Goal: Transaction & Acquisition: Purchase product/service

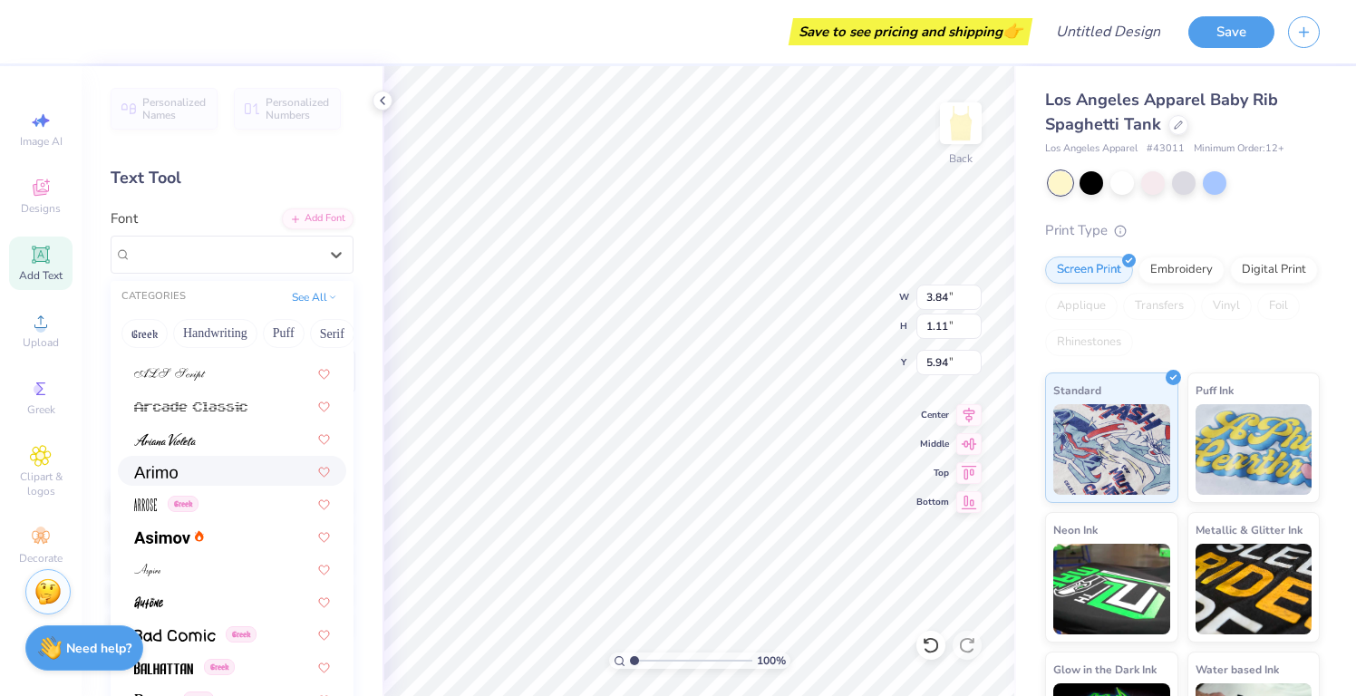
scroll to position [477, 0]
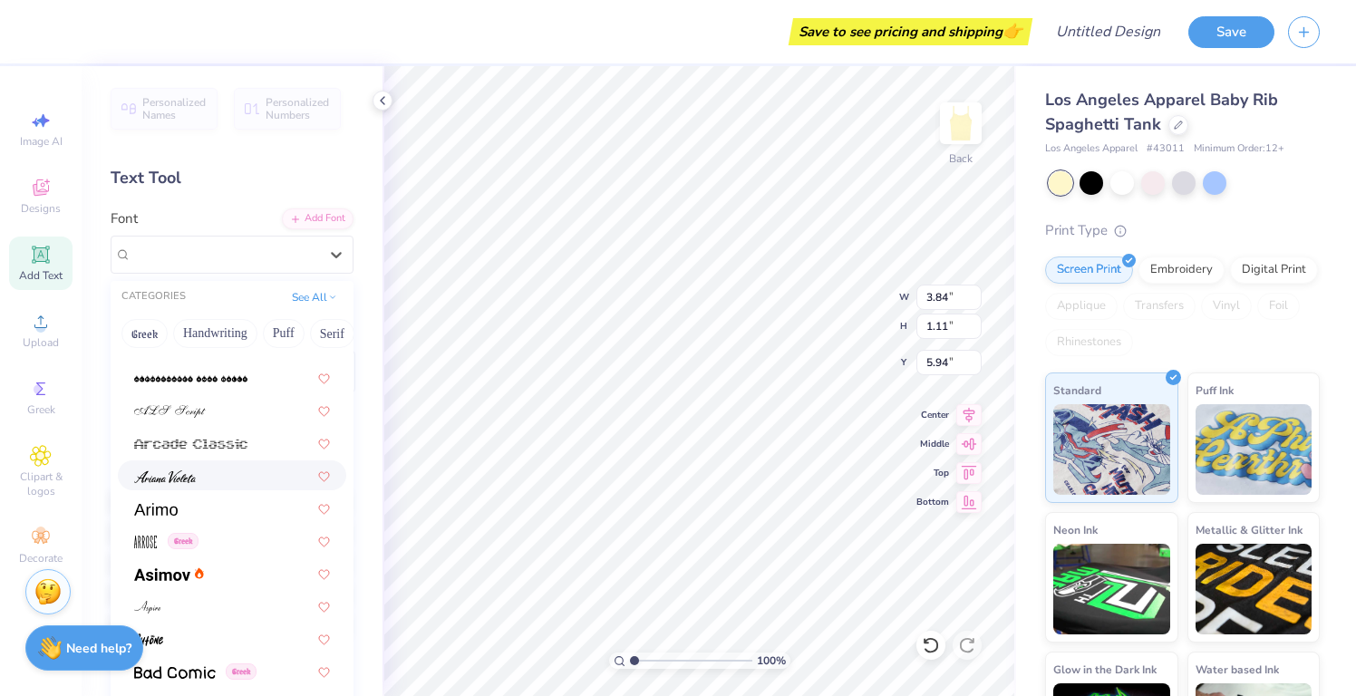
click at [197, 471] on div at bounding box center [232, 475] width 196 height 19
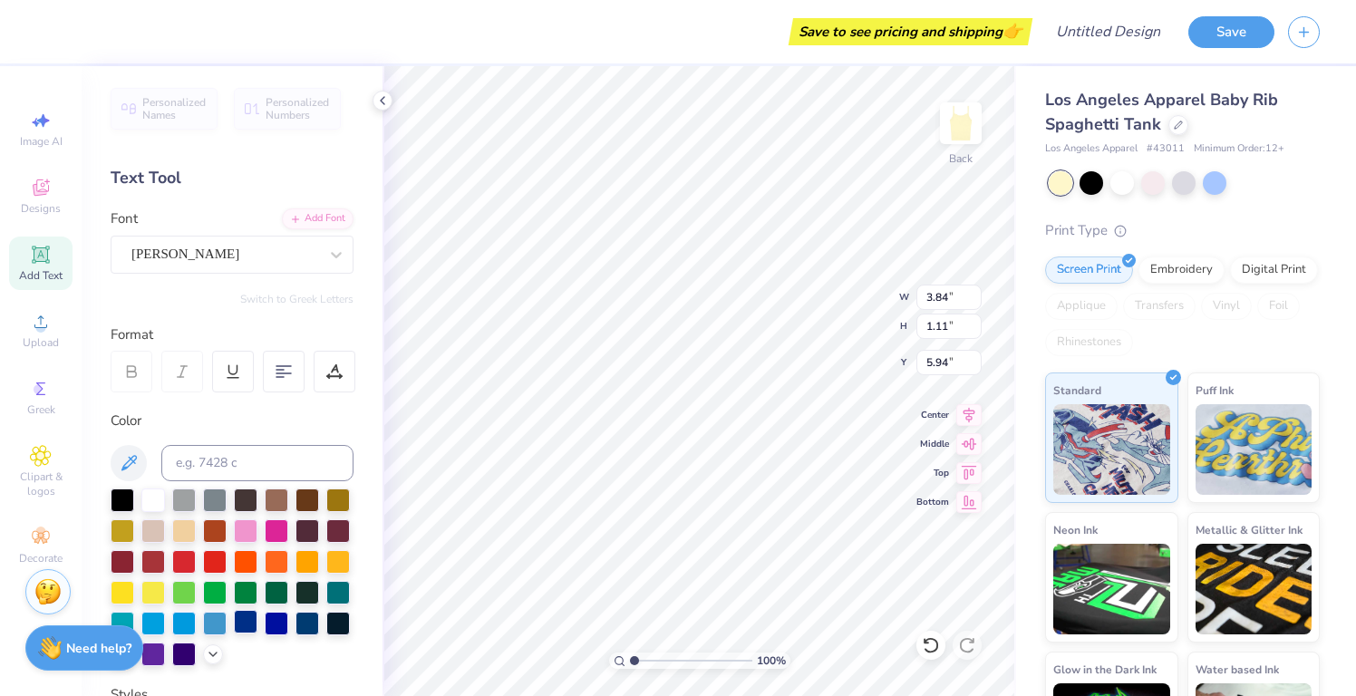
click at [247, 621] on div at bounding box center [246, 622] width 24 height 24
type textarea "Pi Beta Phi"
type input "1.52"
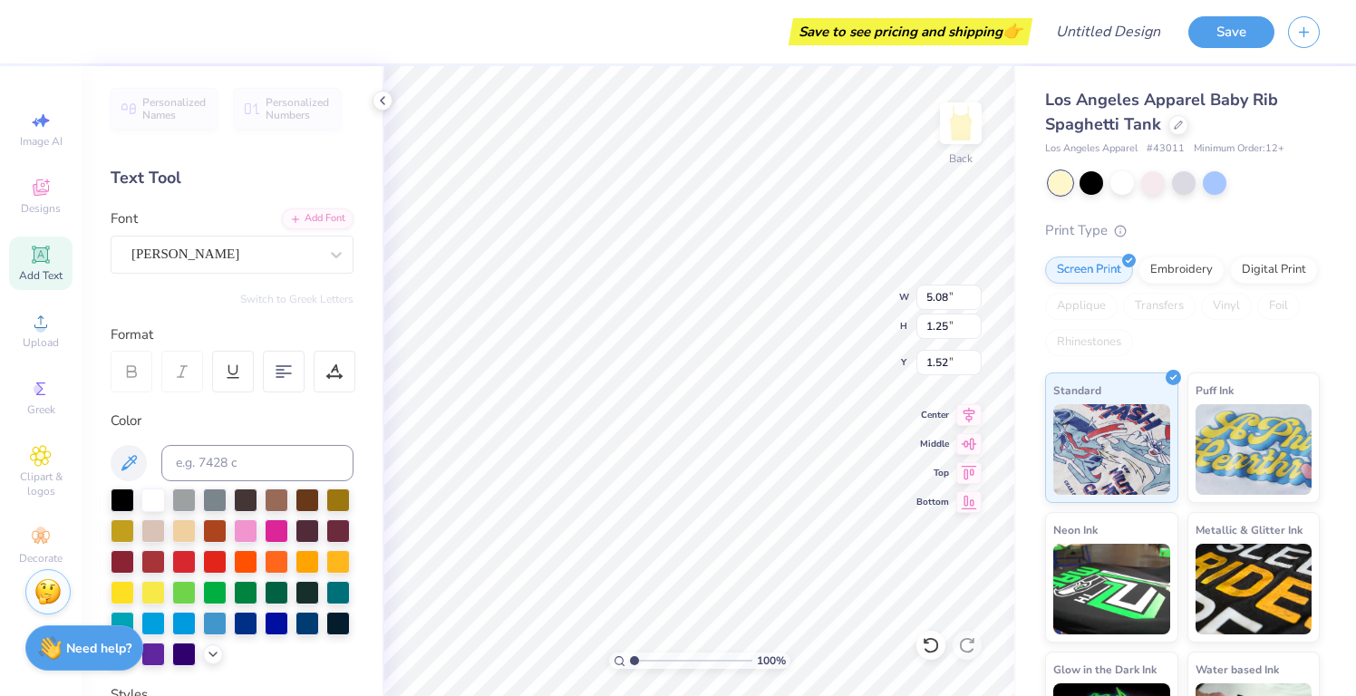
type input "6.87"
type input "1.68"
type input "8.04"
type input "1.97"
type input "1.58"
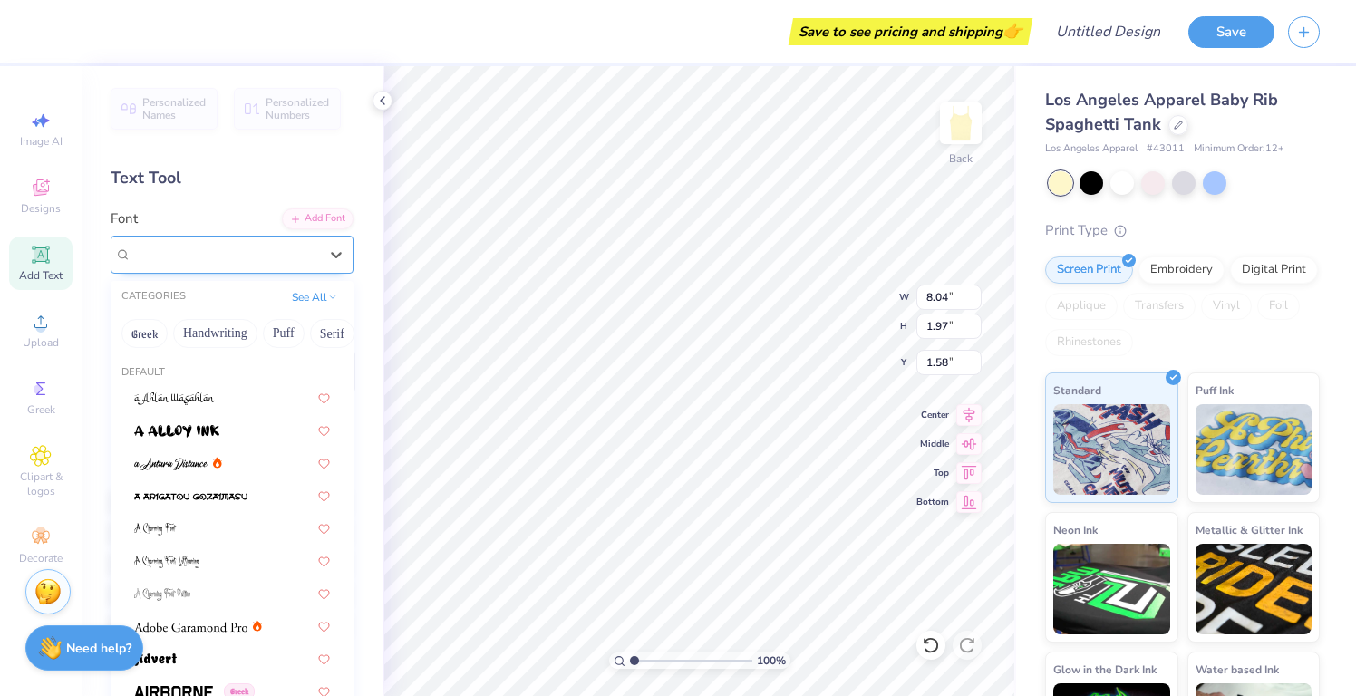
drag, startPoint x: 305, startPoint y: 243, endPoint x: 305, endPoint y: 255, distance: 11.8
click at [305, 243] on div at bounding box center [224, 254] width 187 height 24
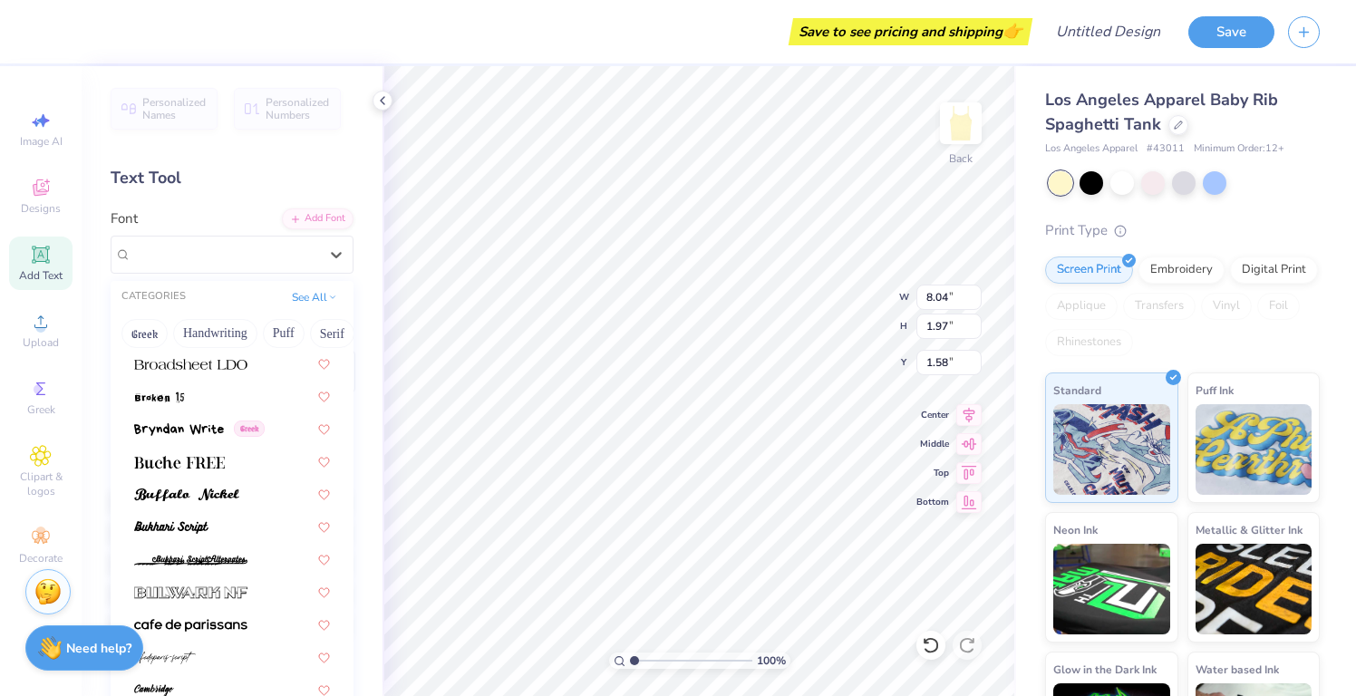
scroll to position [1571, 0]
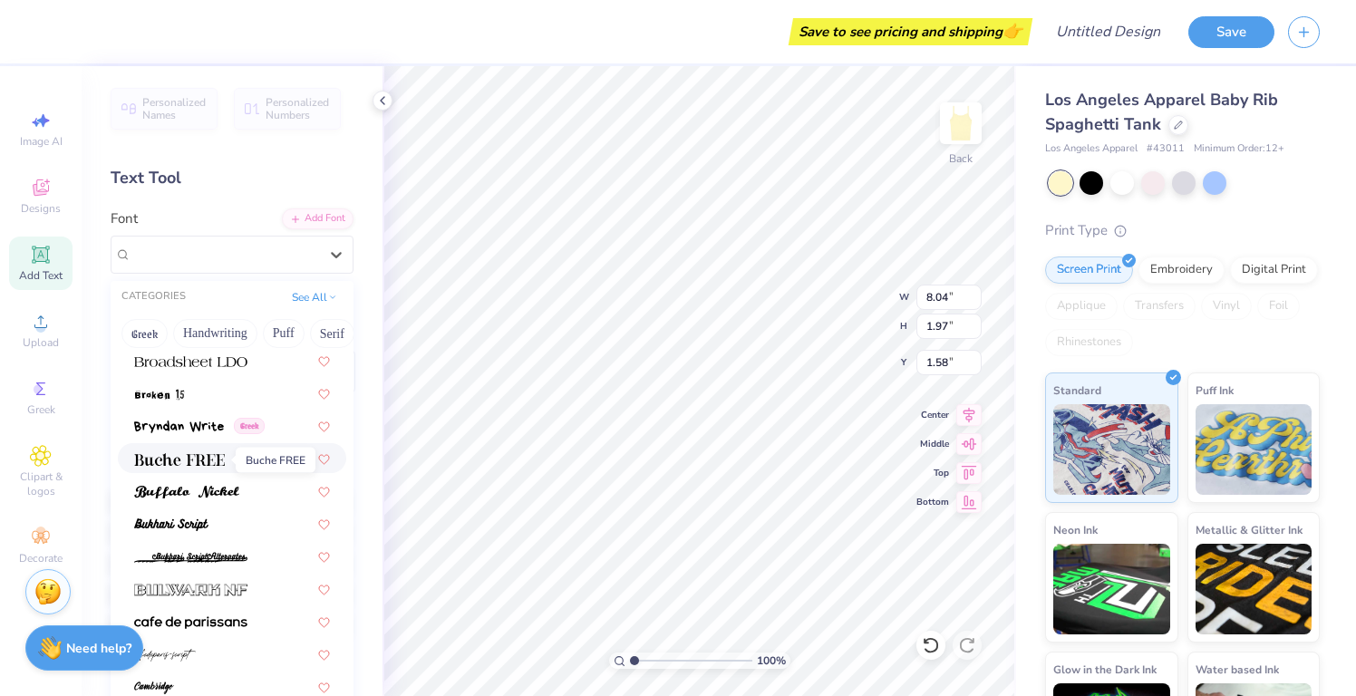
click at [214, 464] on img at bounding box center [179, 459] width 91 height 13
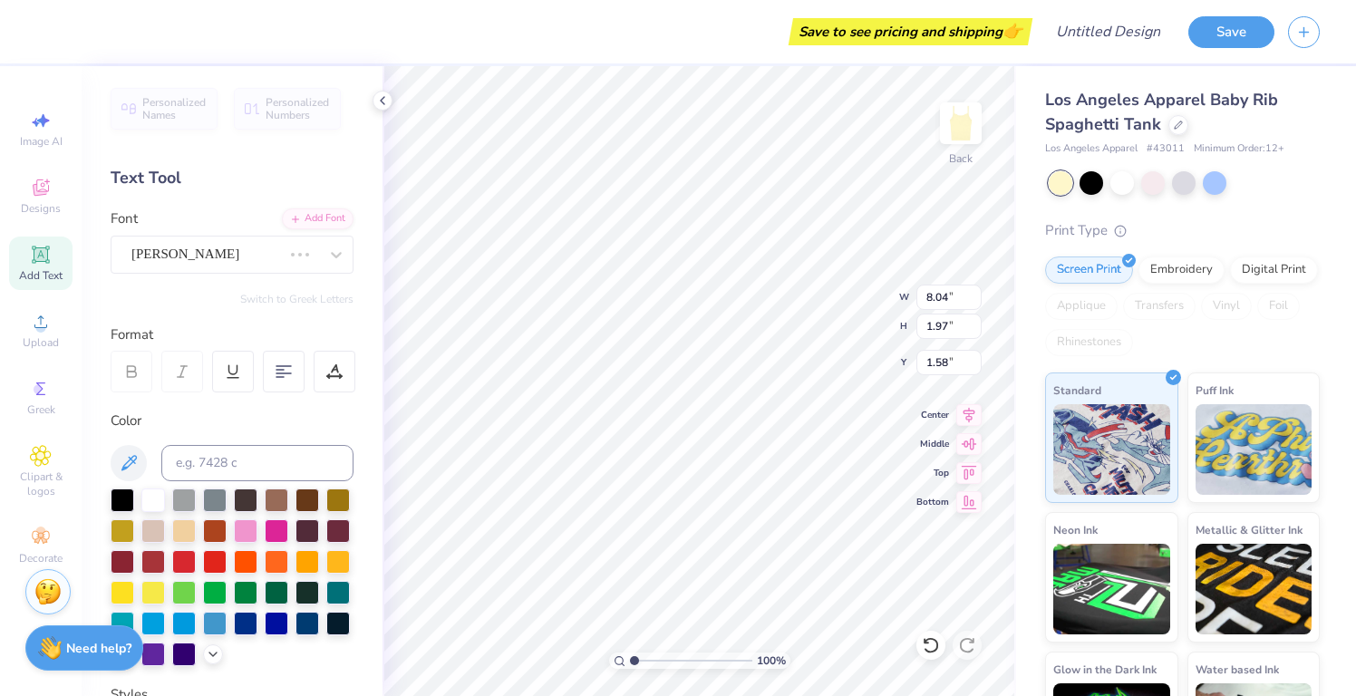
scroll to position [0, 3]
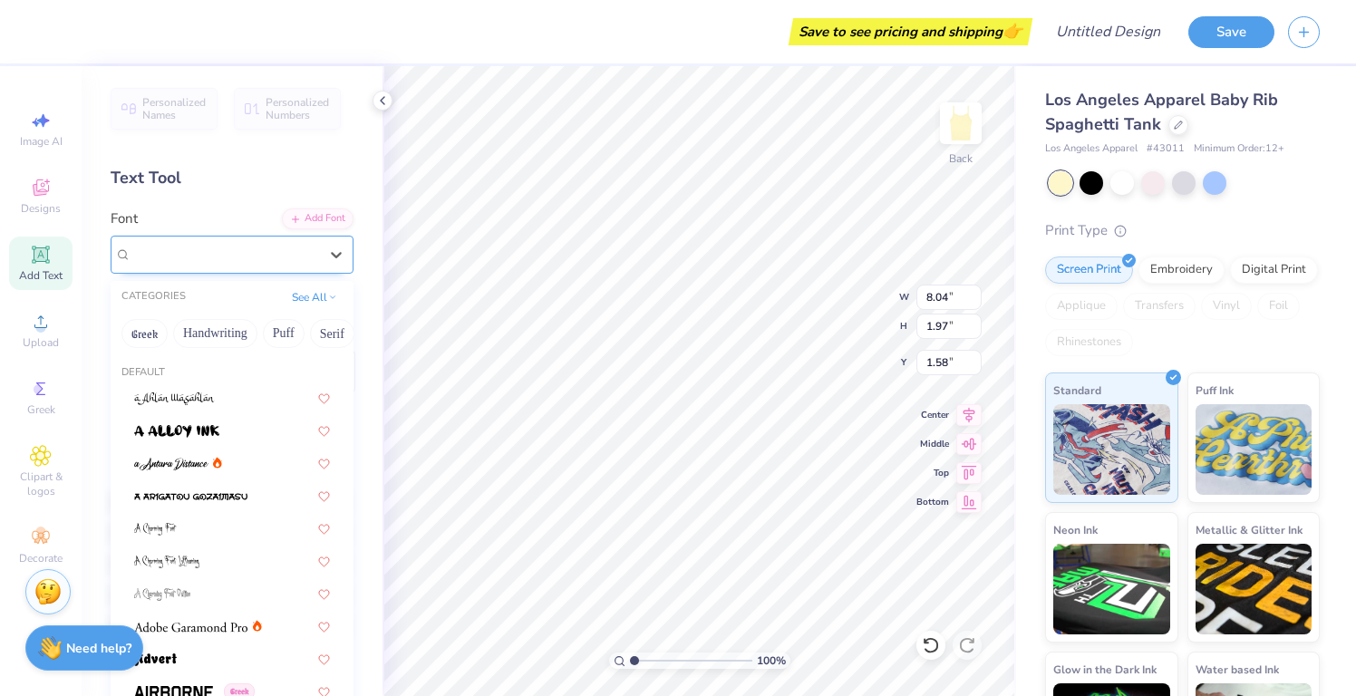
click at [250, 240] on div "Buche FREE" at bounding box center [225, 254] width 190 height 28
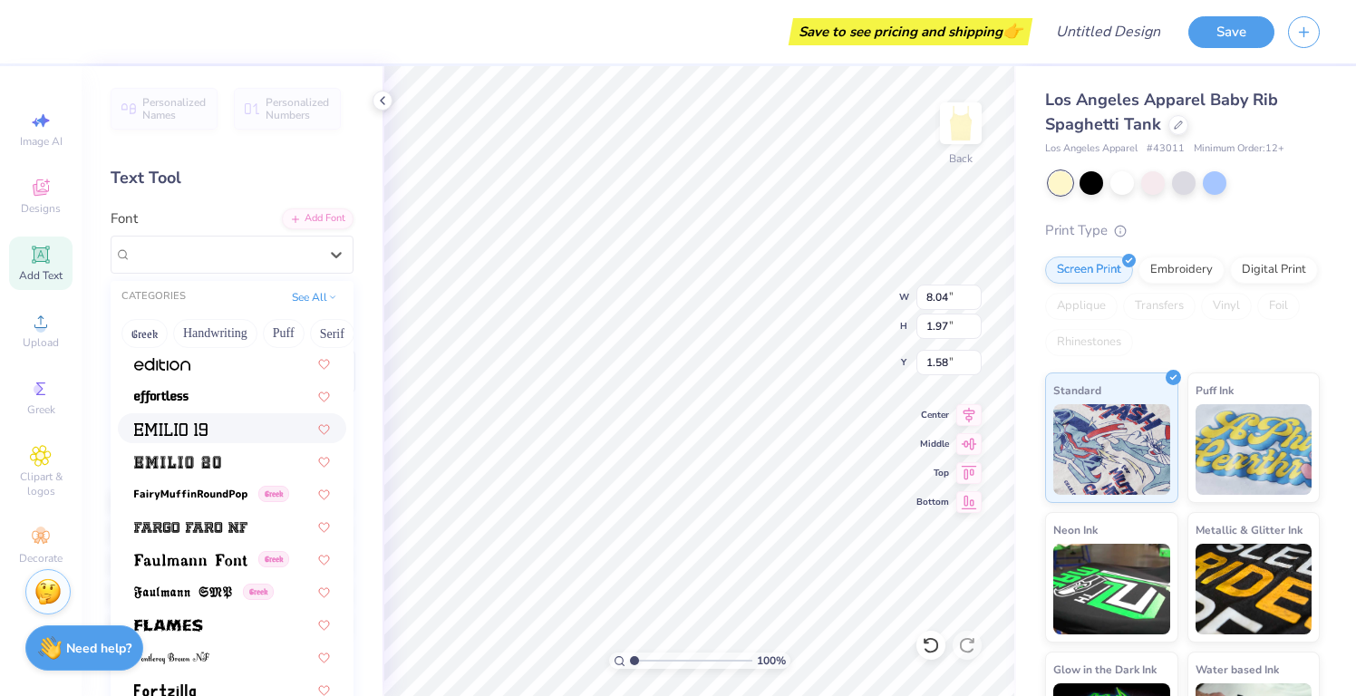
scroll to position [3665, 0]
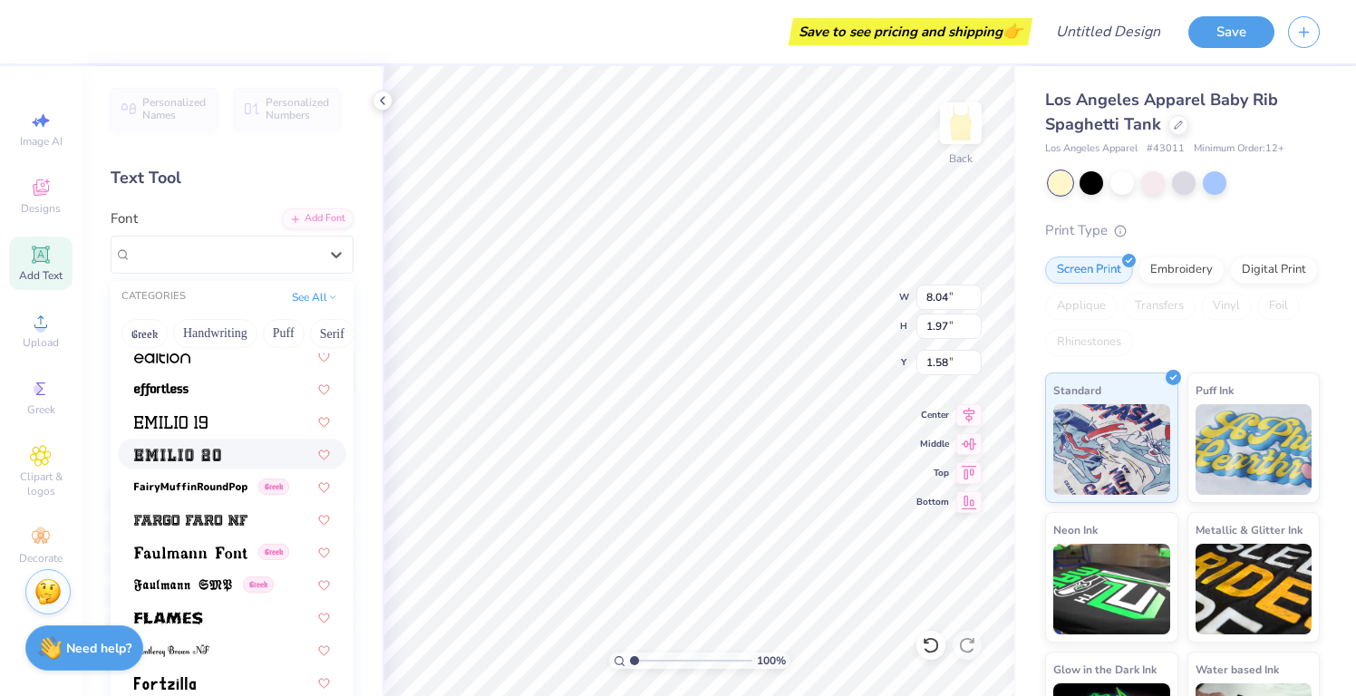
click at [208, 460] on img at bounding box center [177, 455] width 87 height 13
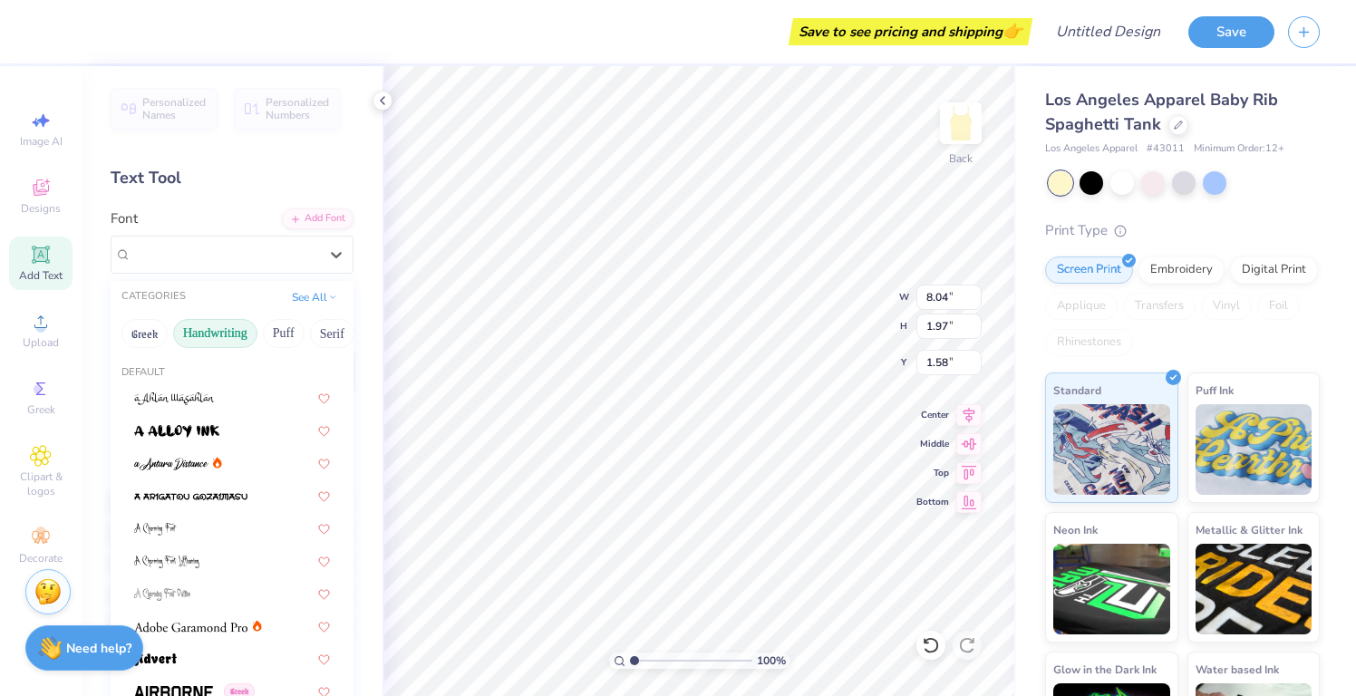
drag, startPoint x: 234, startPoint y: 259, endPoint x: 237, endPoint y: 330, distance: 70.8
click at [234, 259] on div "[PERSON_NAME] 20" at bounding box center [225, 254] width 190 height 28
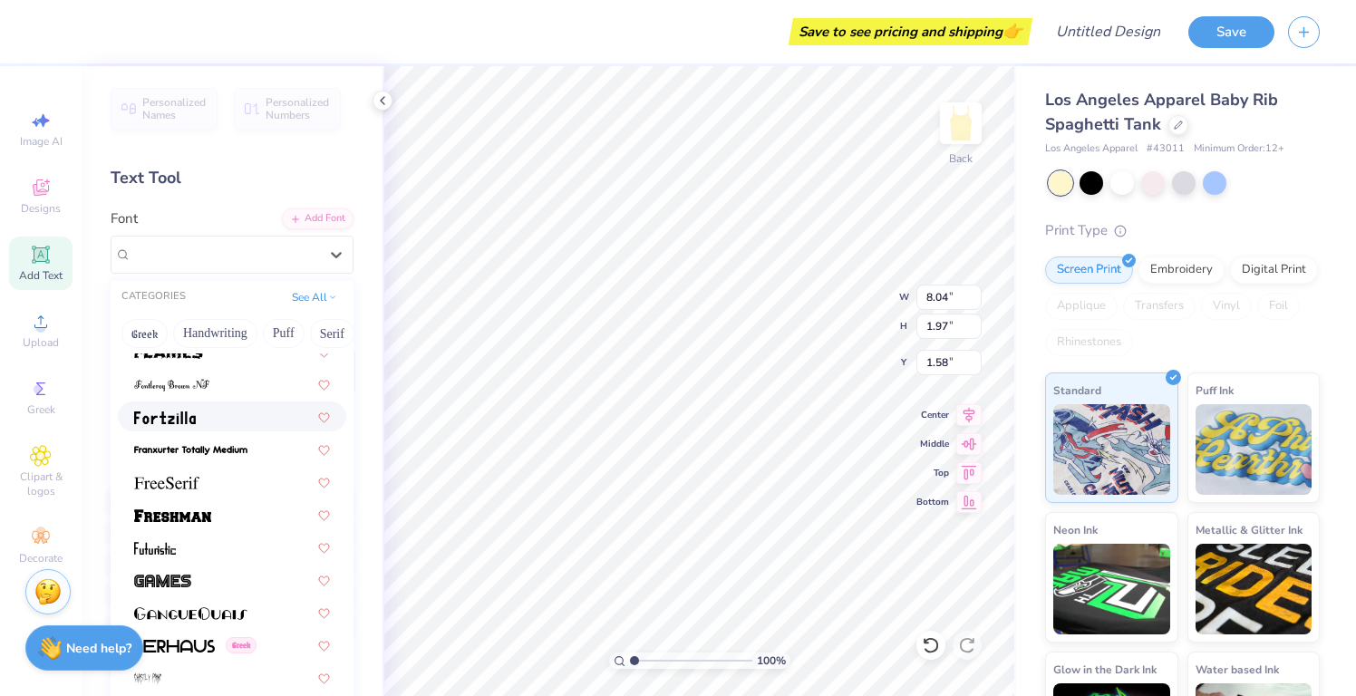
scroll to position [3962, 0]
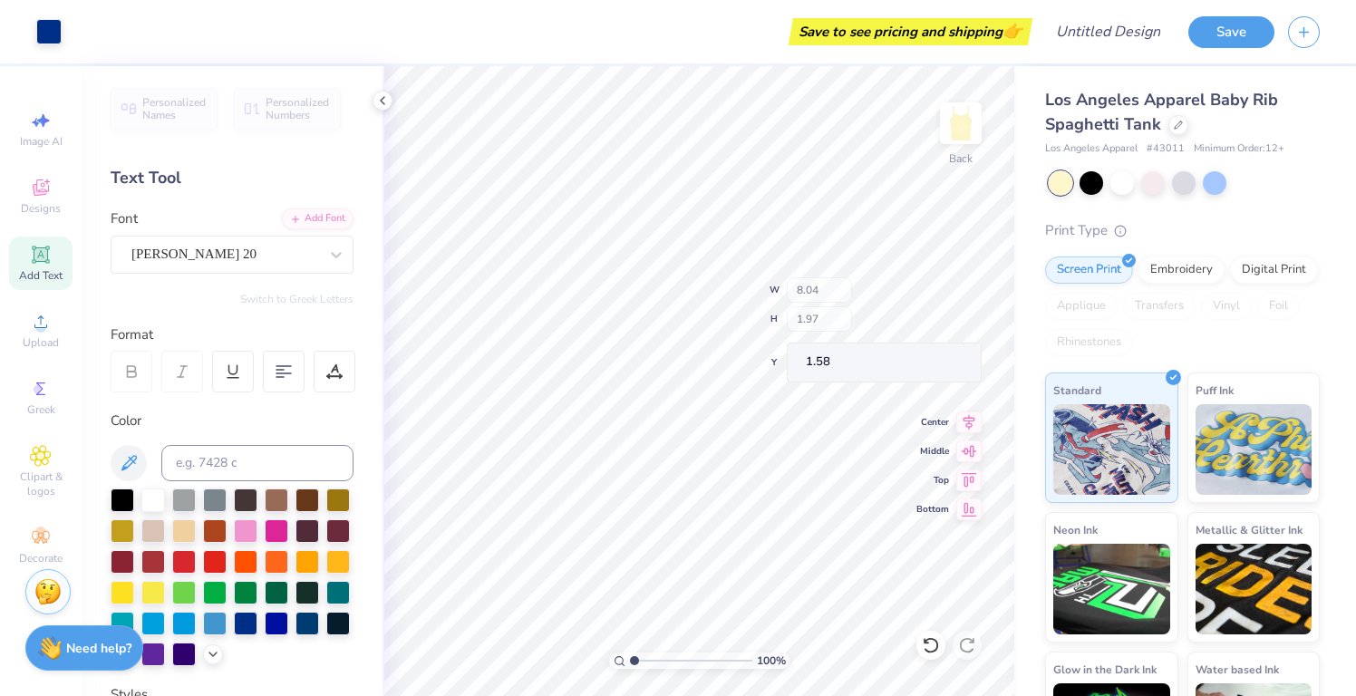
type input "8.93"
type input "1.07"
type input "2.03"
type input "2.21"
click at [1158, 189] on div at bounding box center [1153, 182] width 24 height 24
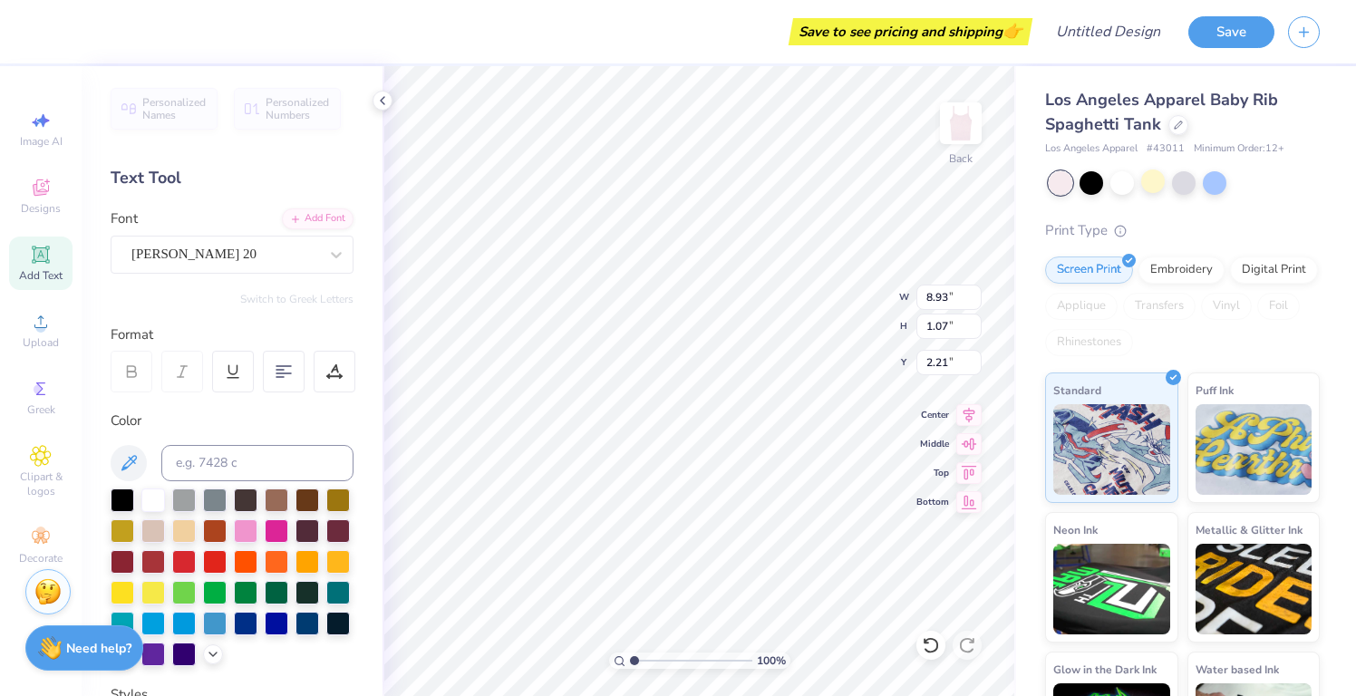
click at [1049, 182] on div at bounding box center [1061, 183] width 24 height 24
click at [1161, 184] on div at bounding box center [1153, 182] width 24 height 24
click at [278, 535] on div at bounding box center [277, 530] width 24 height 24
click at [244, 532] on div at bounding box center [246, 530] width 24 height 24
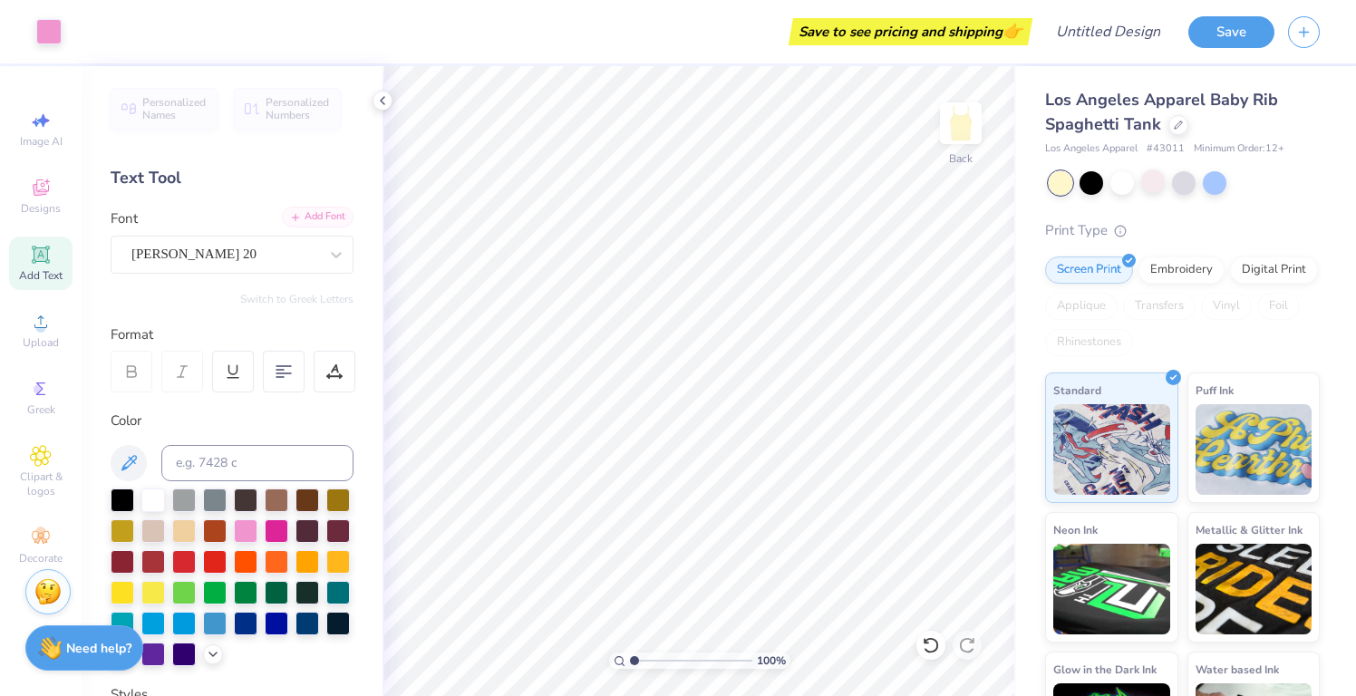
click at [316, 220] on div "Add Font" at bounding box center [318, 217] width 72 height 21
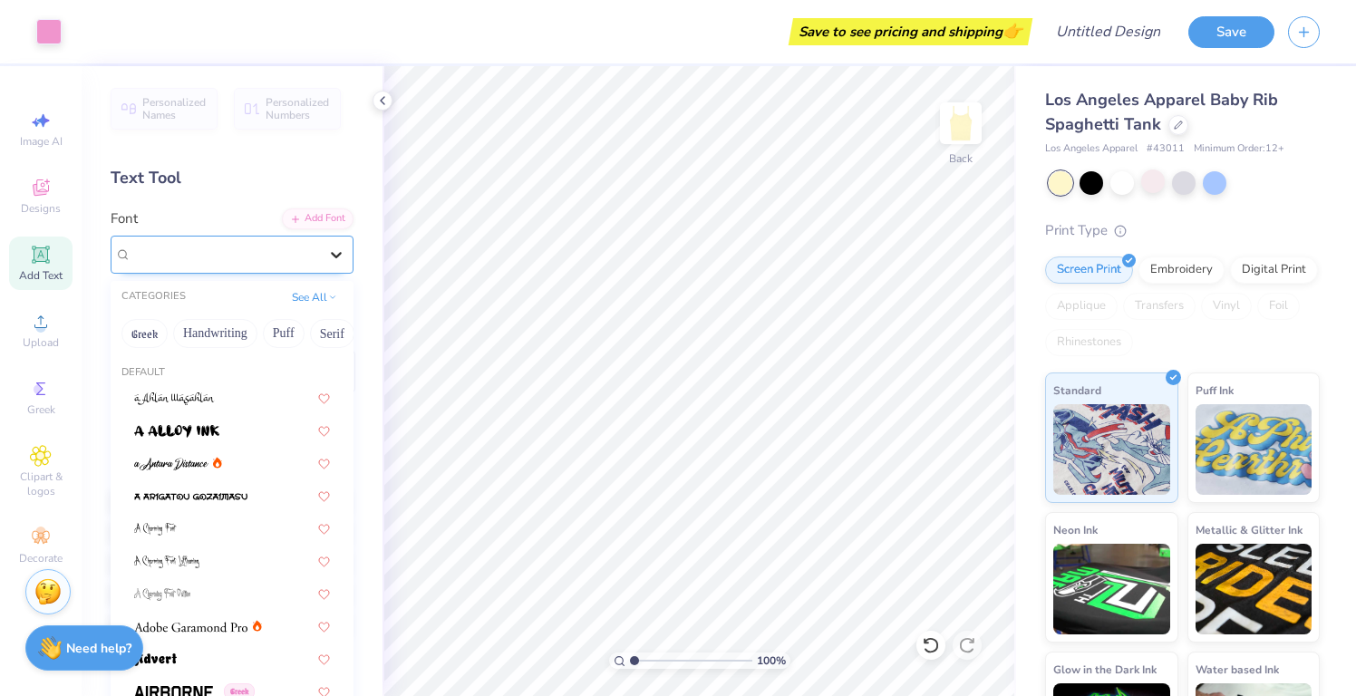
click at [334, 257] on icon at bounding box center [336, 255] width 18 height 18
click at [332, 254] on icon at bounding box center [336, 255] width 18 height 18
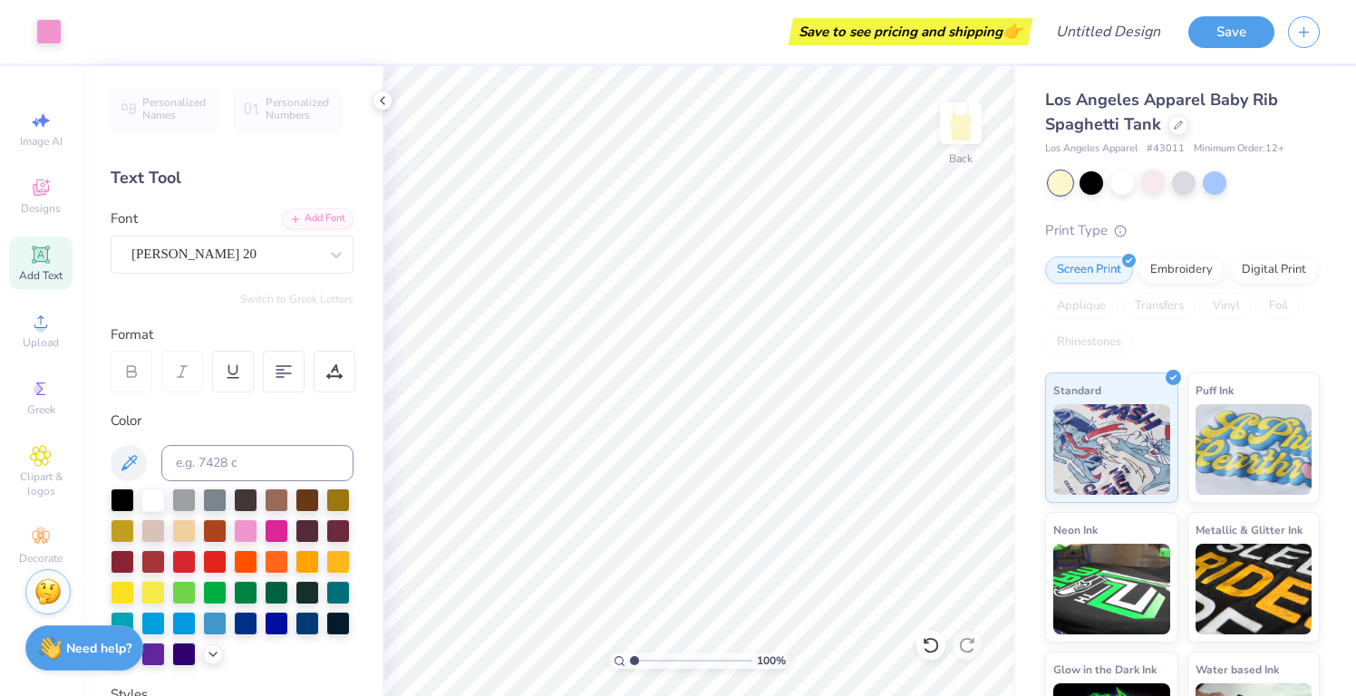
click at [47, 259] on icon at bounding box center [41, 255] width 14 height 14
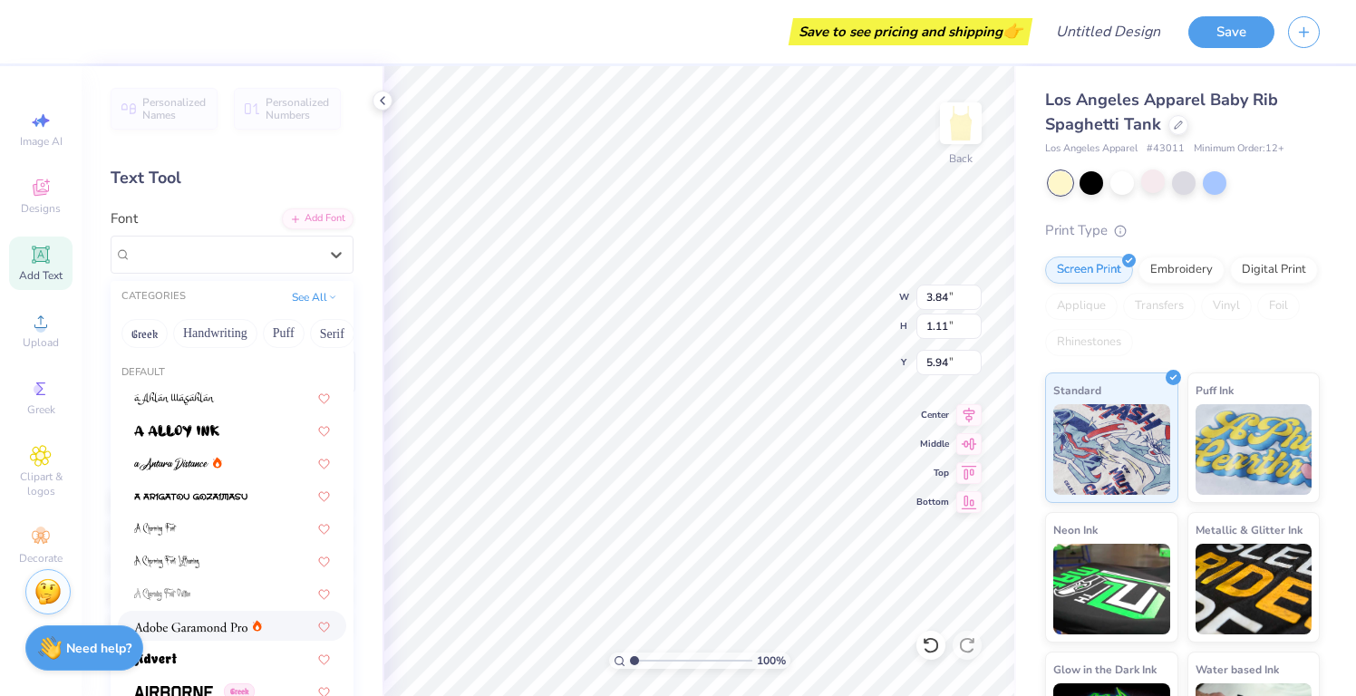
drag, startPoint x: 307, startPoint y: 246, endPoint x: 294, endPoint y: 639, distance: 393.7
click at [307, 246] on div "Super Dream" at bounding box center [225, 254] width 190 height 28
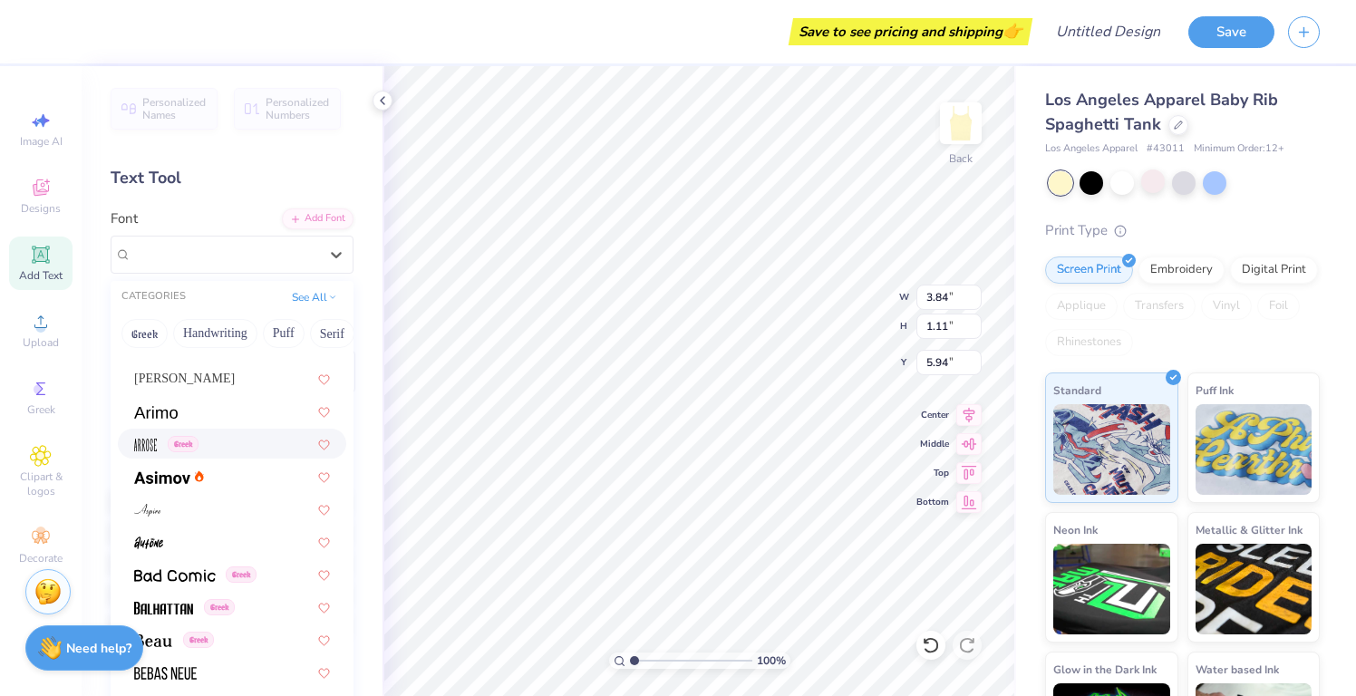
scroll to position [558, 0]
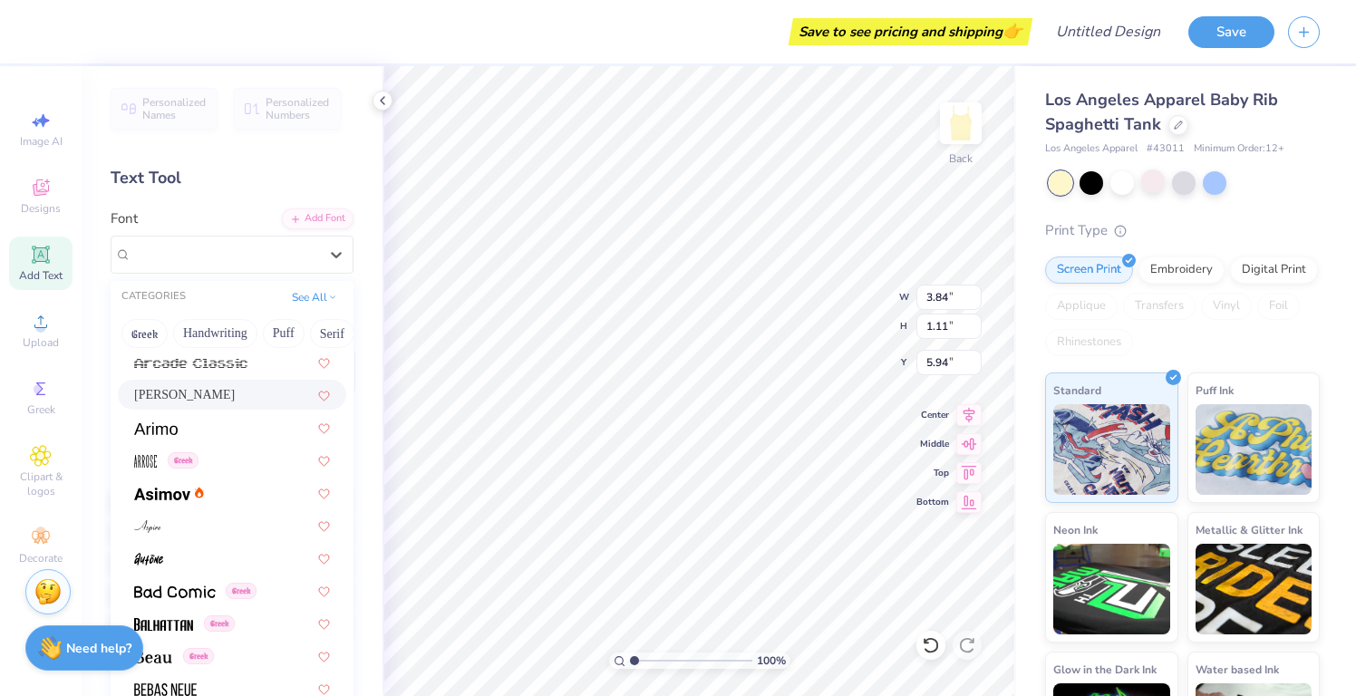
click at [207, 382] on div "[PERSON_NAME]" at bounding box center [232, 395] width 228 height 30
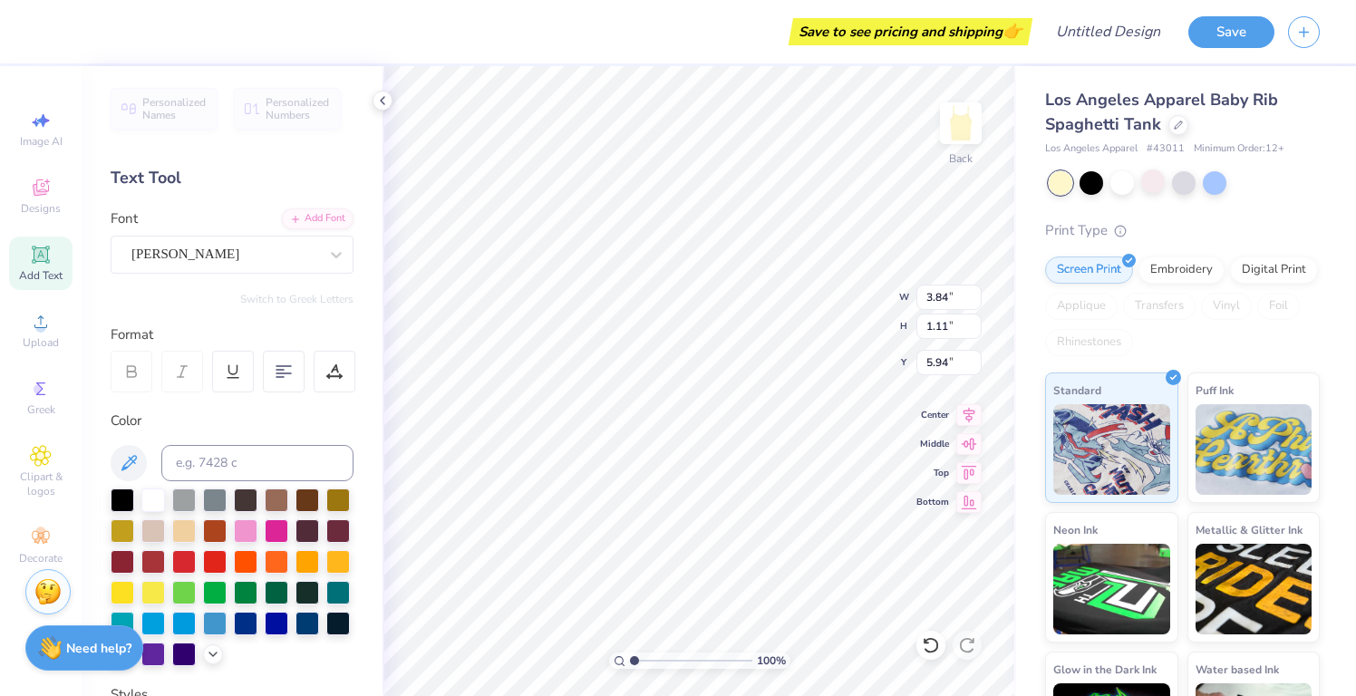
scroll to position [0, 0]
type textarea "S"
type textarea "sugar high"
type input "3.45"
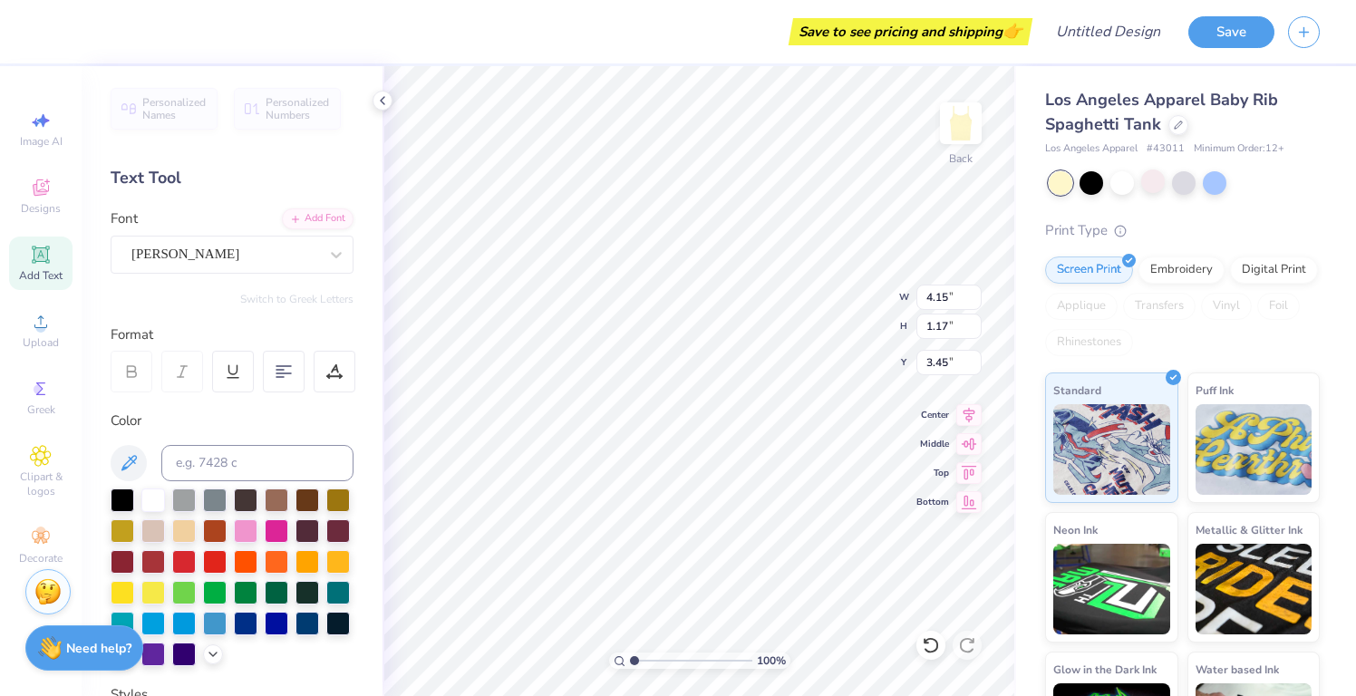
type input "4.80"
type input "1.36"
type input "2.75"
click at [118, 494] on div at bounding box center [123, 499] width 24 height 24
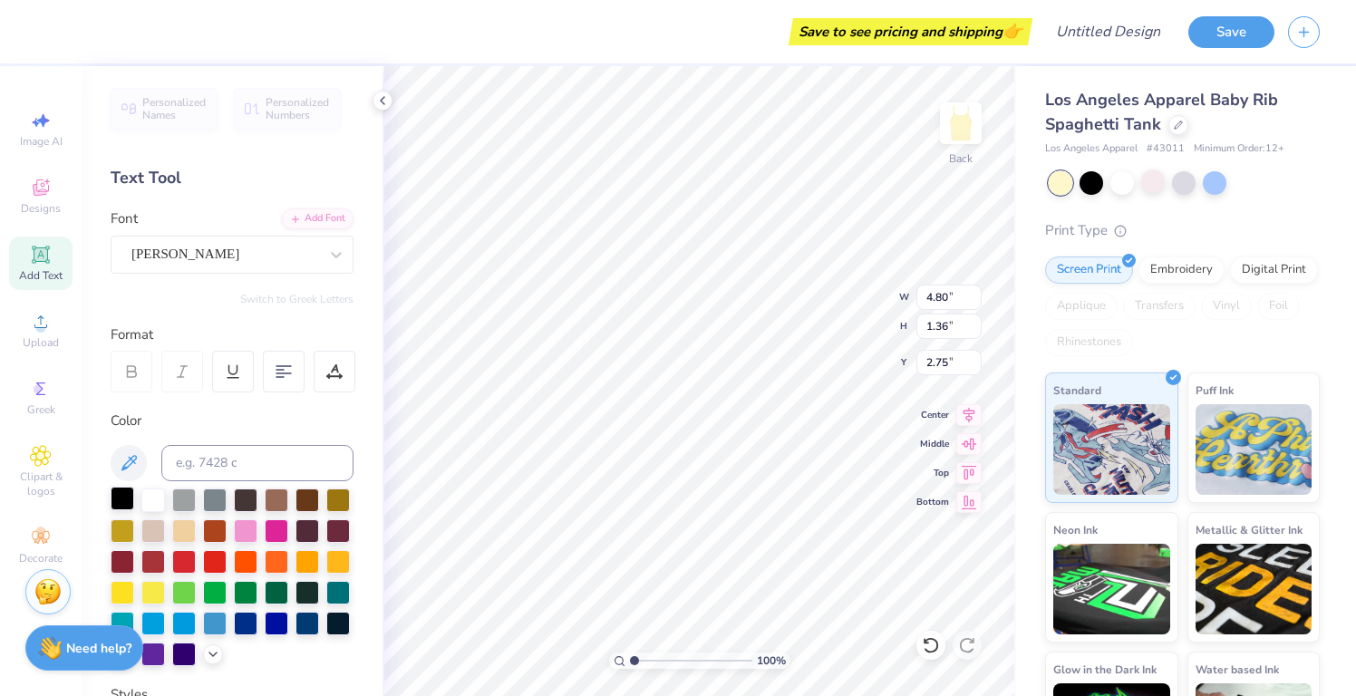
scroll to position [0, 3]
click at [273, 622] on div at bounding box center [277, 622] width 24 height 24
click at [231, 615] on div at bounding box center [232, 578] width 243 height 178
click at [242, 622] on div at bounding box center [246, 622] width 24 height 24
click at [308, 631] on div at bounding box center [308, 622] width 24 height 24
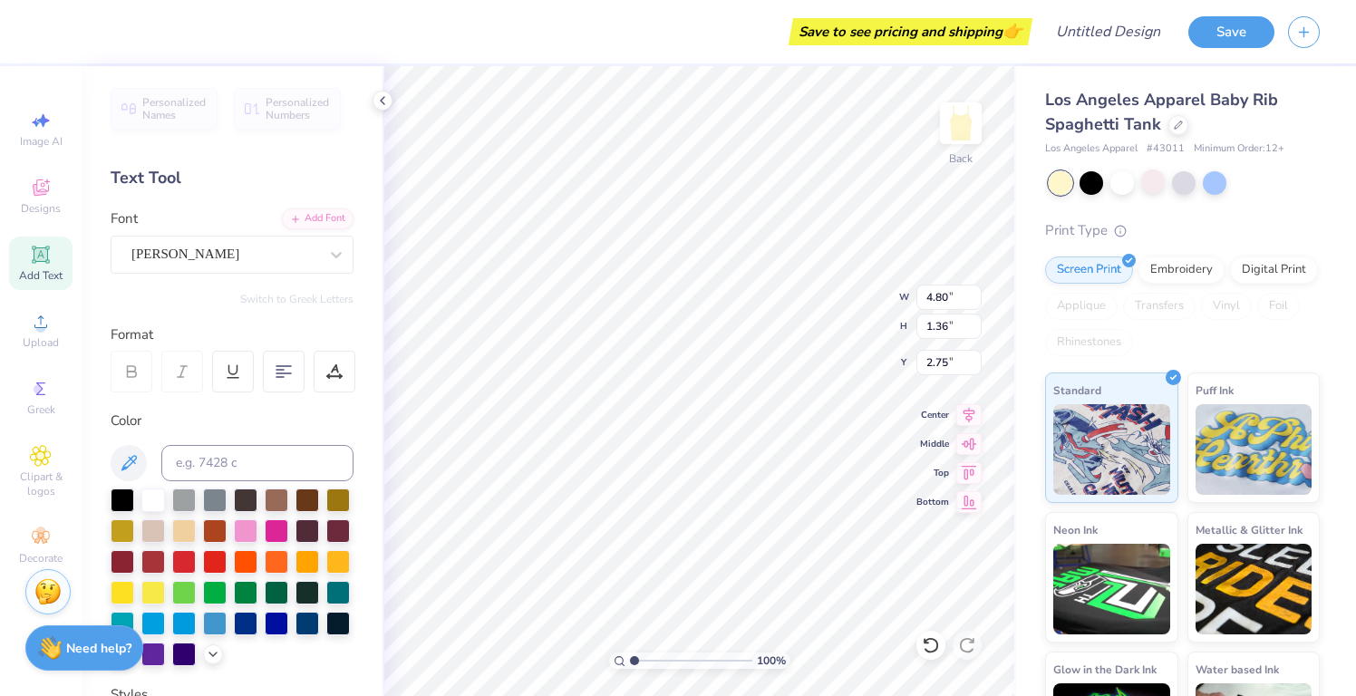
type input "2.93"
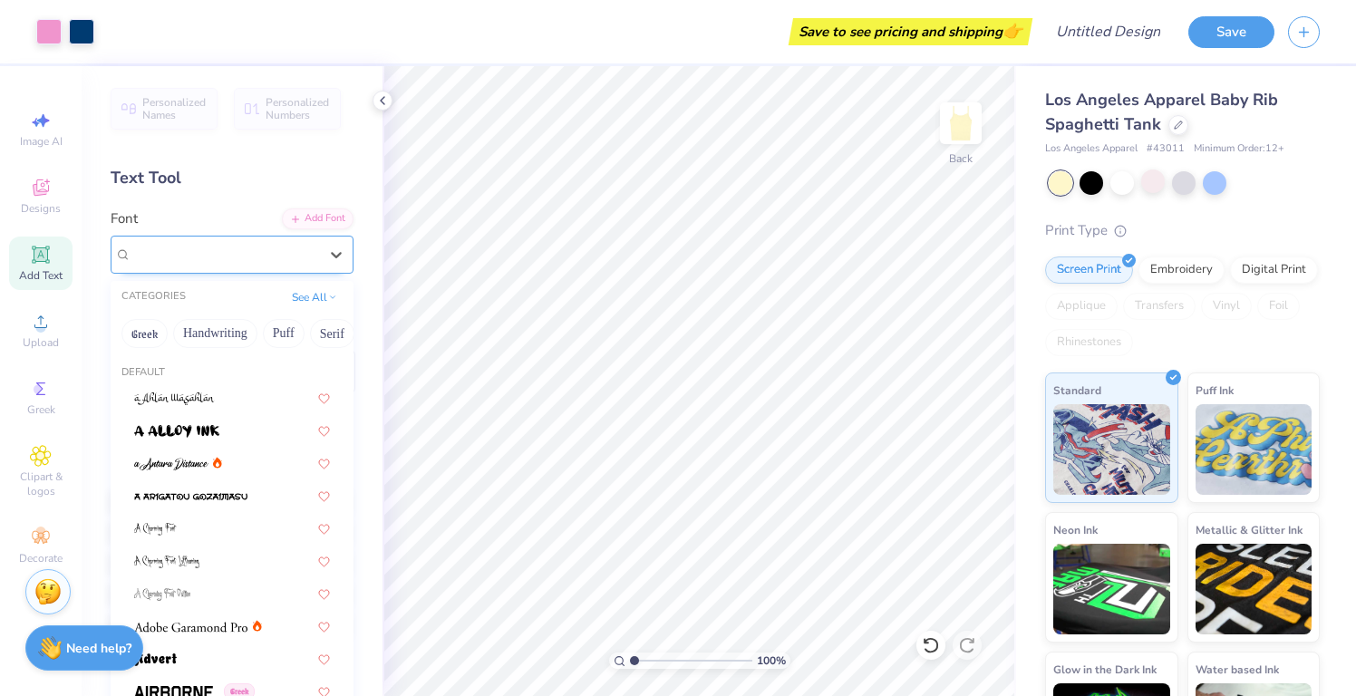
click at [203, 271] on div "[PERSON_NAME]" at bounding box center [232, 255] width 243 height 38
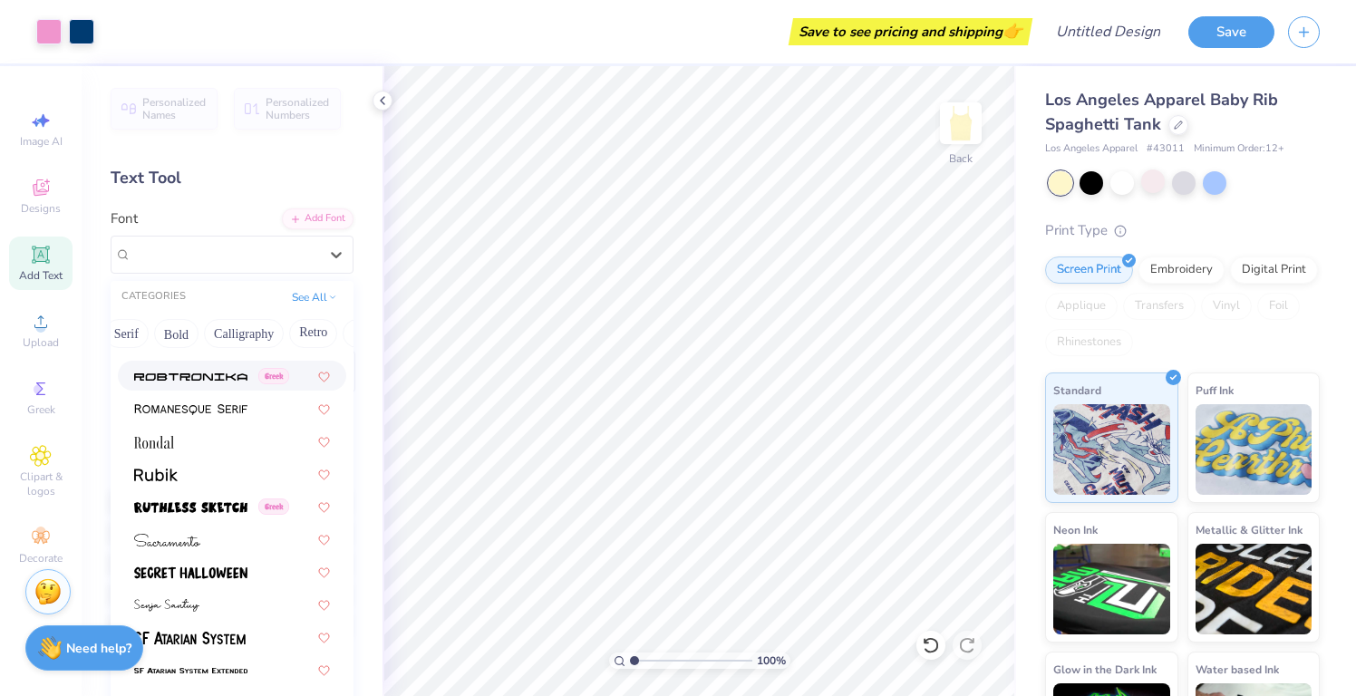
scroll to position [0, 210]
click at [244, 338] on button "Calligraphy" at bounding box center [239, 333] width 80 height 29
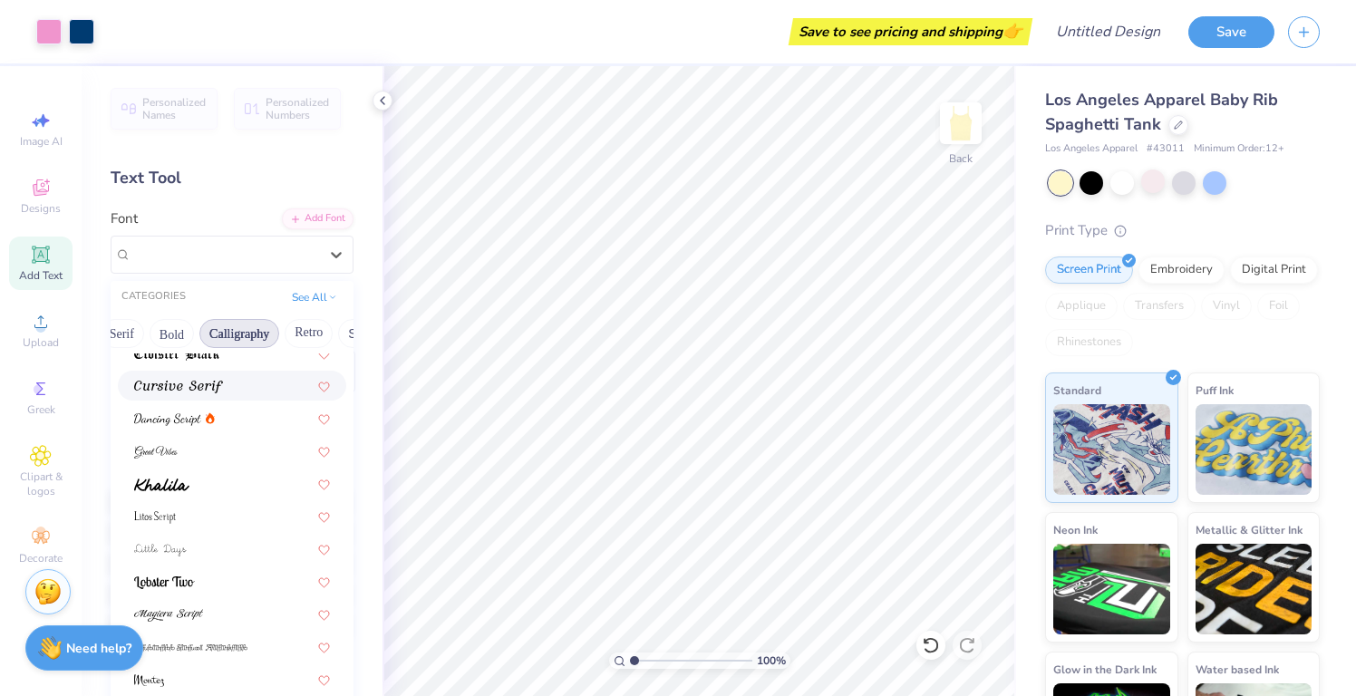
scroll to position [428, 0]
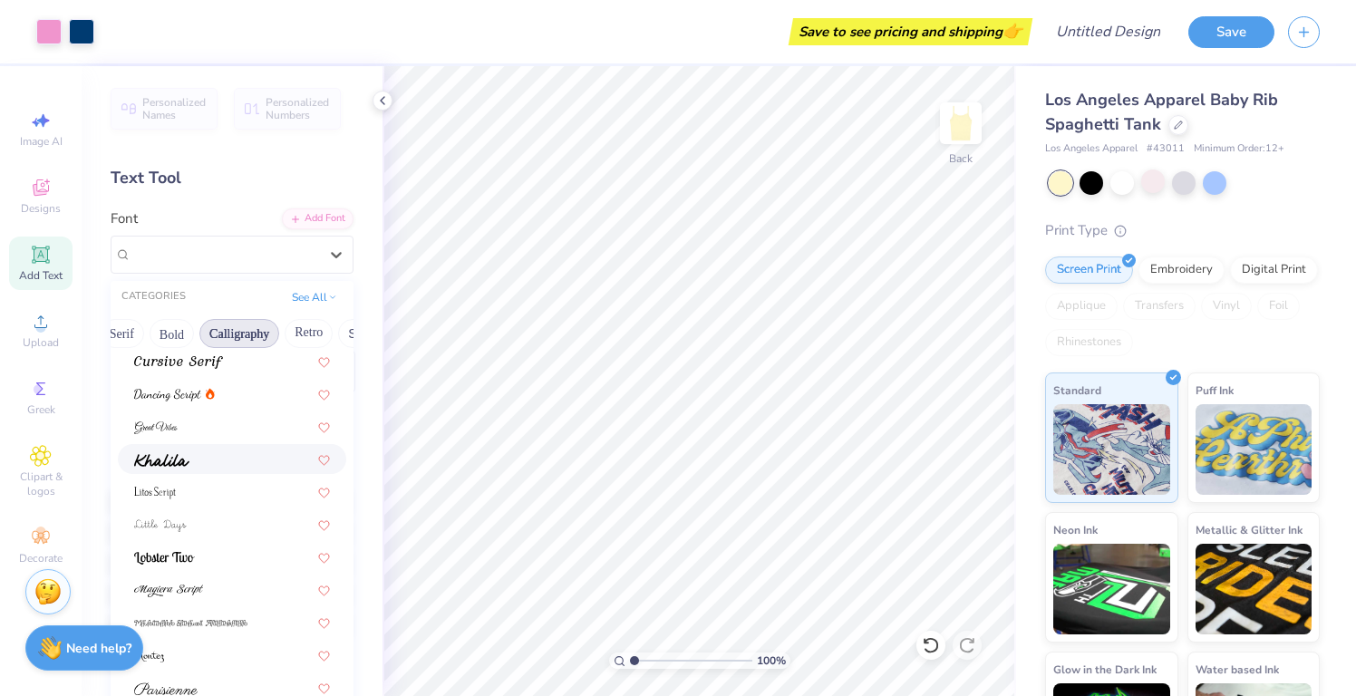
click at [233, 466] on div at bounding box center [232, 459] width 196 height 19
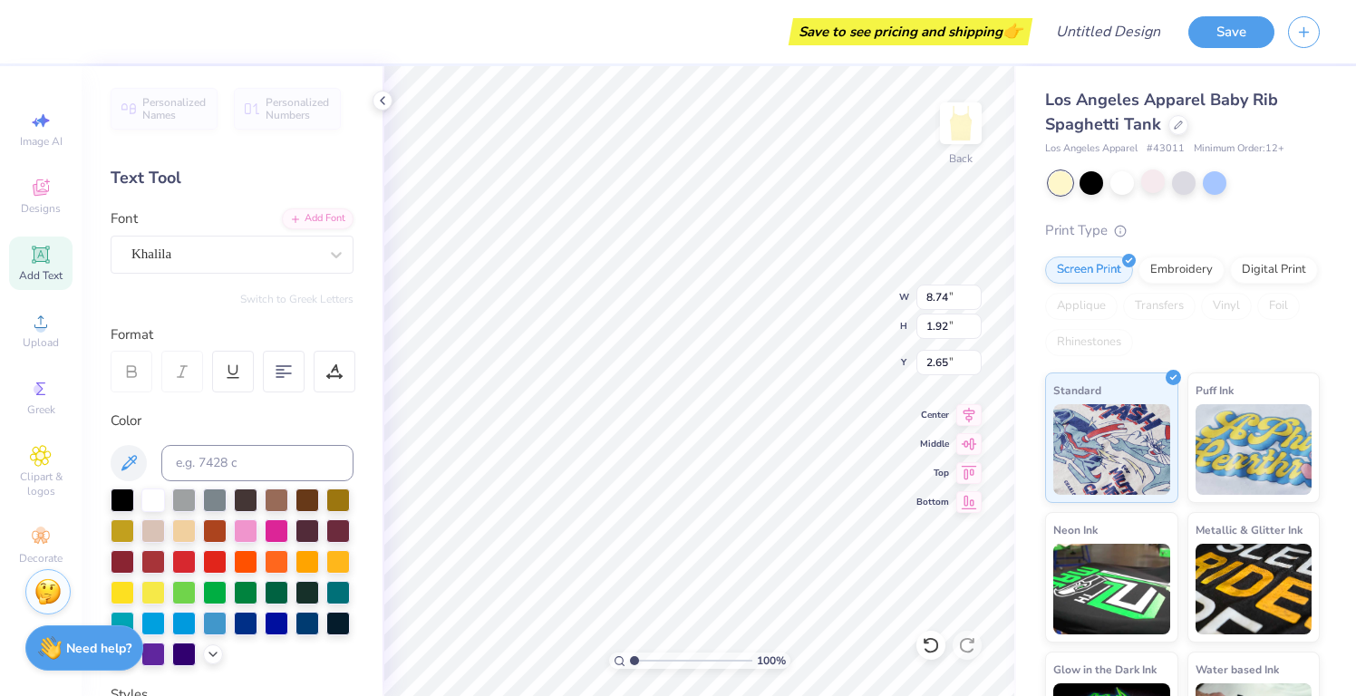
type input "2.75"
type input "5.49"
type input "1.20"
type input "2.90"
type input "2.75"
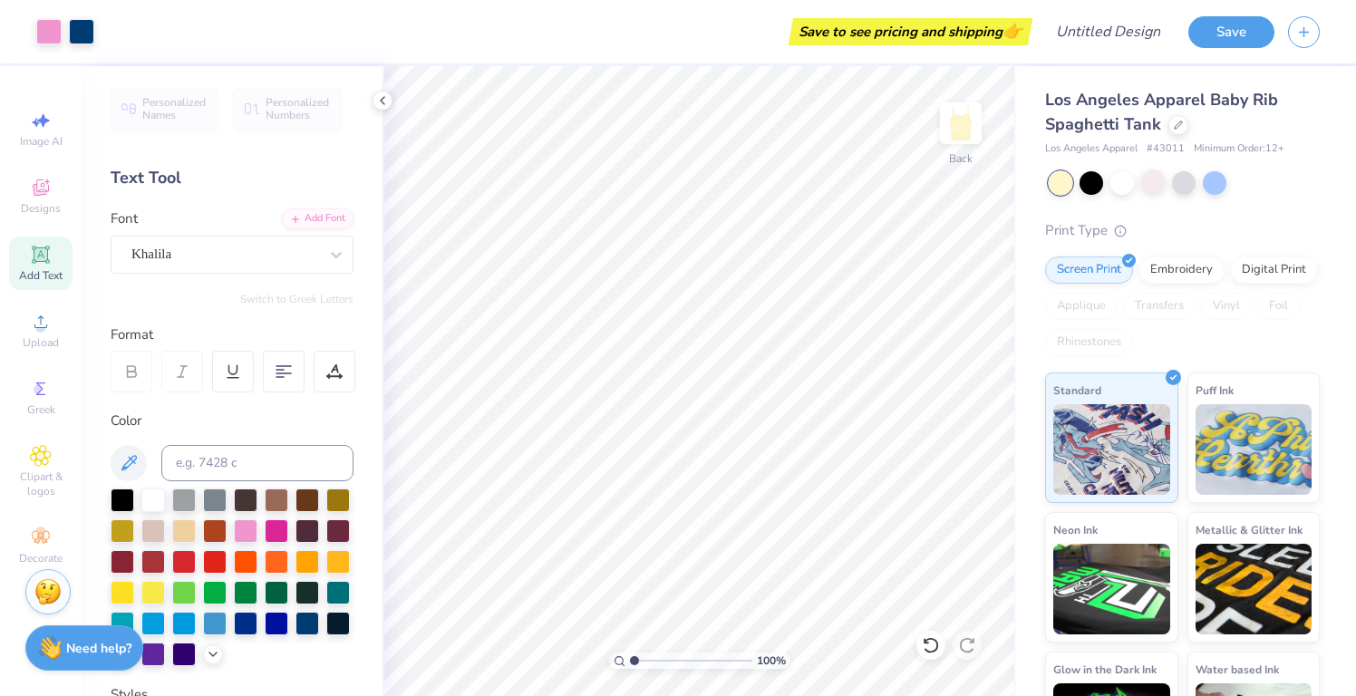
click at [56, 263] on div "Add Text" at bounding box center [40, 263] width 63 height 53
click at [204, 262] on span "Super Dream" at bounding box center [167, 254] width 73 height 21
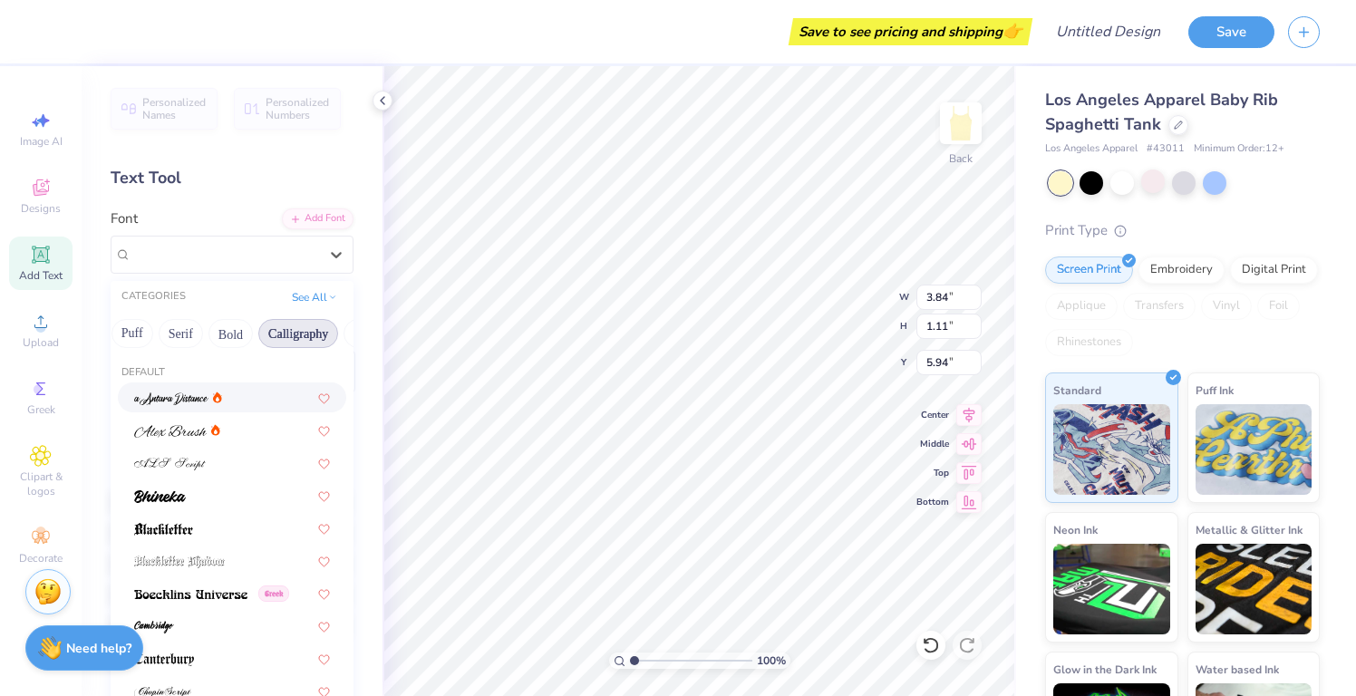
scroll to position [0, 155]
click at [232, 335] on button "Bold" at bounding box center [227, 333] width 44 height 29
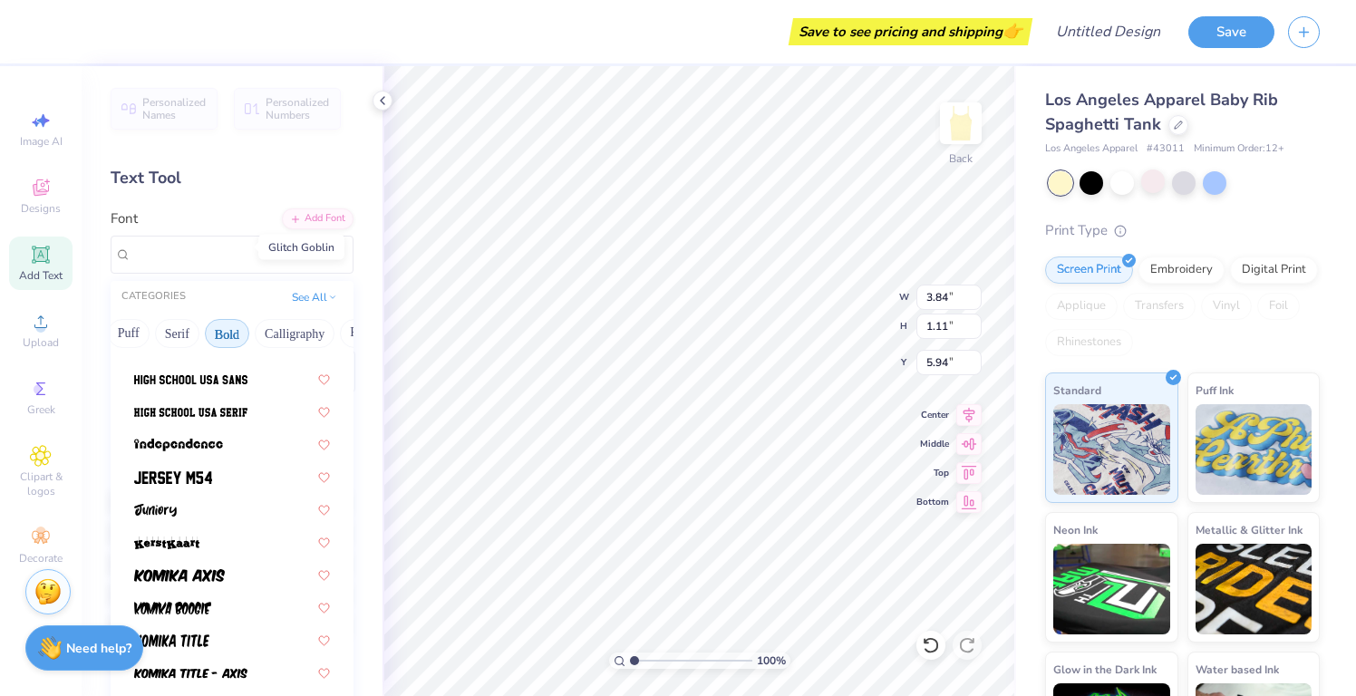
scroll to position [936, 0]
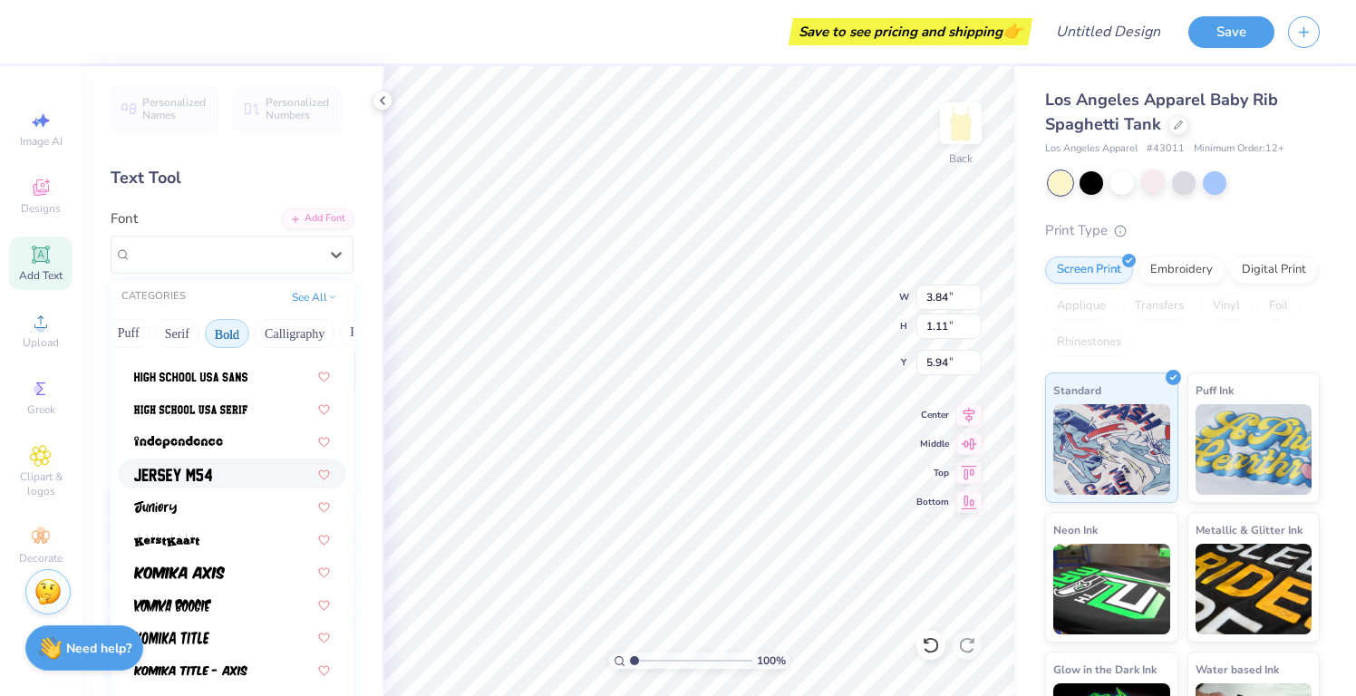
click at [238, 477] on div at bounding box center [232, 473] width 196 height 19
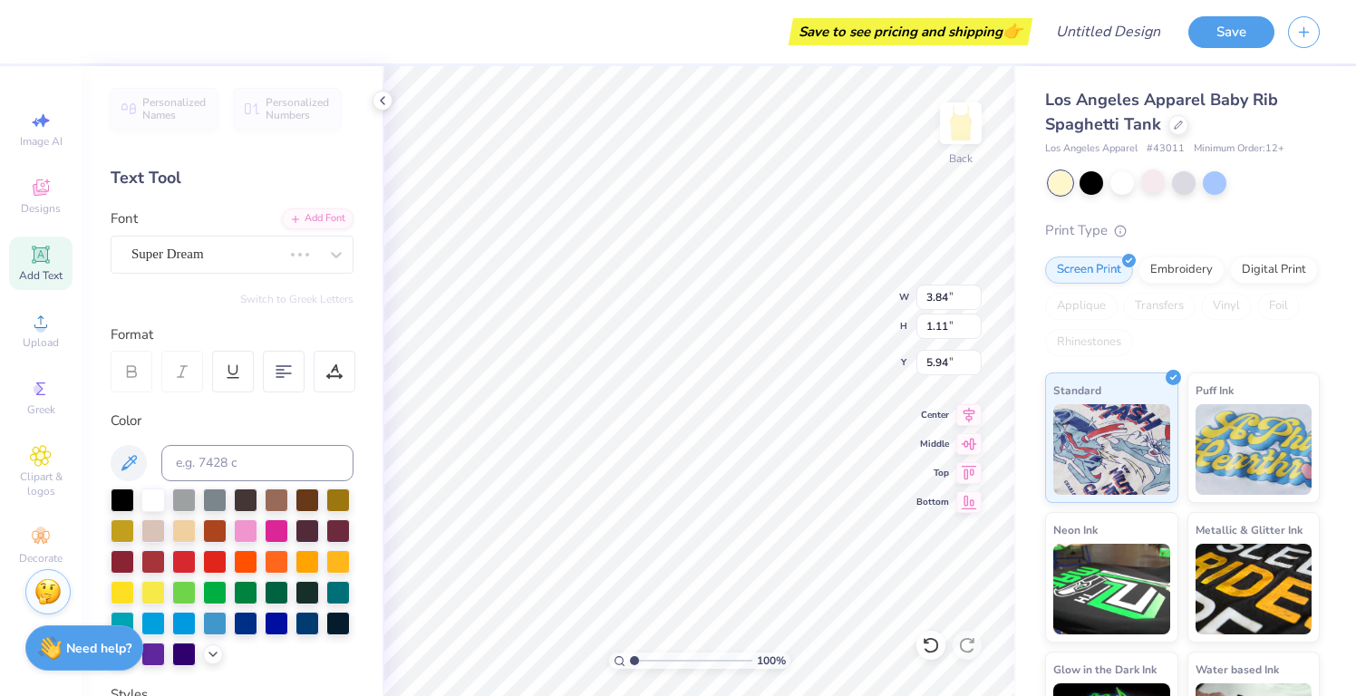
type input "3.03"
type input "1.22"
type input "5.89"
type textarea "Pi Beta PHi"
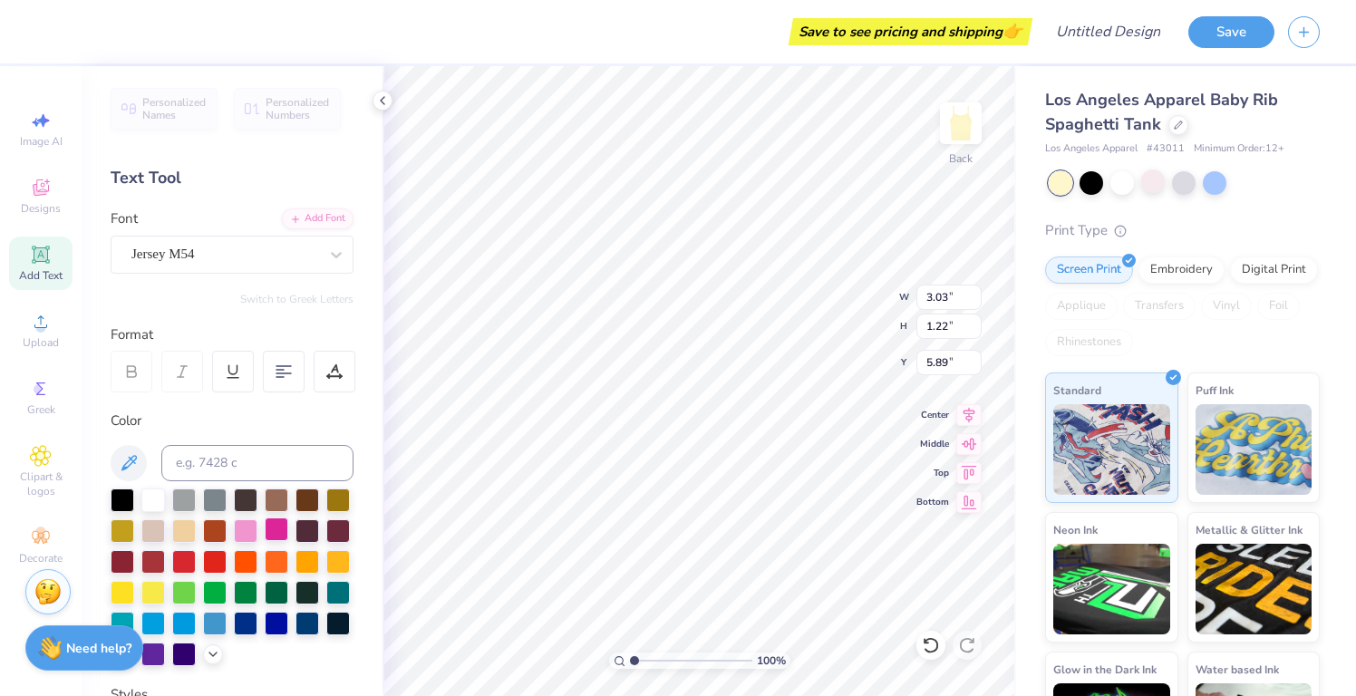
click at [274, 530] on div at bounding box center [277, 530] width 24 height 24
click at [242, 529] on div at bounding box center [246, 530] width 24 height 24
type input "2.14"
type input "8.93"
type input "1.07"
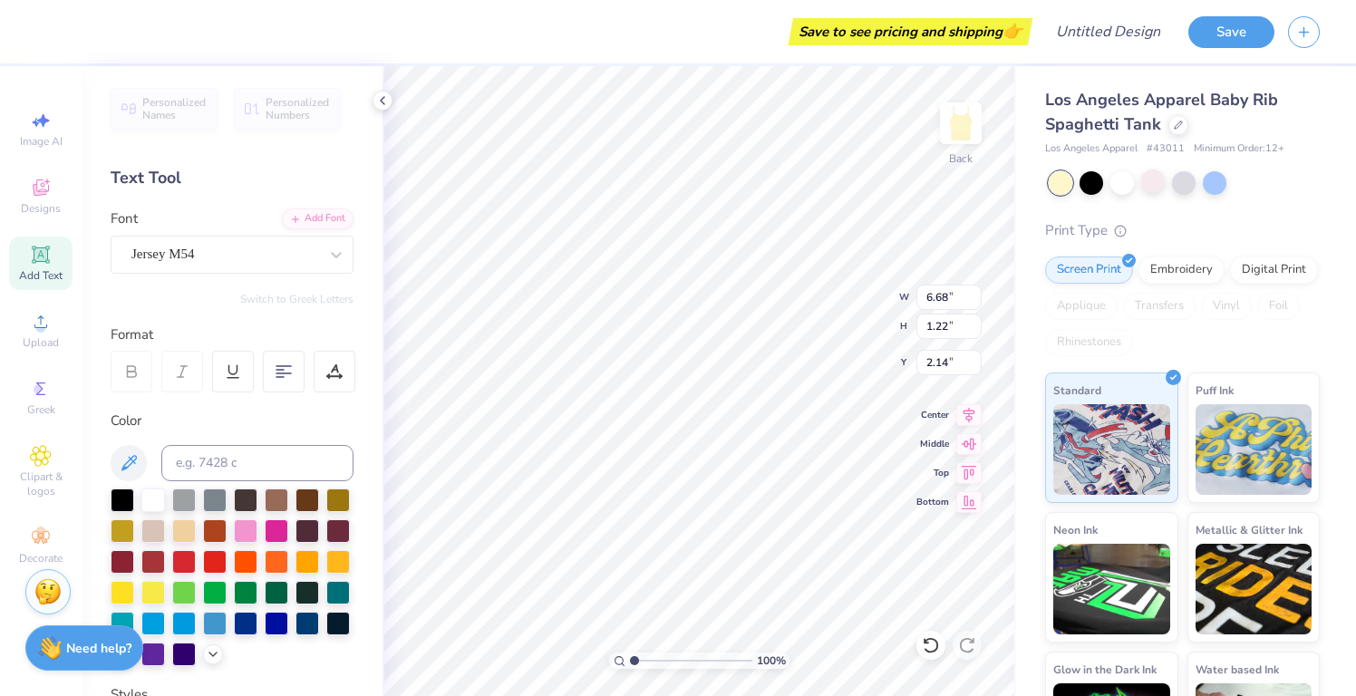
type input "2.21"
type input "6.68"
type input "1.22"
type input "2.13"
type input "8.93"
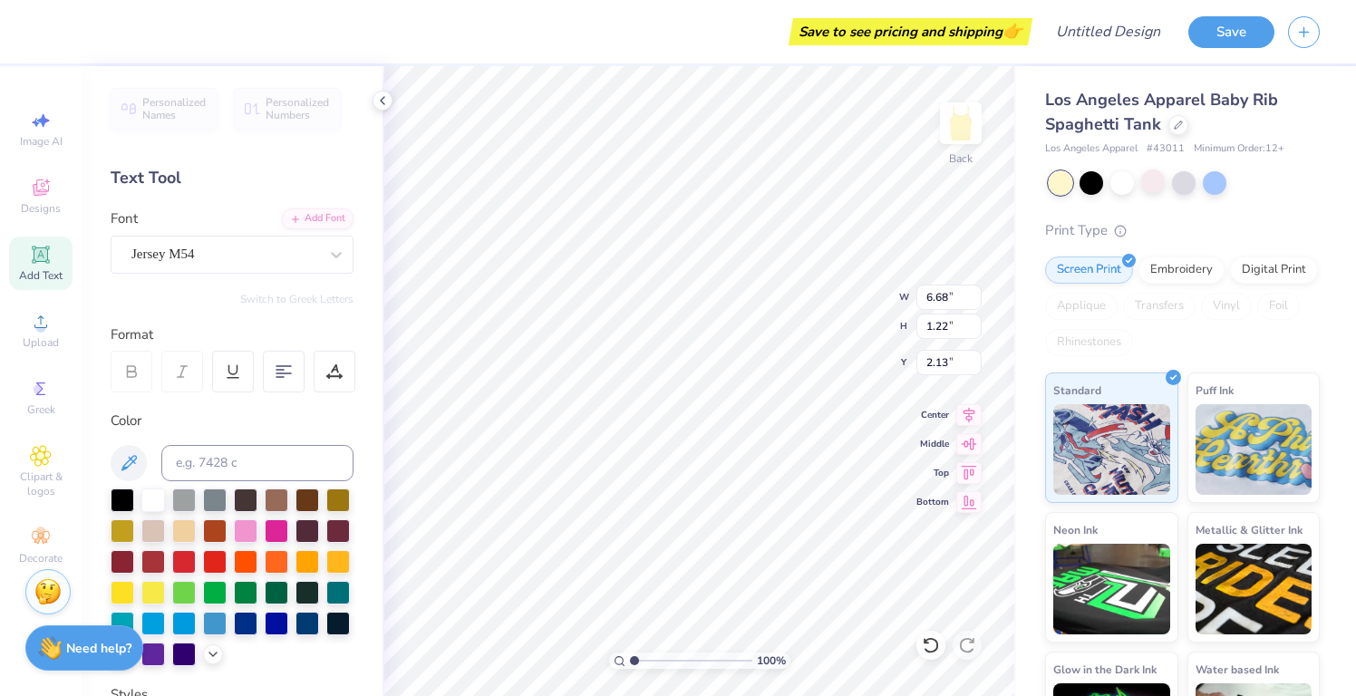
type input "1.07"
type input "2.21"
type input "6.68"
type input "1.22"
type input "2.13"
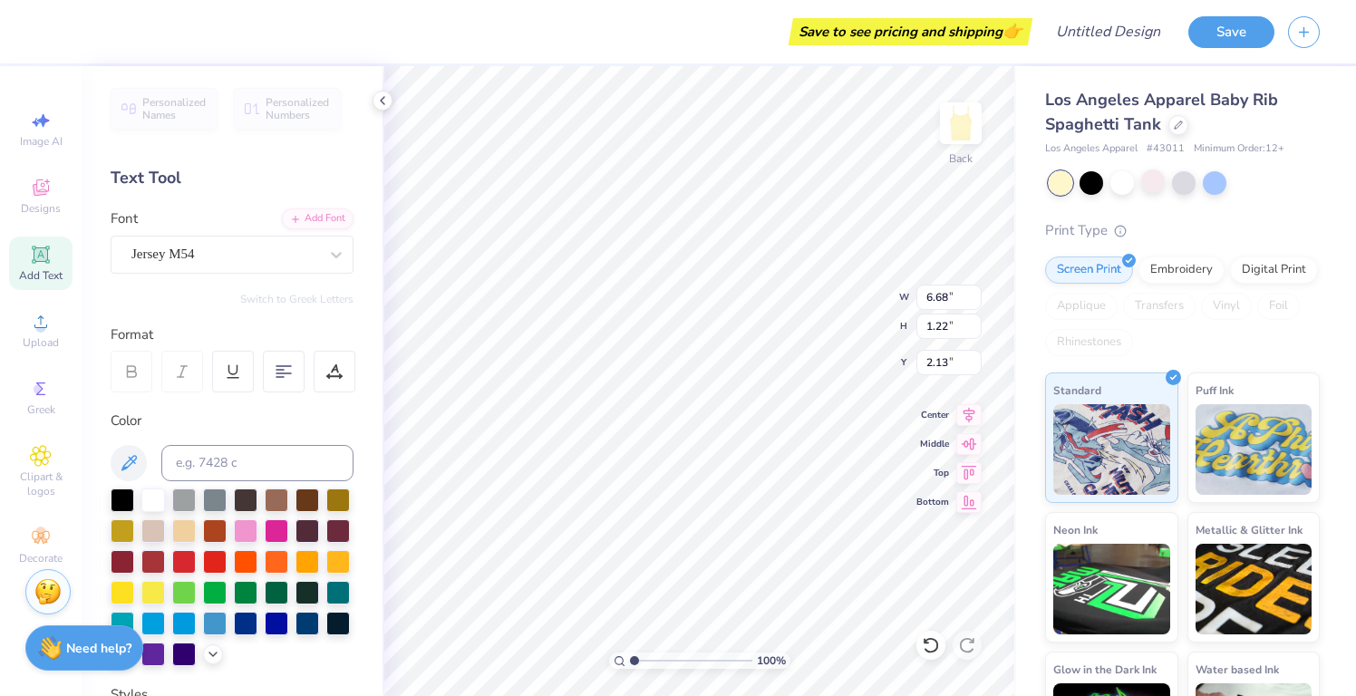
type input "8.93"
type input "1.07"
type input "2.21"
type input "6.68"
type input "1.22"
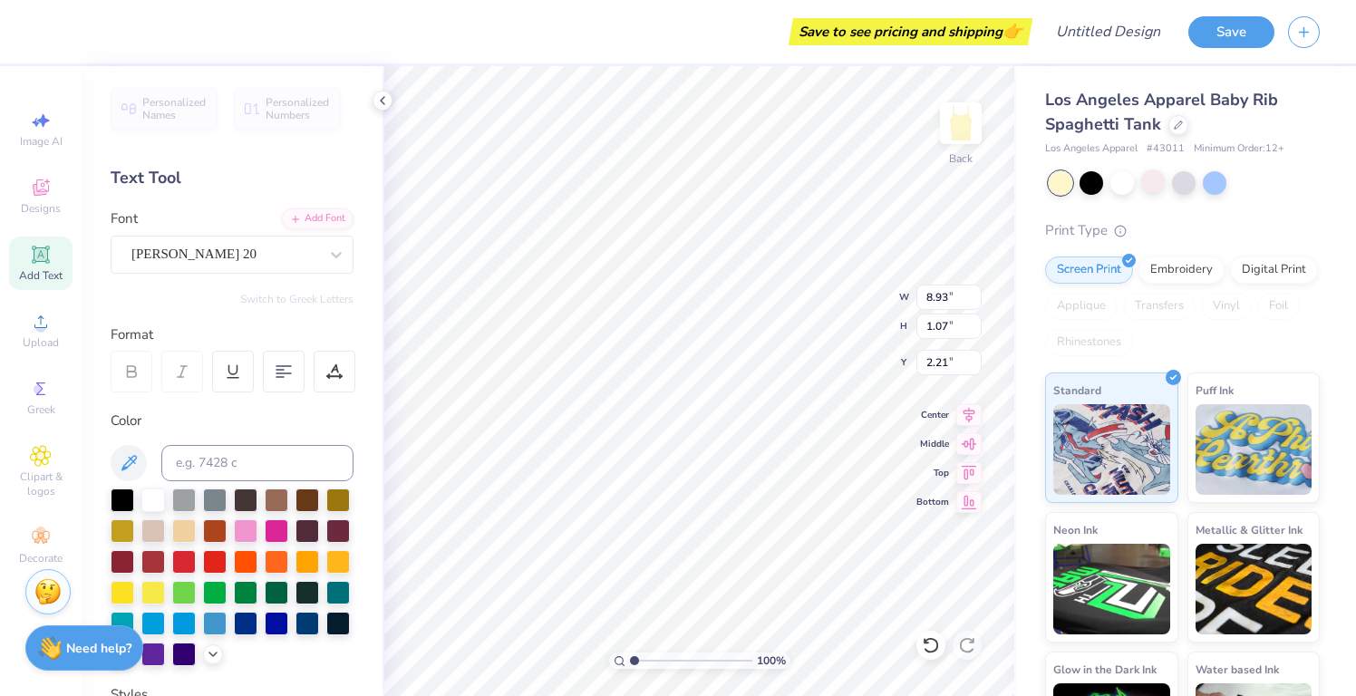
type input "2.13"
type input "5.28"
type input "8.93"
type input "1.07"
type input "8.01"
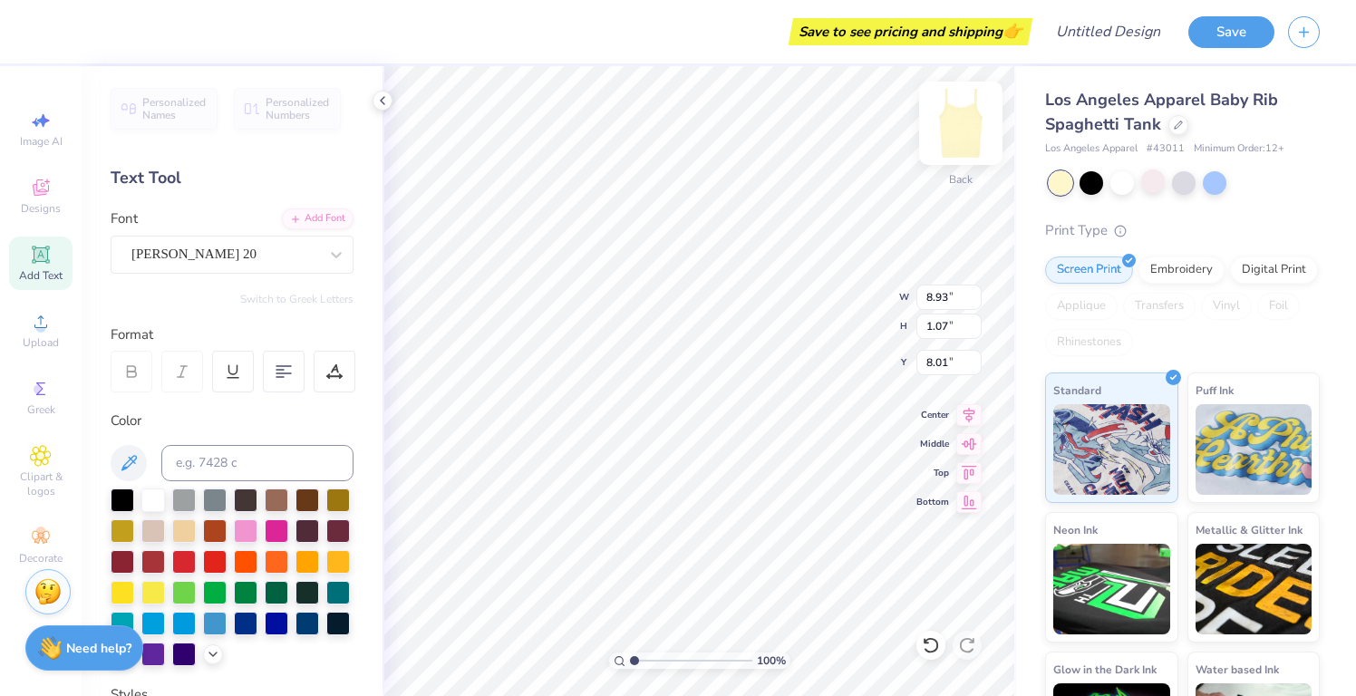
type input "6.68"
type input "1.22"
type input "1.08"
type input "8.44"
type input "1.54"
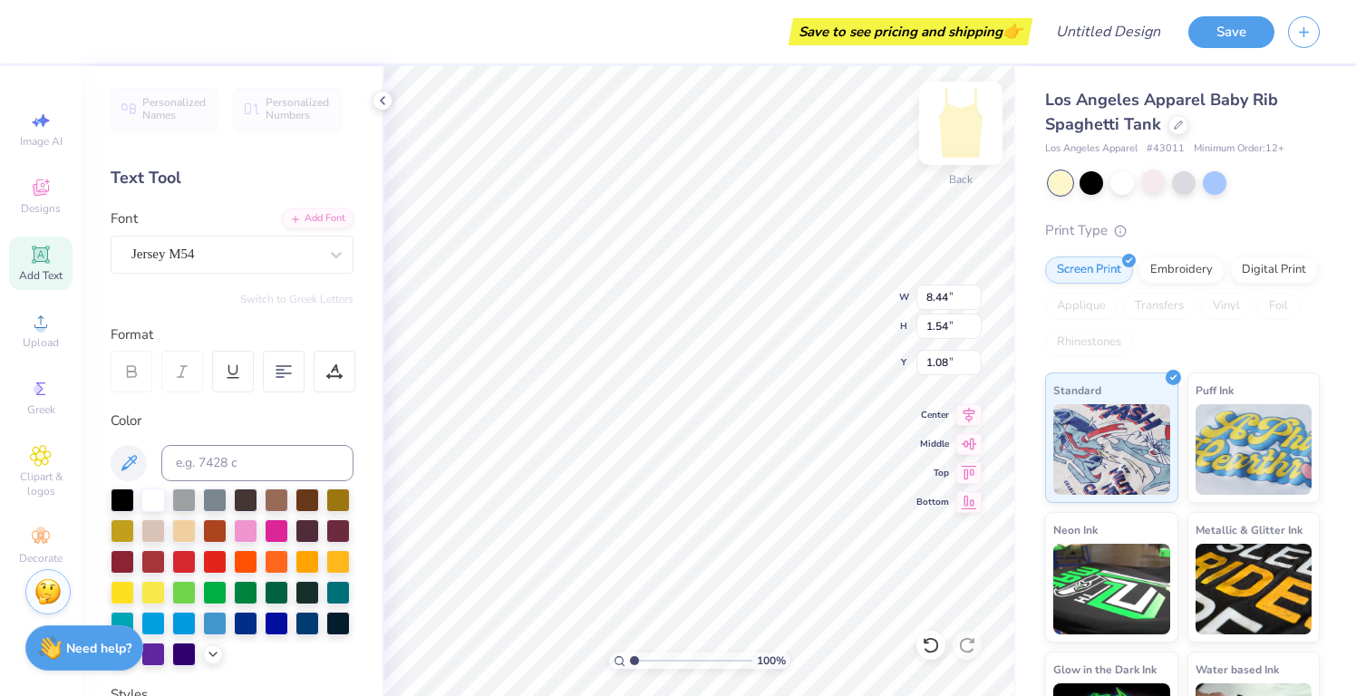
type input "1.98"
type input "5.49"
type input "1.20"
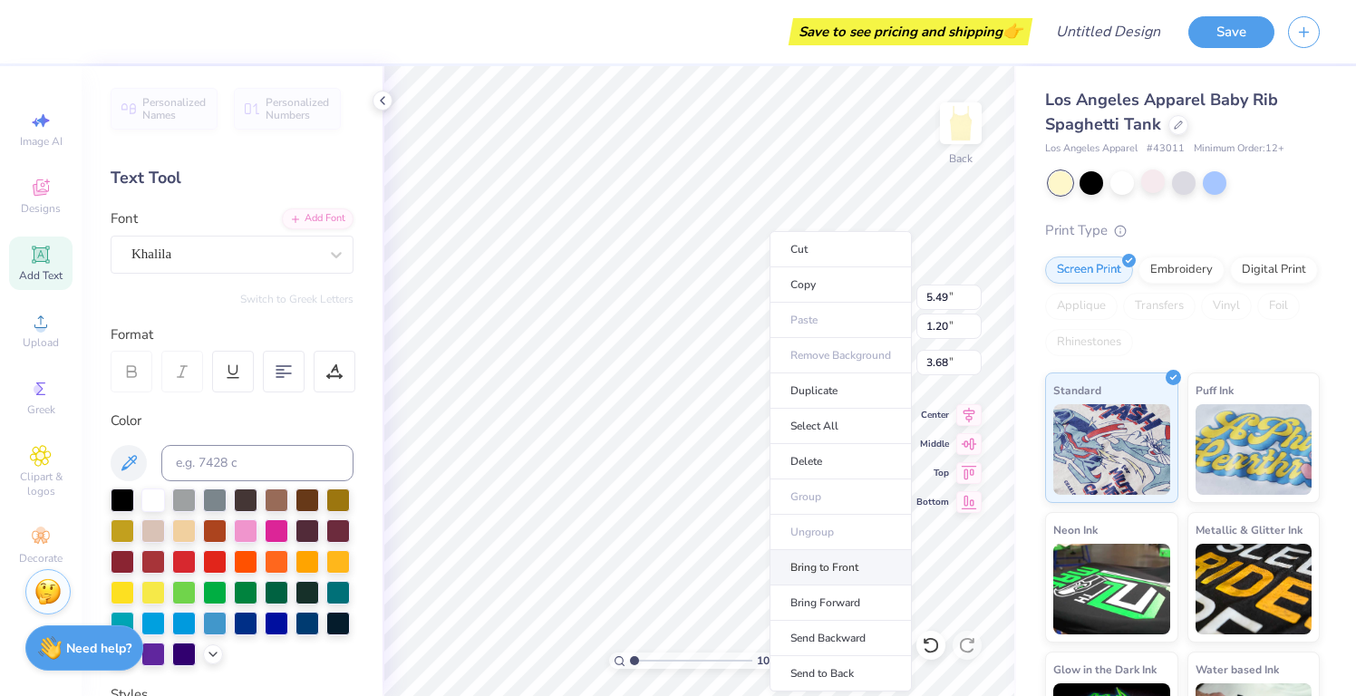
click at [820, 559] on li "Bring to Front" at bounding box center [841, 567] width 142 height 35
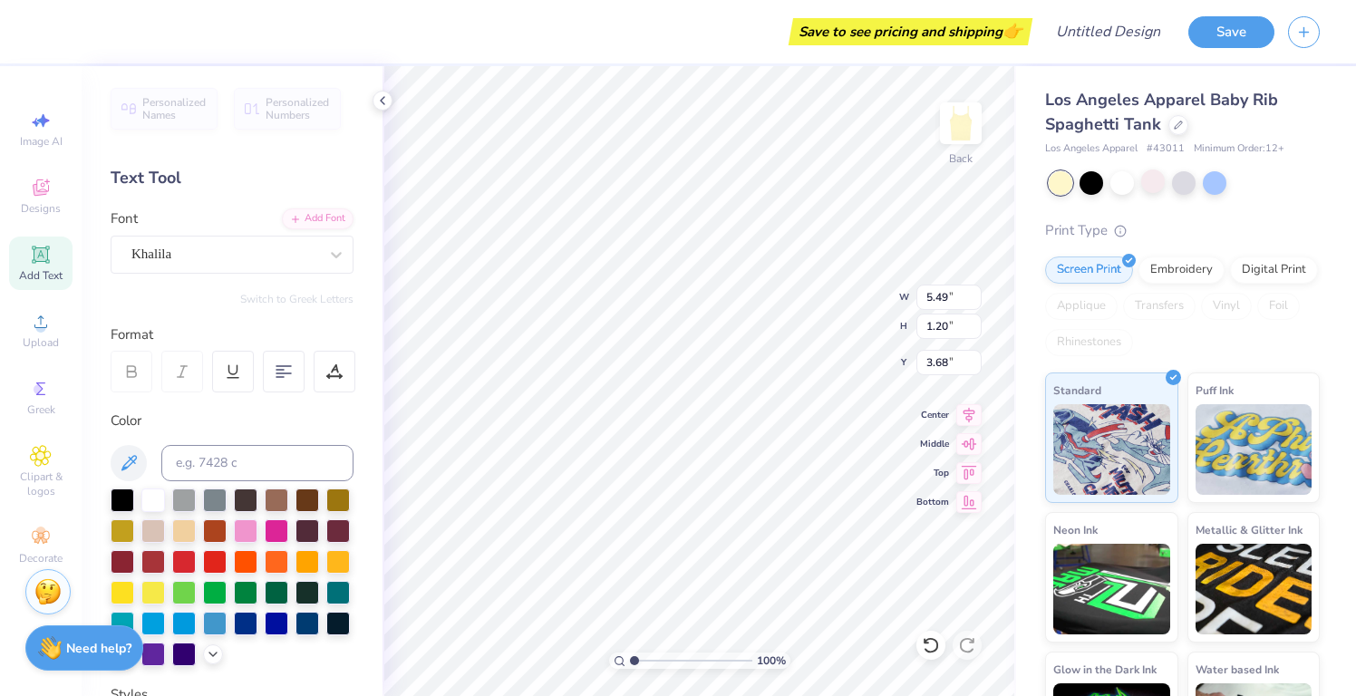
type input "2.91"
type input "9.48"
type input "8.44"
type input "1.54"
type input "1.98"
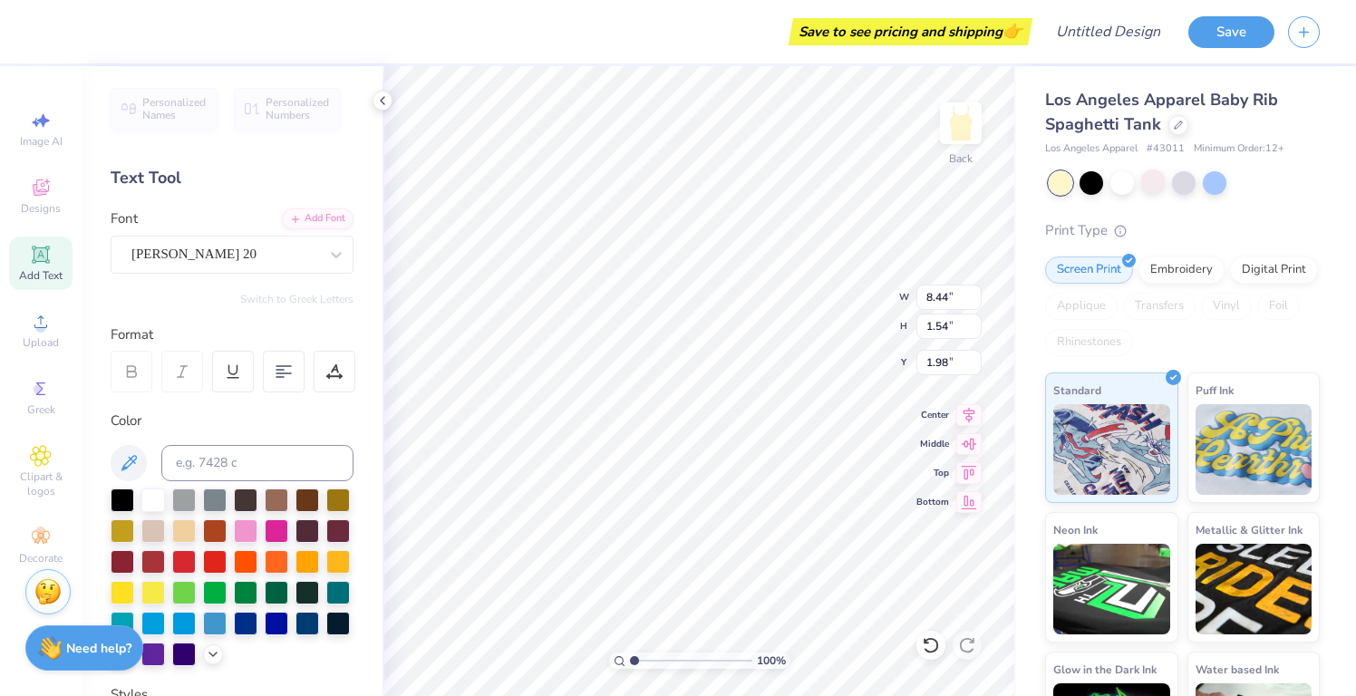
click at [655, 335] on body "Save to see pricing and shipping 👉 Design Title Save Image AI Designs Add Text …" at bounding box center [678, 348] width 1356 height 696
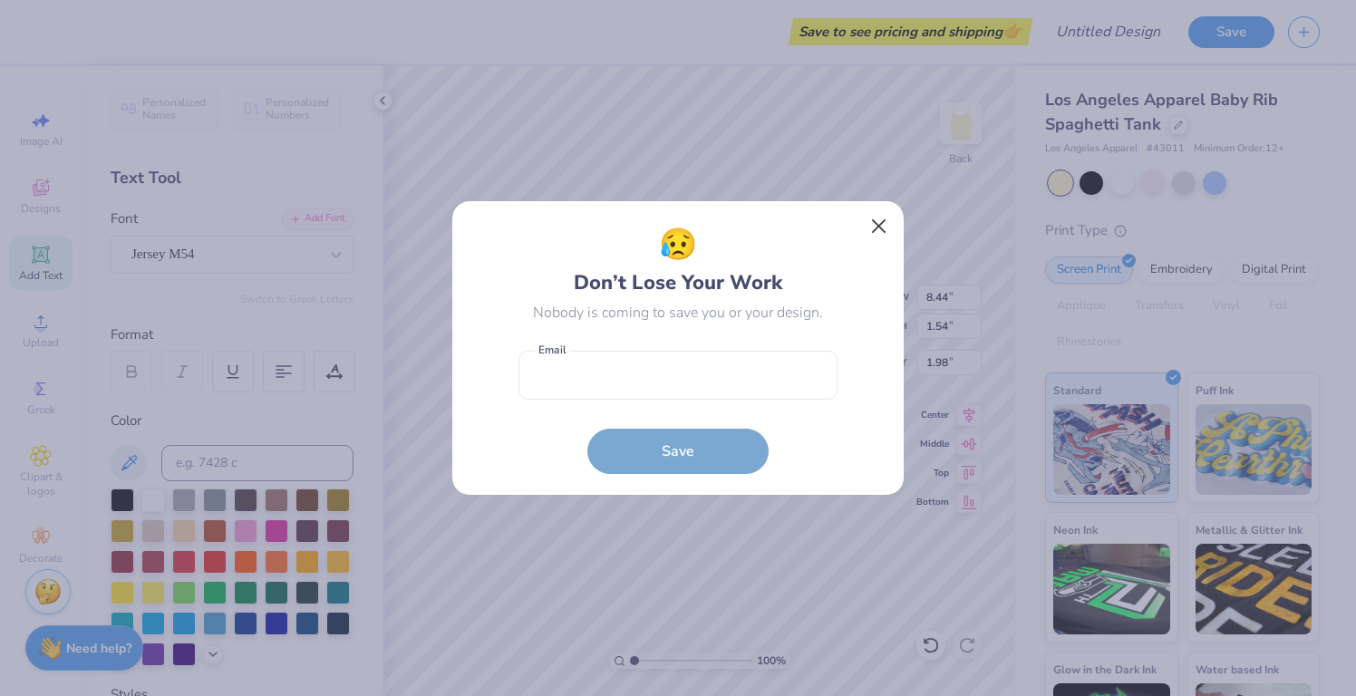
click at [869, 220] on button "Close" at bounding box center [879, 226] width 34 height 34
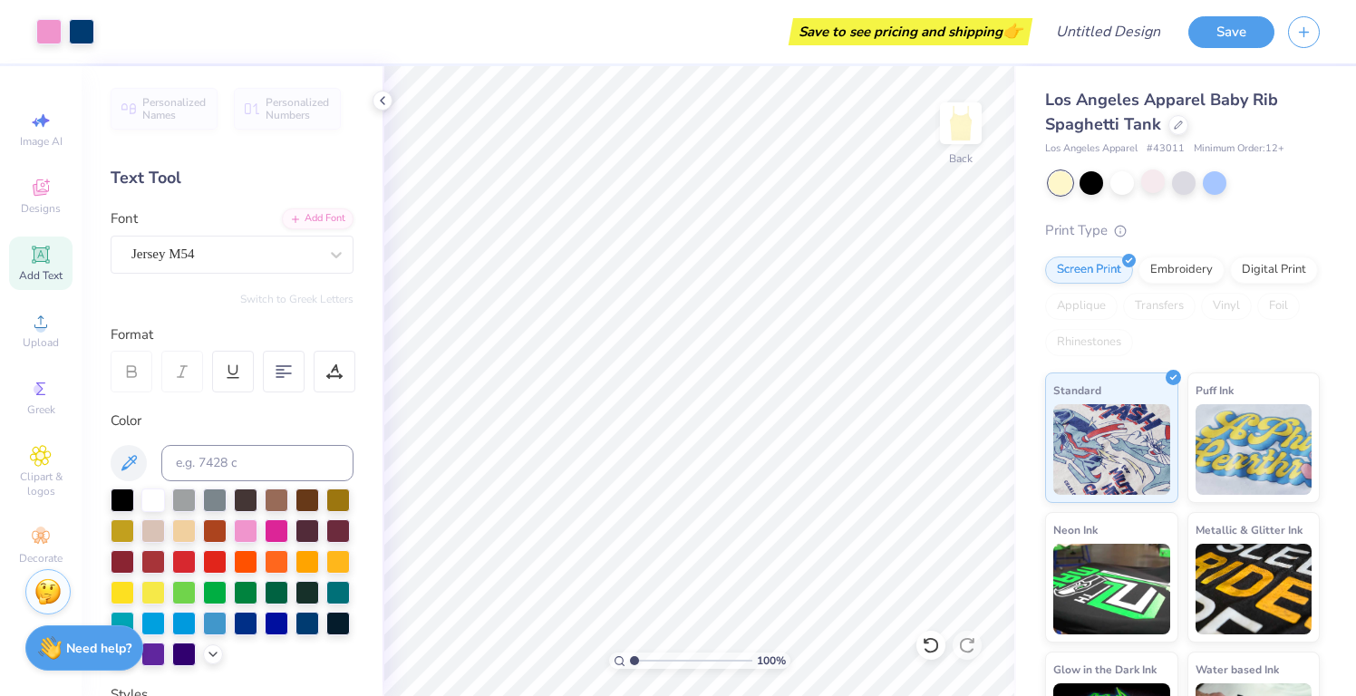
click at [34, 267] on div "Add Text" at bounding box center [40, 263] width 63 height 53
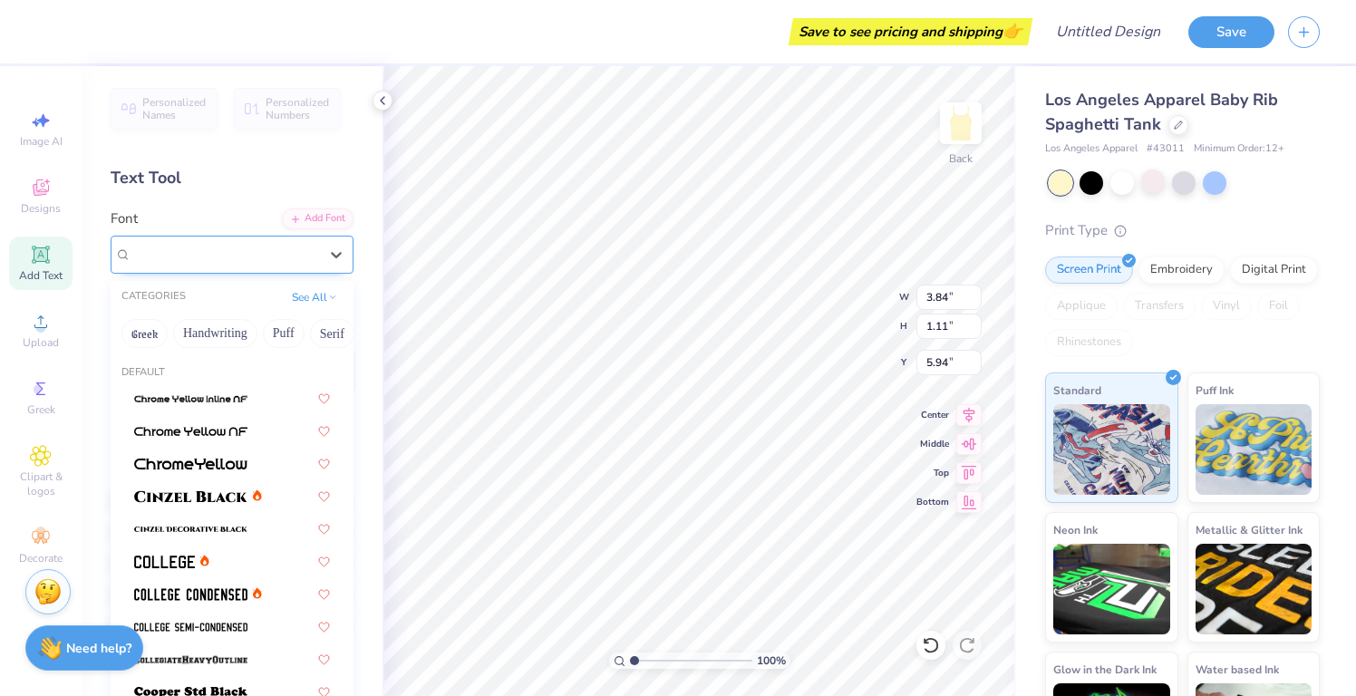
click at [182, 257] on span "Super Dream" at bounding box center [167, 254] width 73 height 21
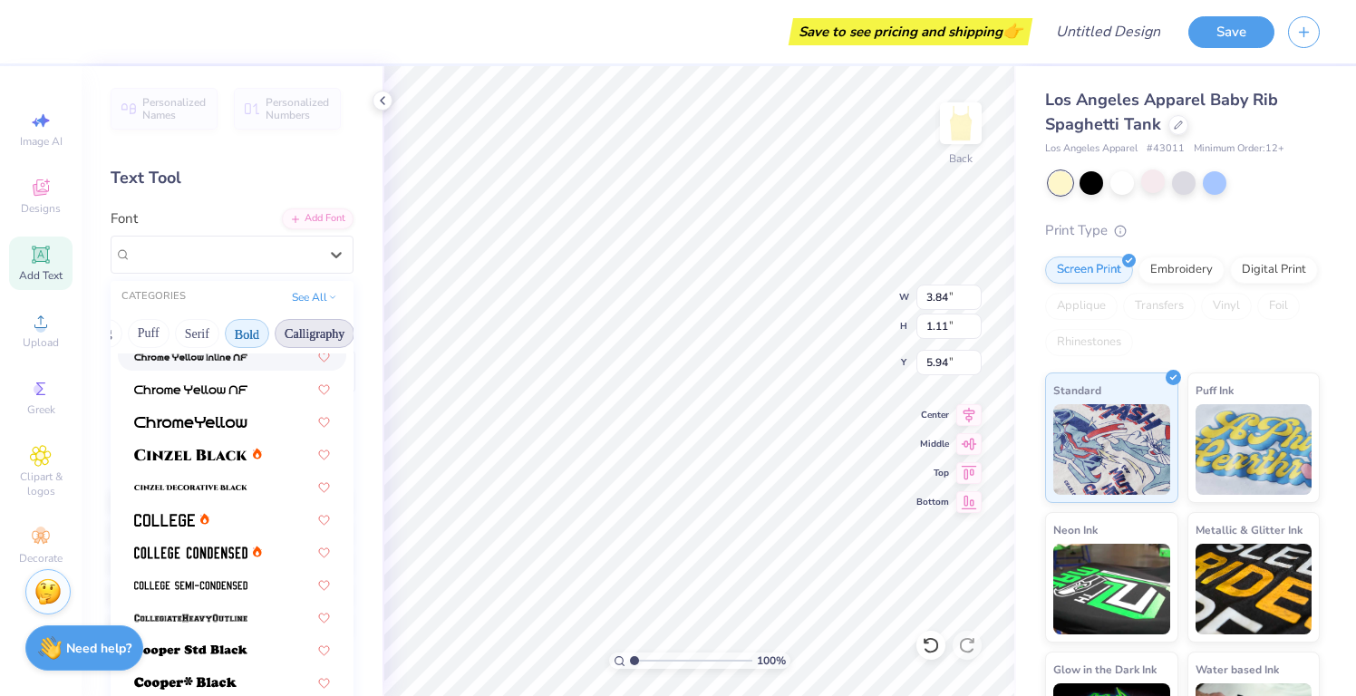
scroll to position [0, 141]
click at [219, 329] on button "Bold" at bounding box center [240, 333] width 44 height 29
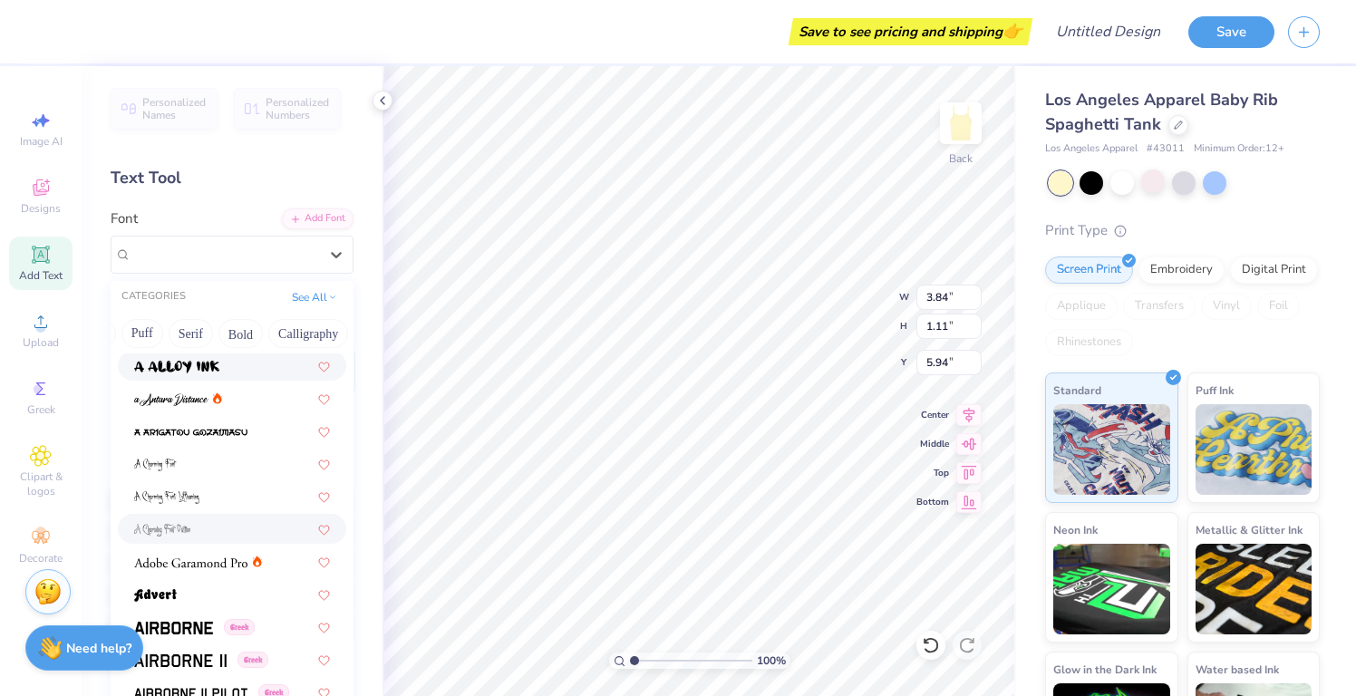
scroll to position [67, 0]
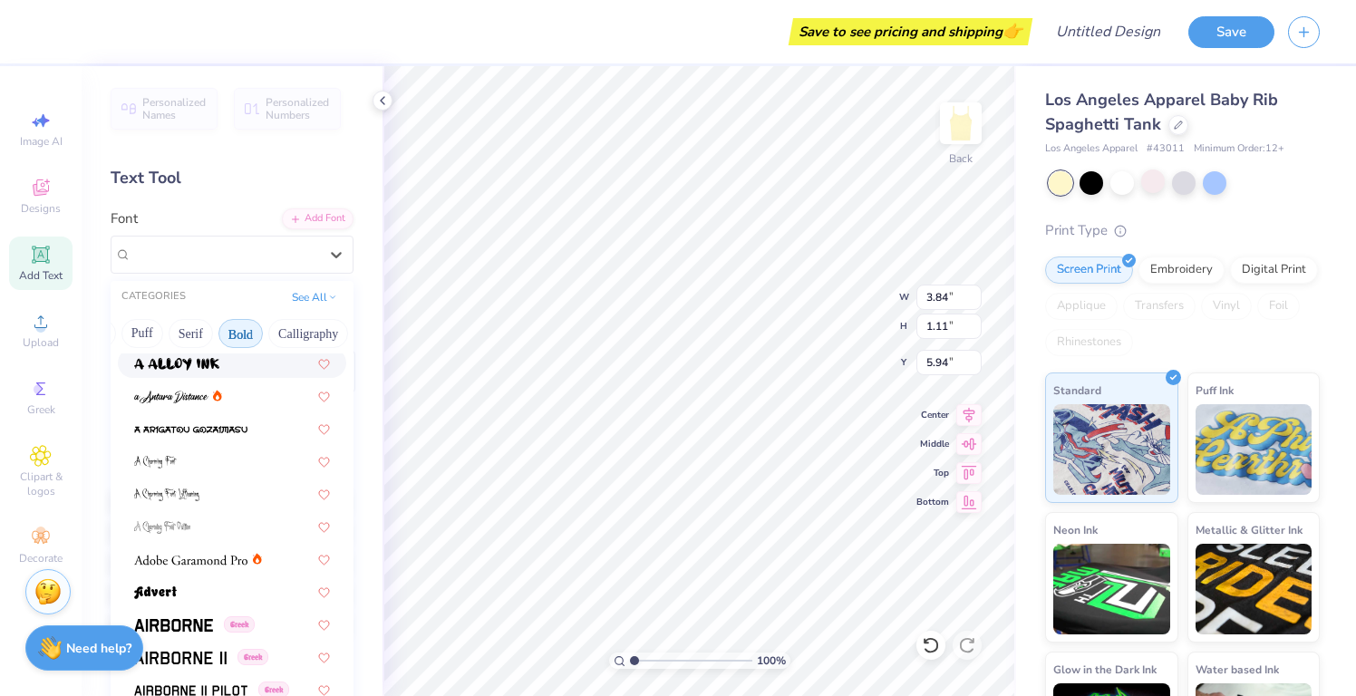
click at [243, 339] on button "Bold" at bounding box center [240, 333] width 44 height 29
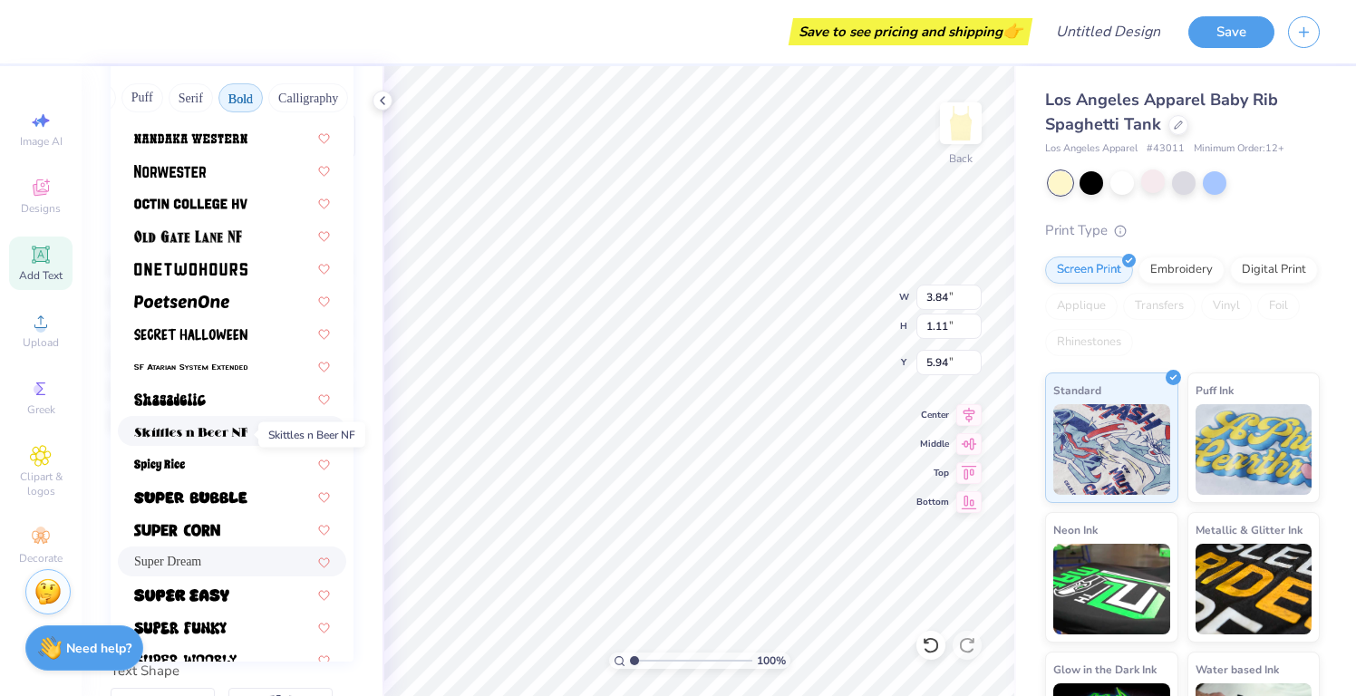
scroll to position [1622, 0]
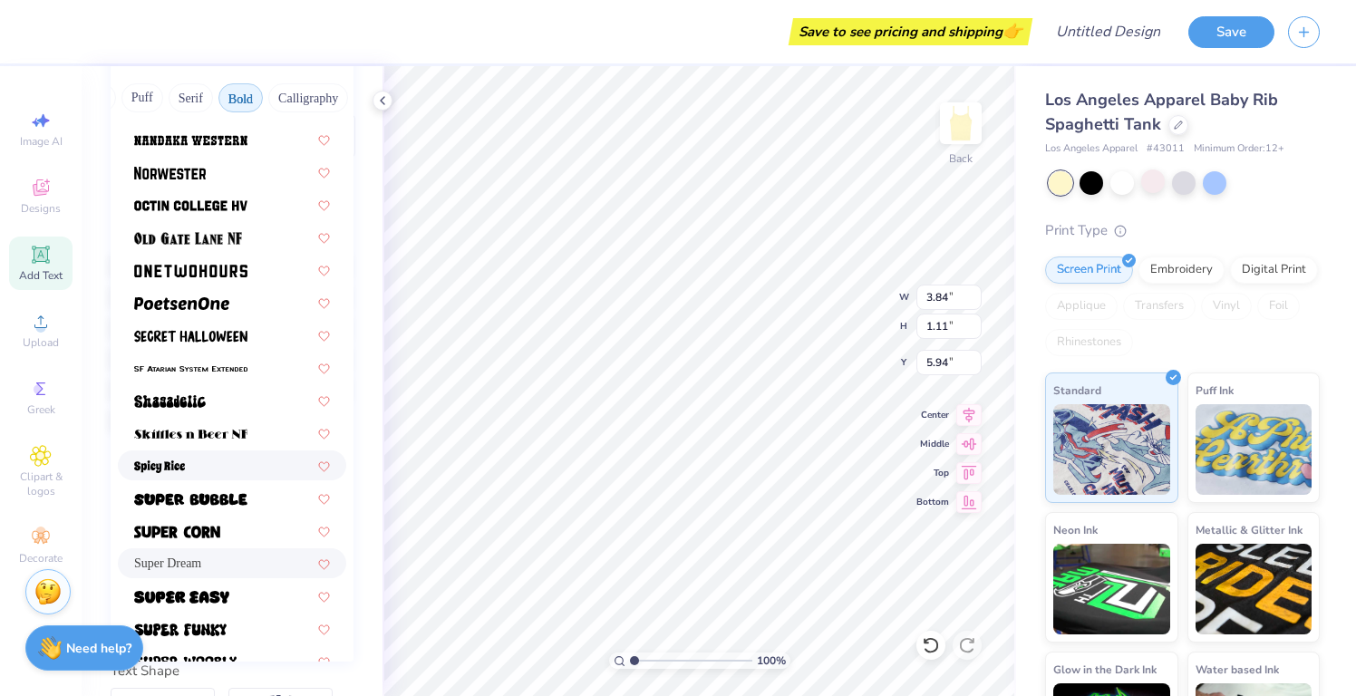
click at [214, 464] on div at bounding box center [232, 465] width 196 height 19
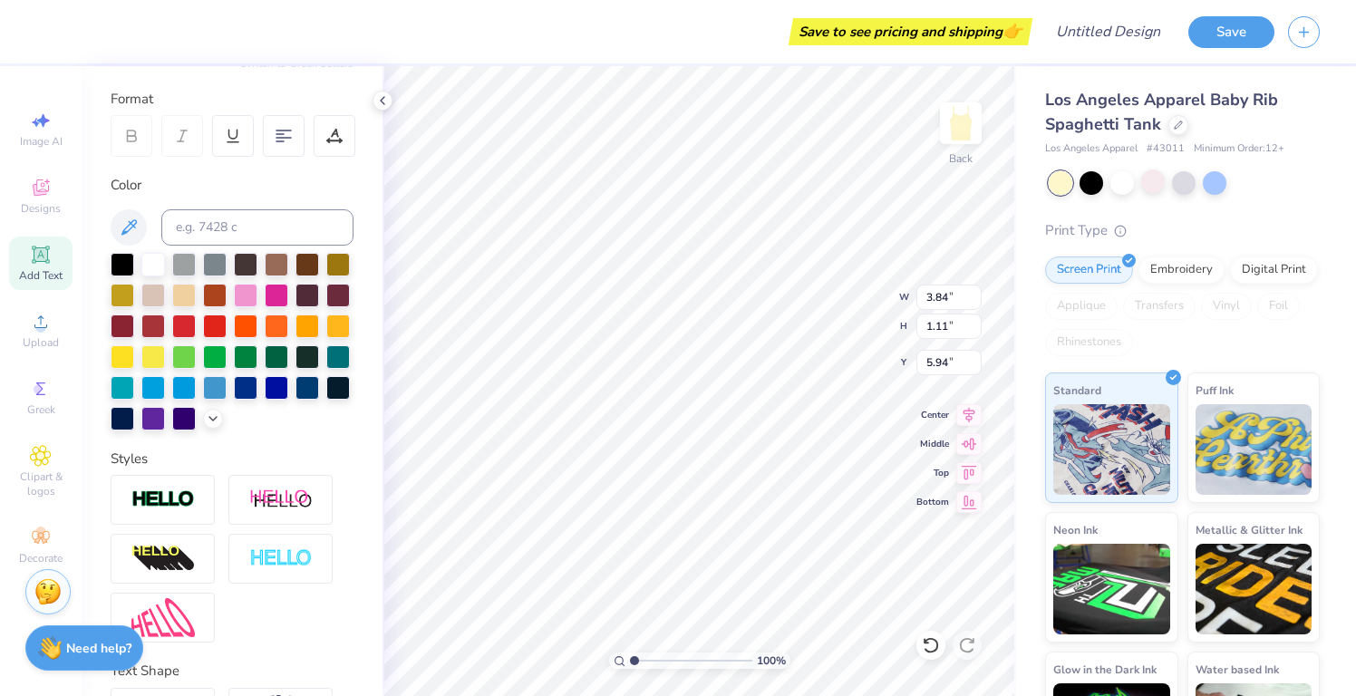
type input "3.45"
type input "1.15"
type input "5.92"
type textarea "Pi Beta PHi"
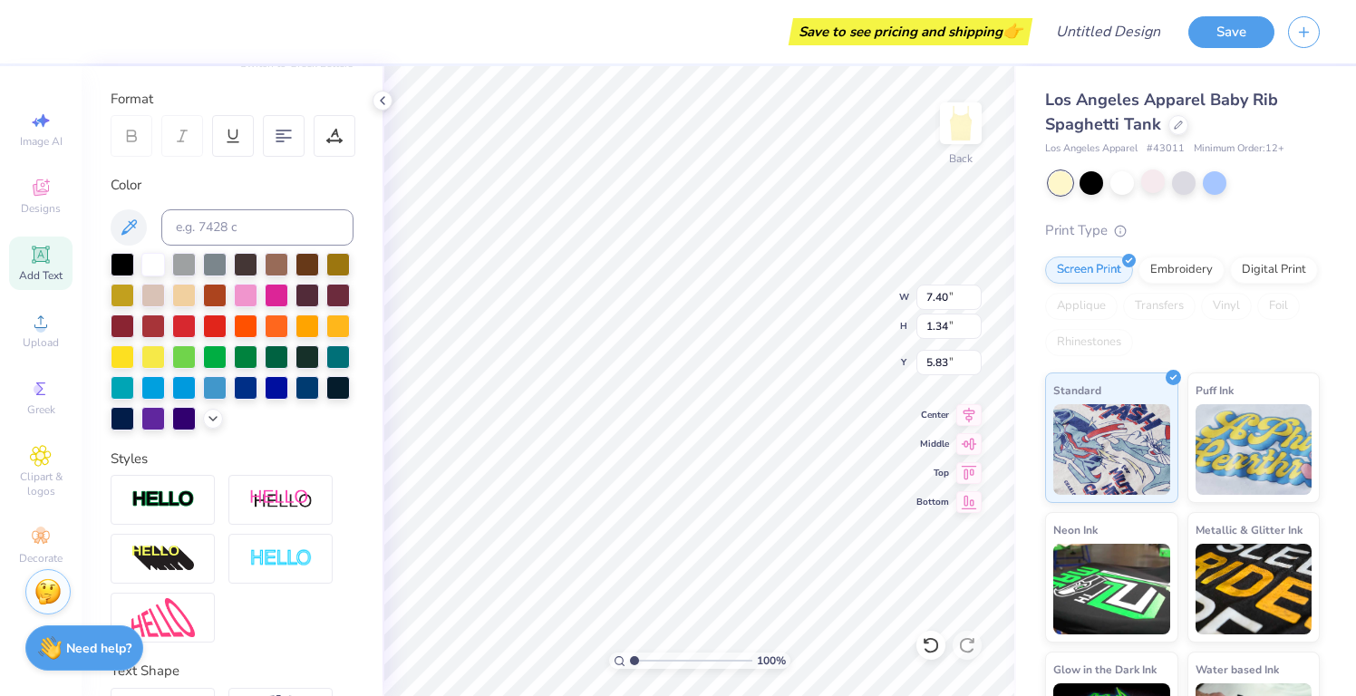
type textarea "Pi Beta Phi"
type input "1.98"
type input "8.52"
type input "1.58"
type input "1.94"
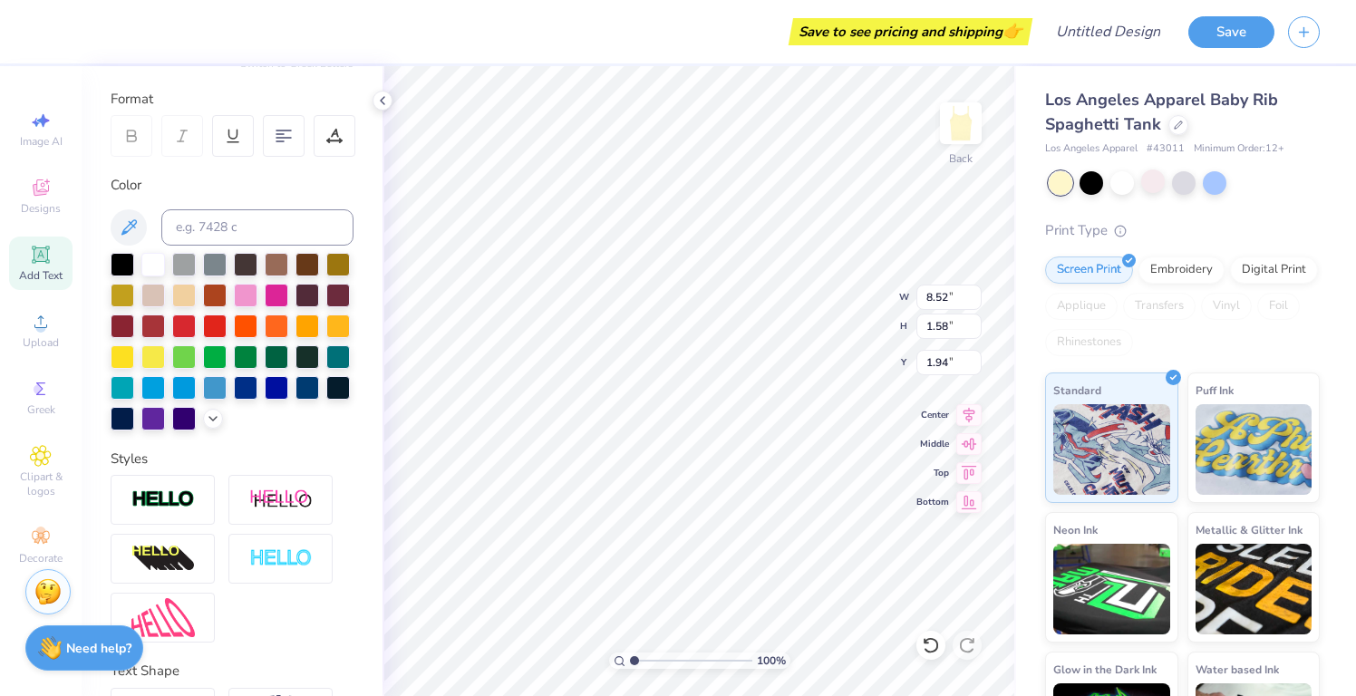
scroll to position [0, 0]
type textarea "P"
type input "8.44"
type input "1.54"
type input "1.98"
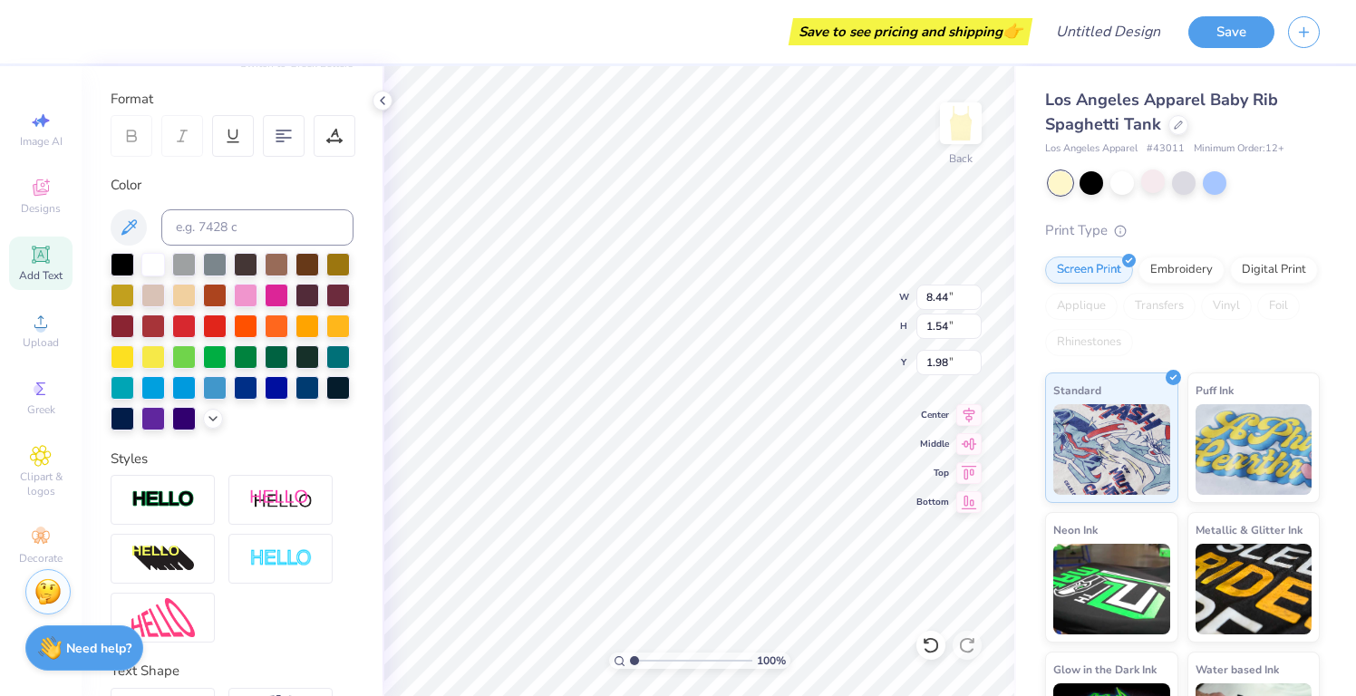
type input "2.58"
click at [305, 382] on div at bounding box center [308, 386] width 24 height 24
type input "0.66"
type input "5.49"
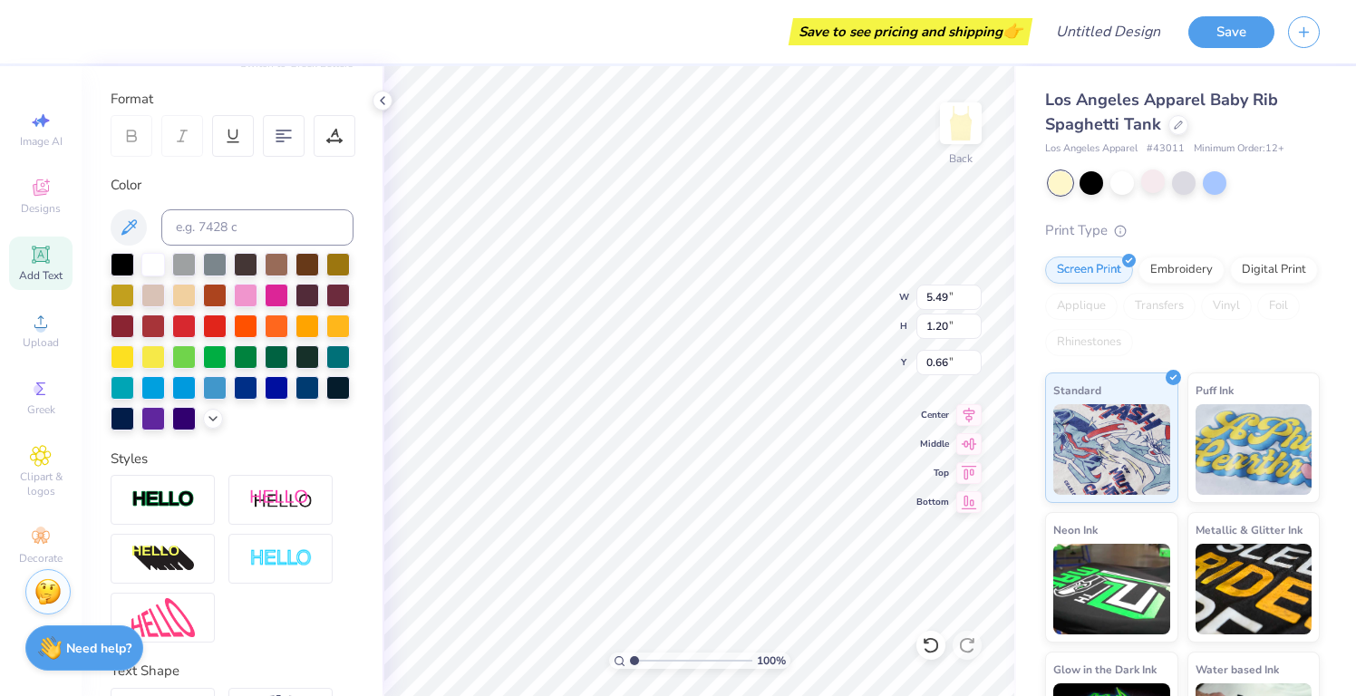
type input "1.20"
type input "6.50"
type input "8.44"
type input "1.54"
type input "1.98"
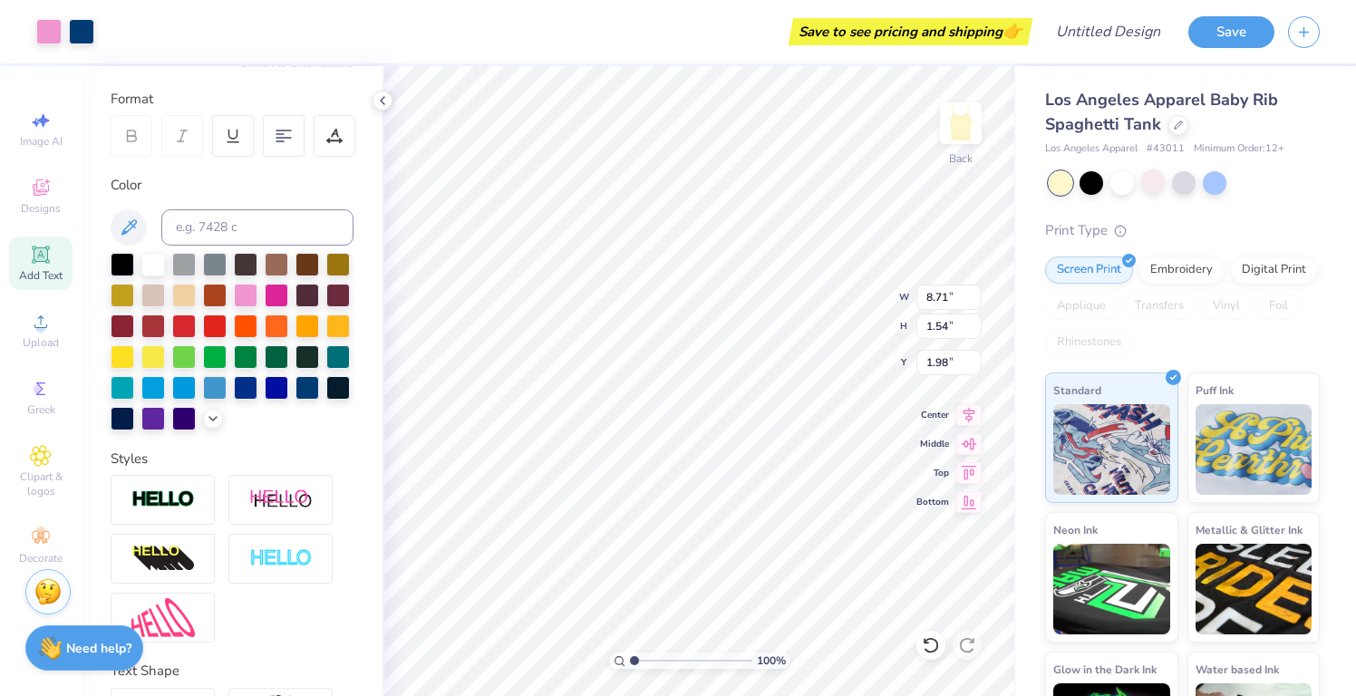
type input "2.52"
type input "7.91"
type input "1.44"
type input "2.62"
type input "8.23"
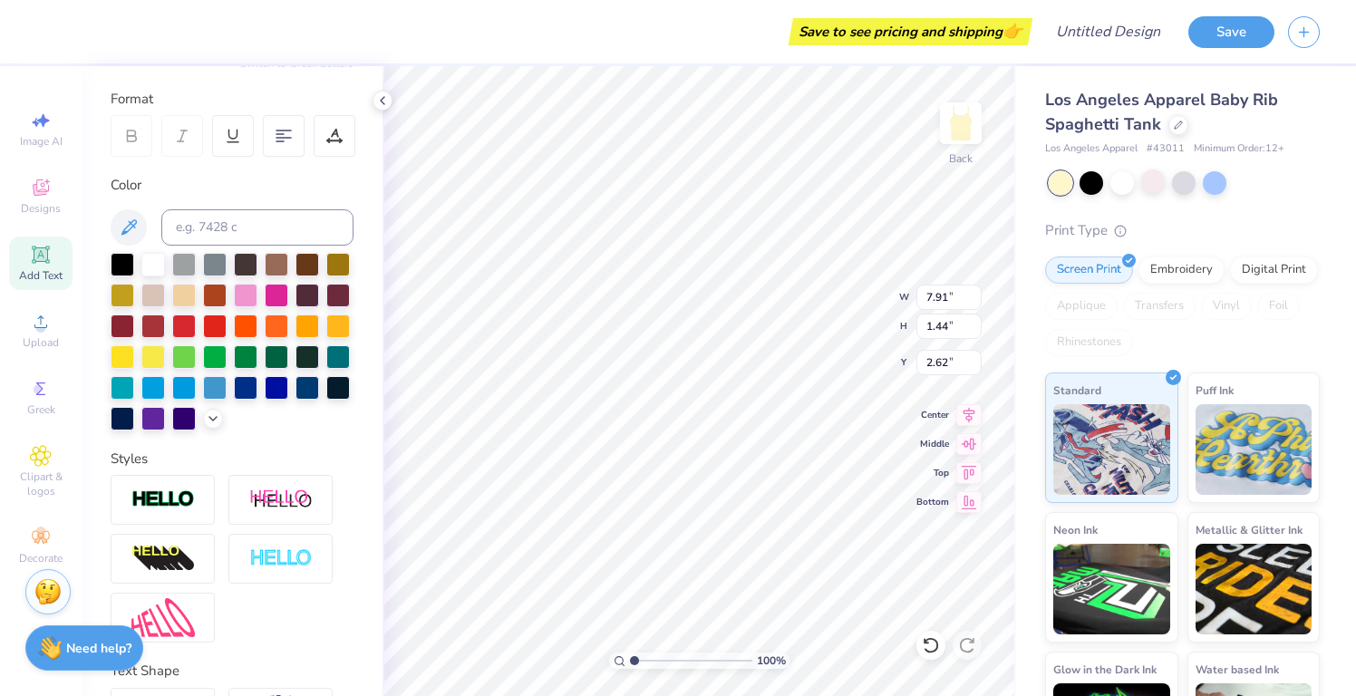
type input "1.50"
type input "2.64"
type input "6.23"
click at [247, 297] on div at bounding box center [246, 294] width 24 height 24
click at [306, 389] on div at bounding box center [308, 386] width 24 height 24
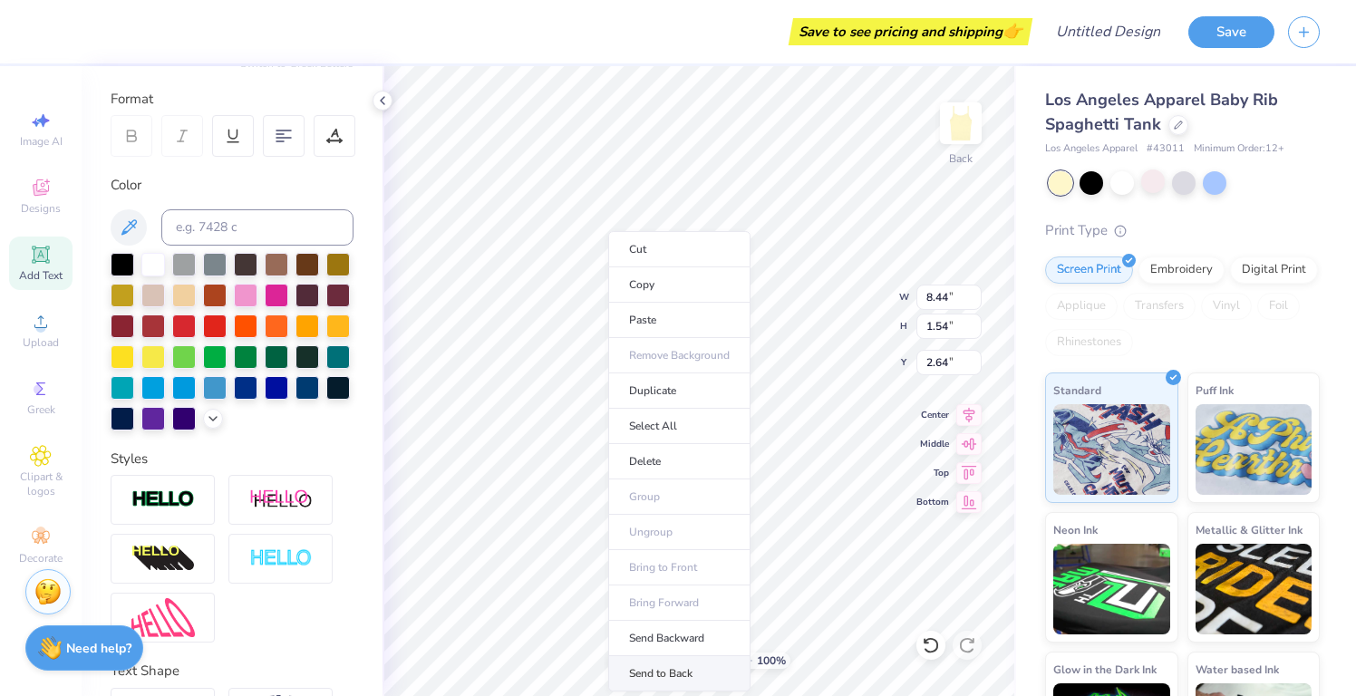
click at [671, 670] on li "Send to Back" at bounding box center [679, 673] width 142 height 35
type input "2.83"
type input "8.35"
type input "1.52"
type input "2.46"
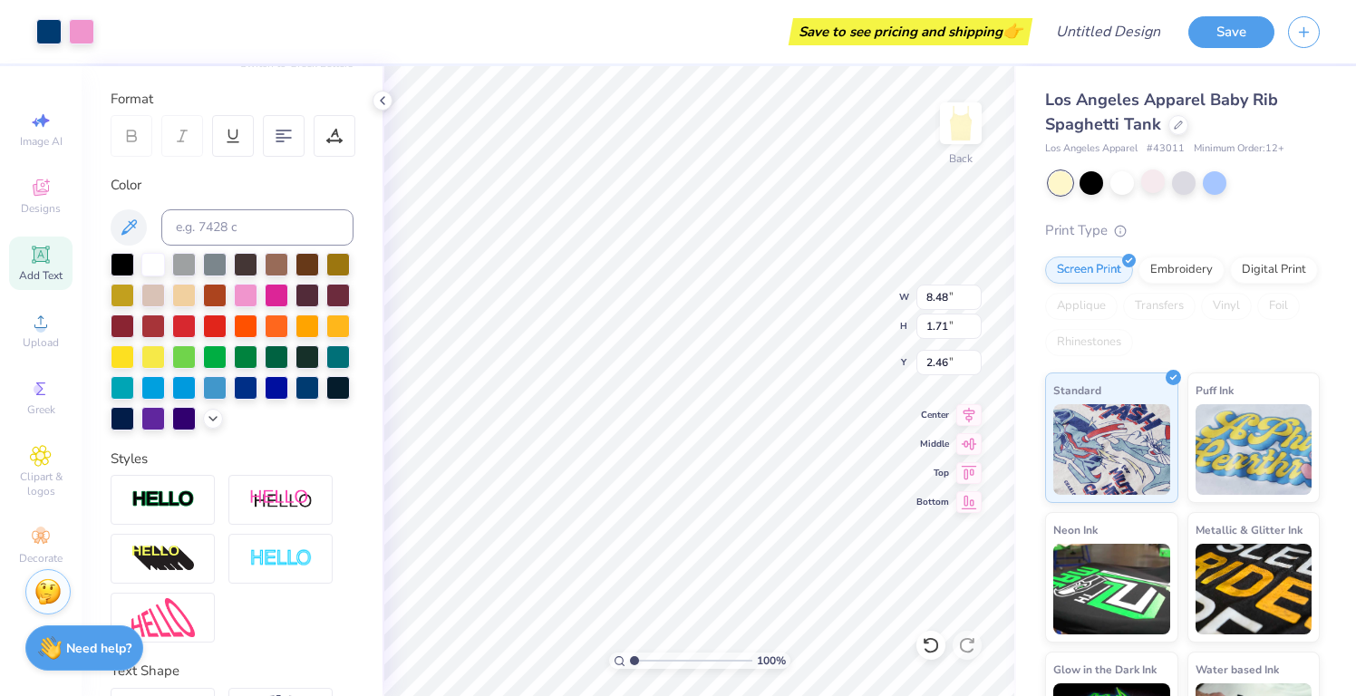
type input "7.77"
type input "8.93"
type input "1.07"
type input "2.42"
type input "3.14"
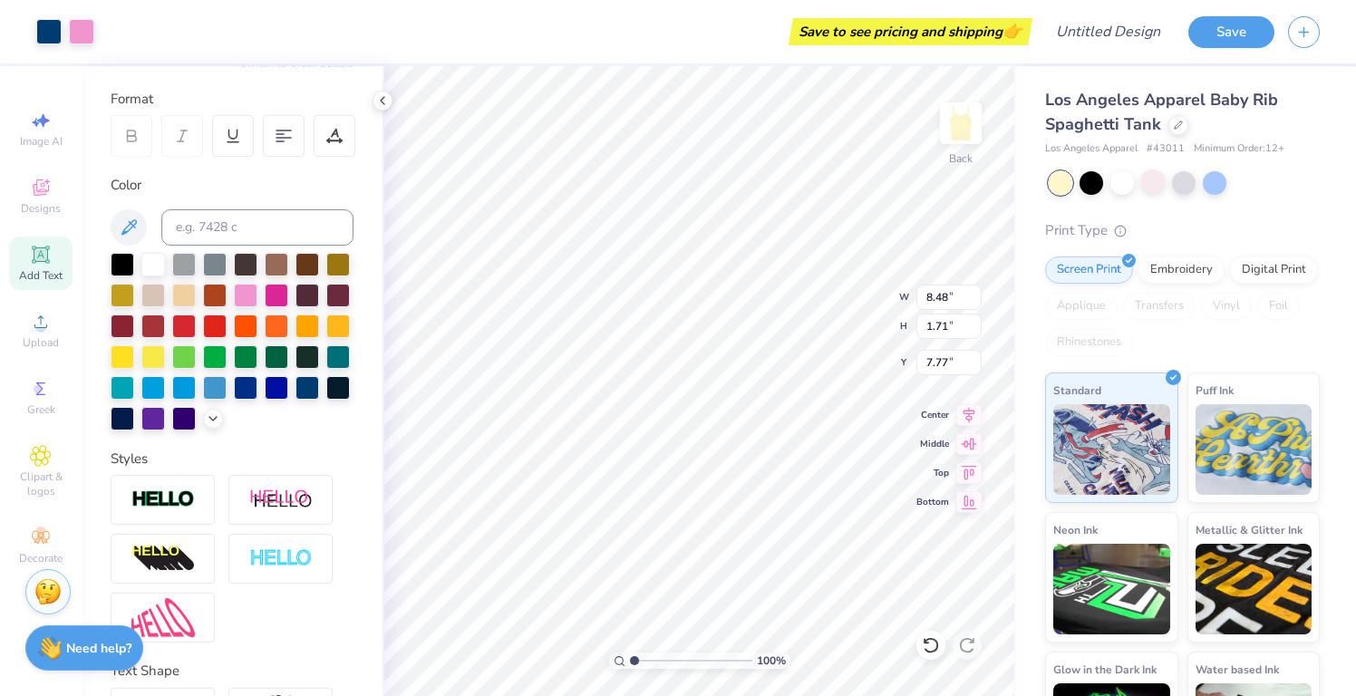
type input "10.79"
click at [962, 120] on img at bounding box center [961, 123] width 73 height 73
click at [967, 135] on img at bounding box center [961, 123] width 73 height 73
type input "2.96"
click at [276, 504] on img at bounding box center [280, 500] width 63 height 23
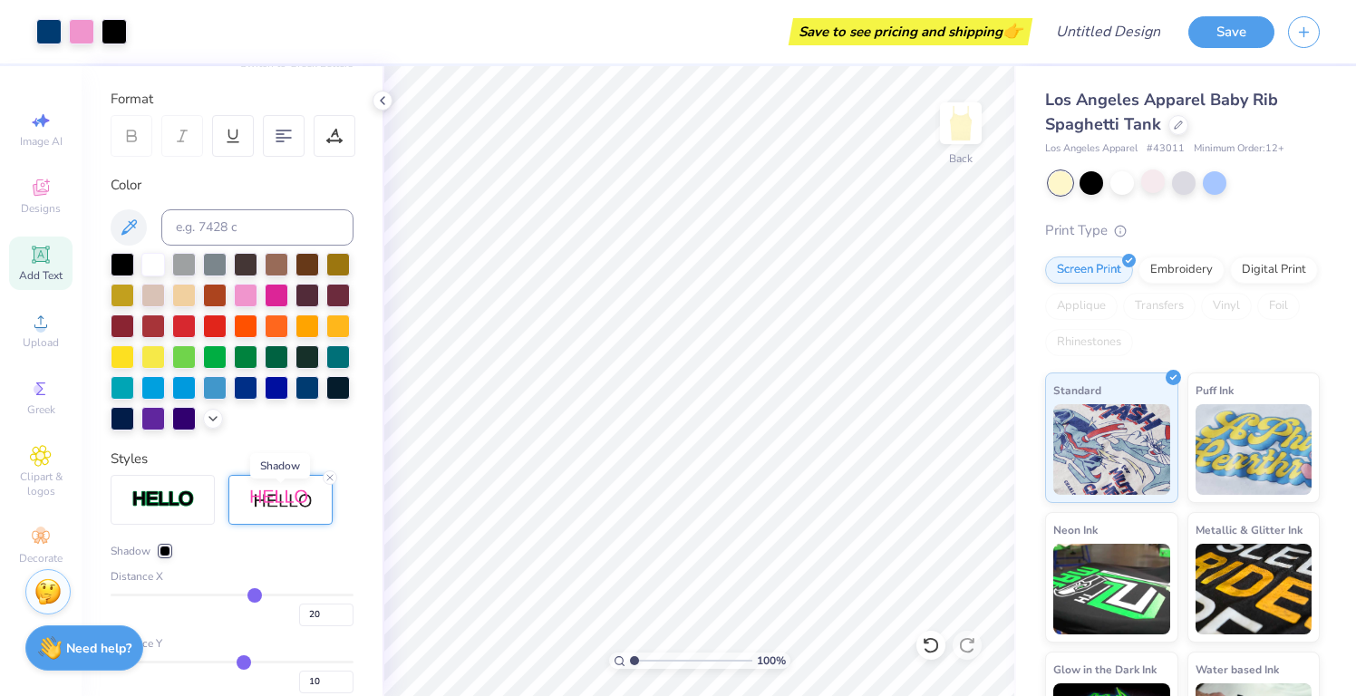
click at [276, 504] on img at bounding box center [280, 500] width 63 height 23
click at [328, 479] on icon at bounding box center [330, 477] width 11 height 11
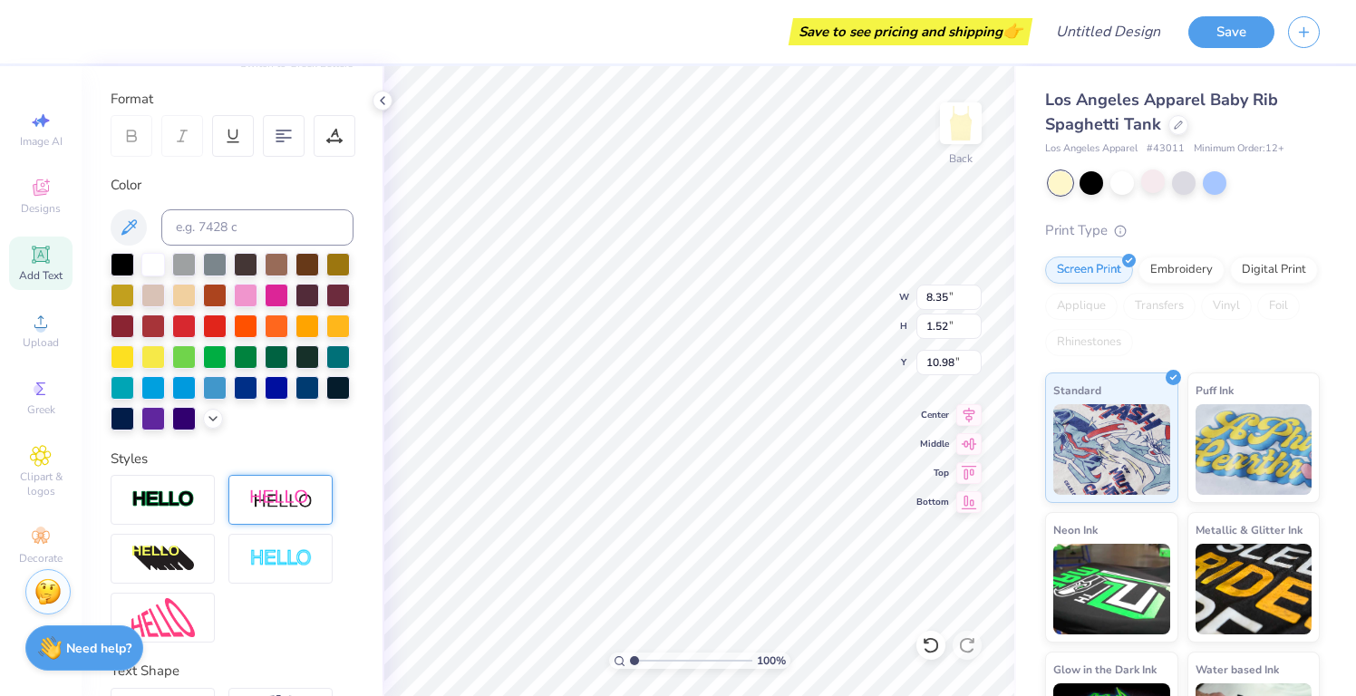
type input "2.20"
type input "8.35"
type input "1.52"
type input "6.07"
type input "8.93"
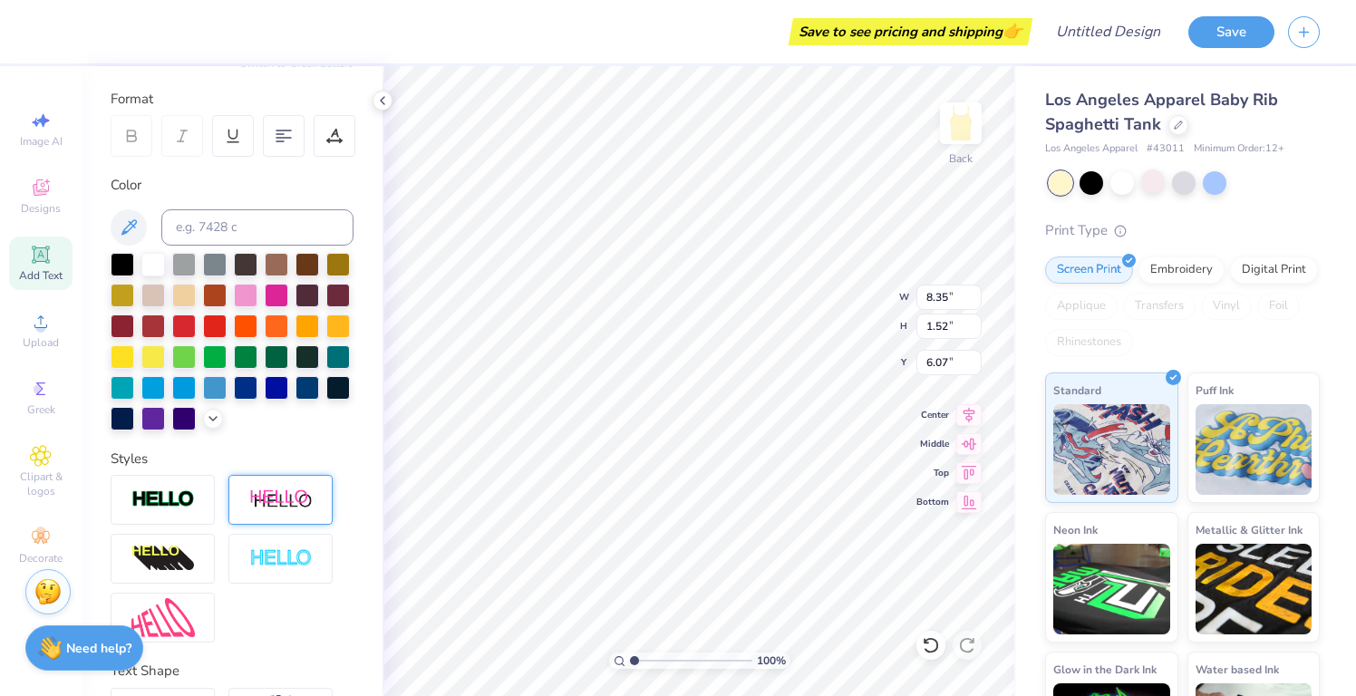
type input "1.07"
type input "8.49"
type input "8.35"
type input "1.52"
type input "2.20"
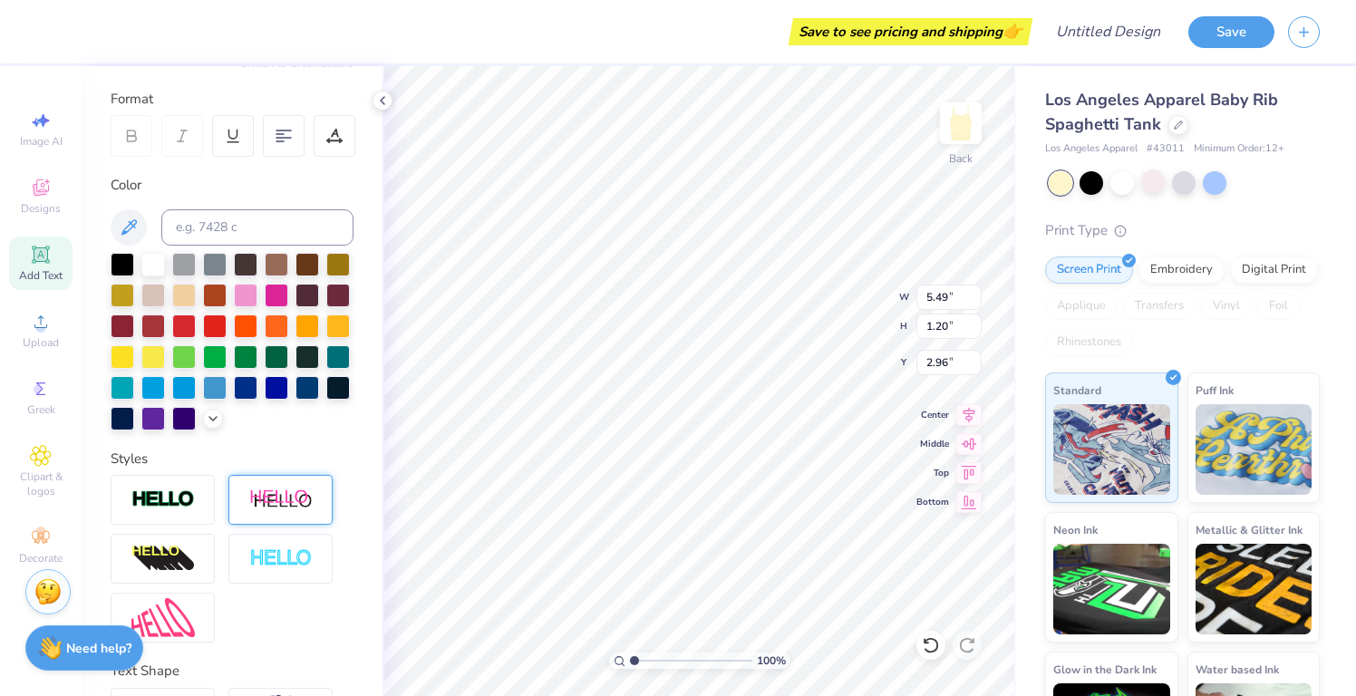
type input "3.12"
type input "11.26"
type input "8.35"
type input "1.52"
type input "2.20"
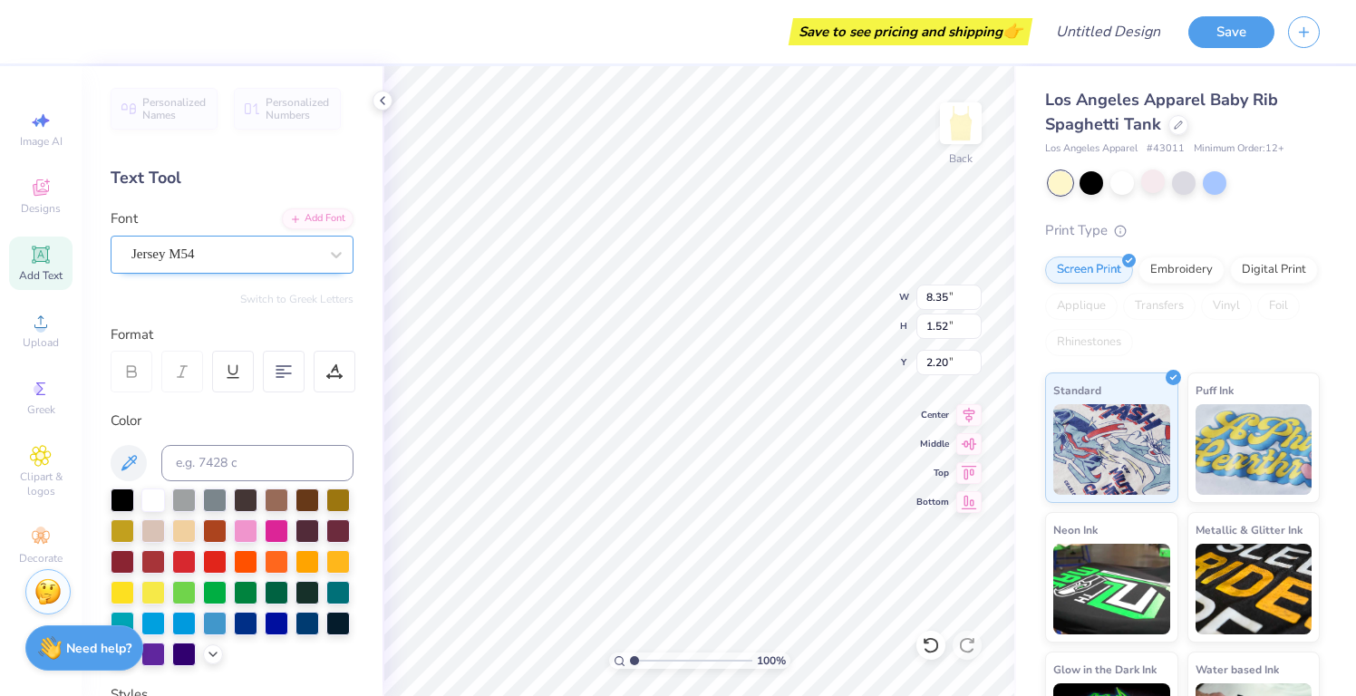
scroll to position [-1, 0]
click at [257, 257] on div "Jersey M54" at bounding box center [225, 254] width 190 height 28
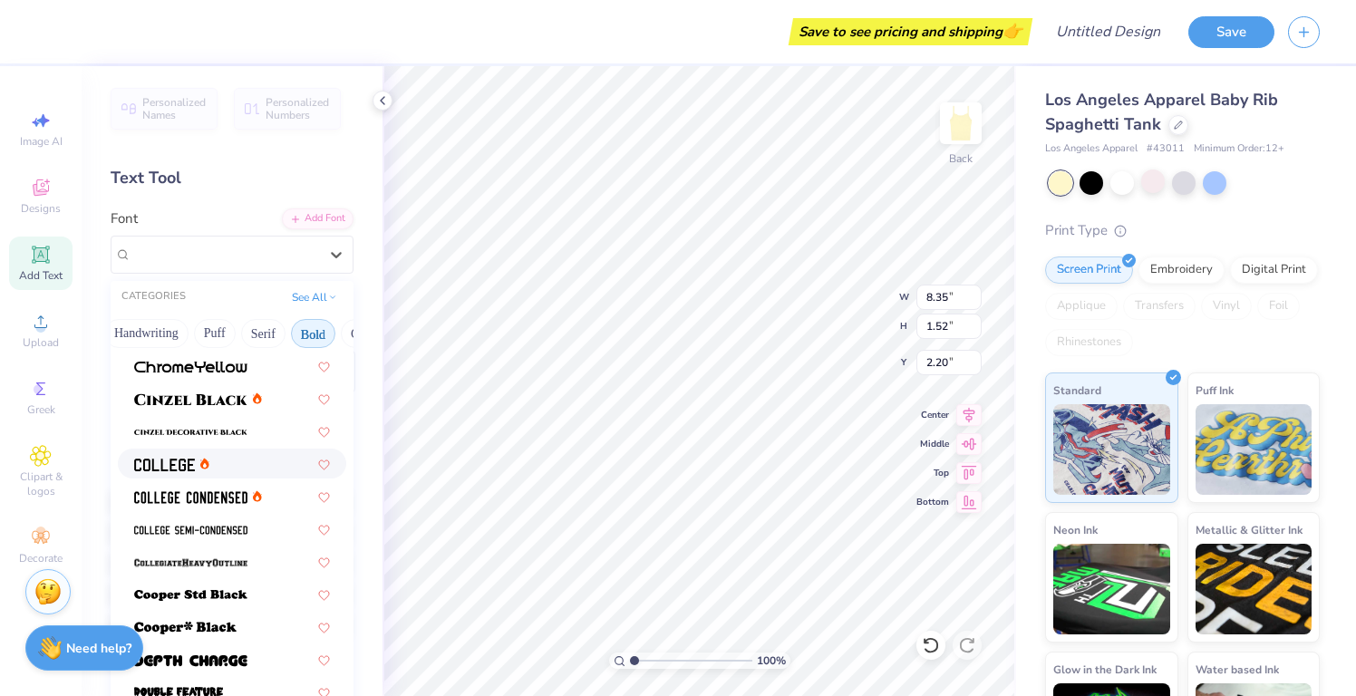
scroll to position [113, 0]
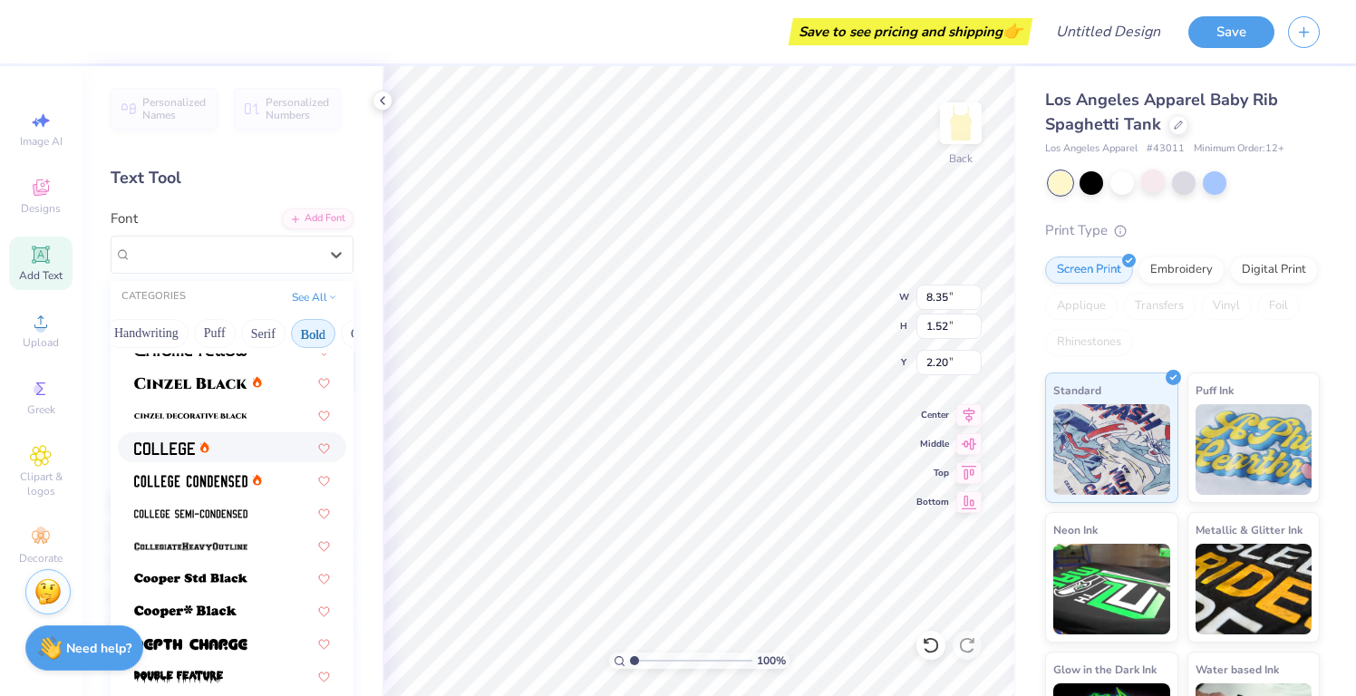
click at [227, 452] on div at bounding box center [232, 447] width 196 height 19
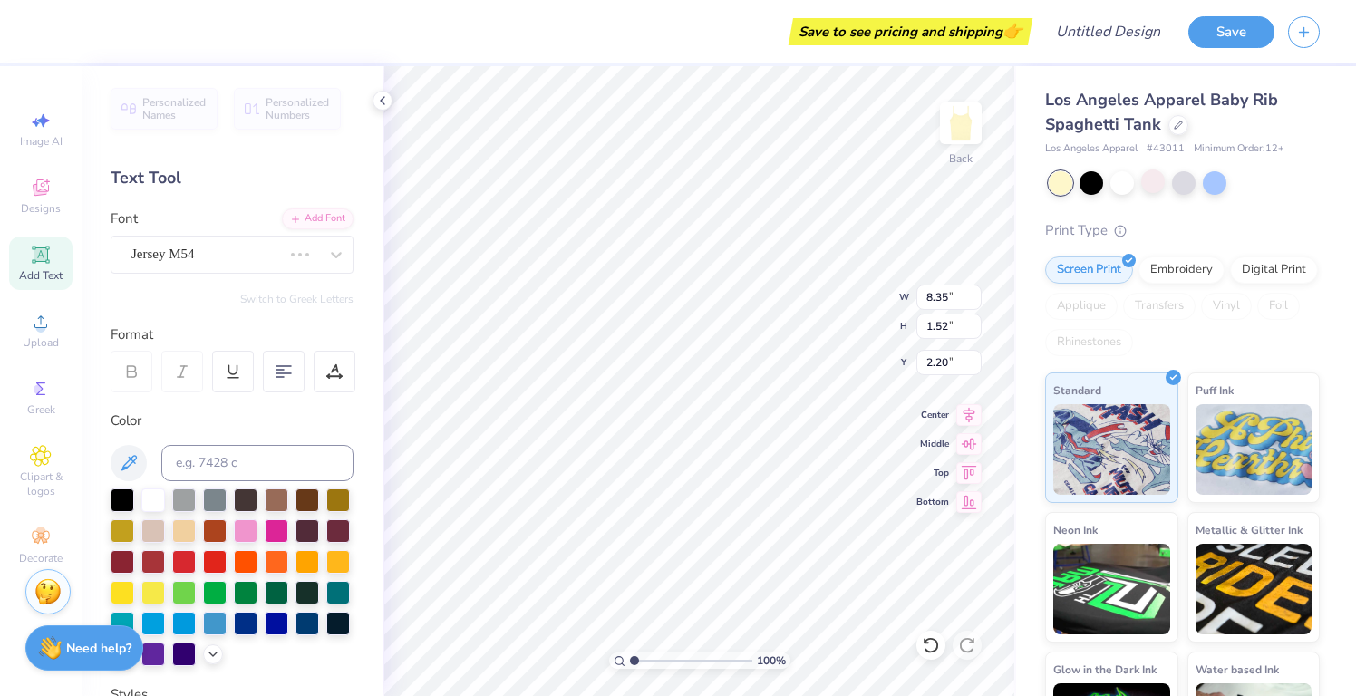
scroll to position [0, 3]
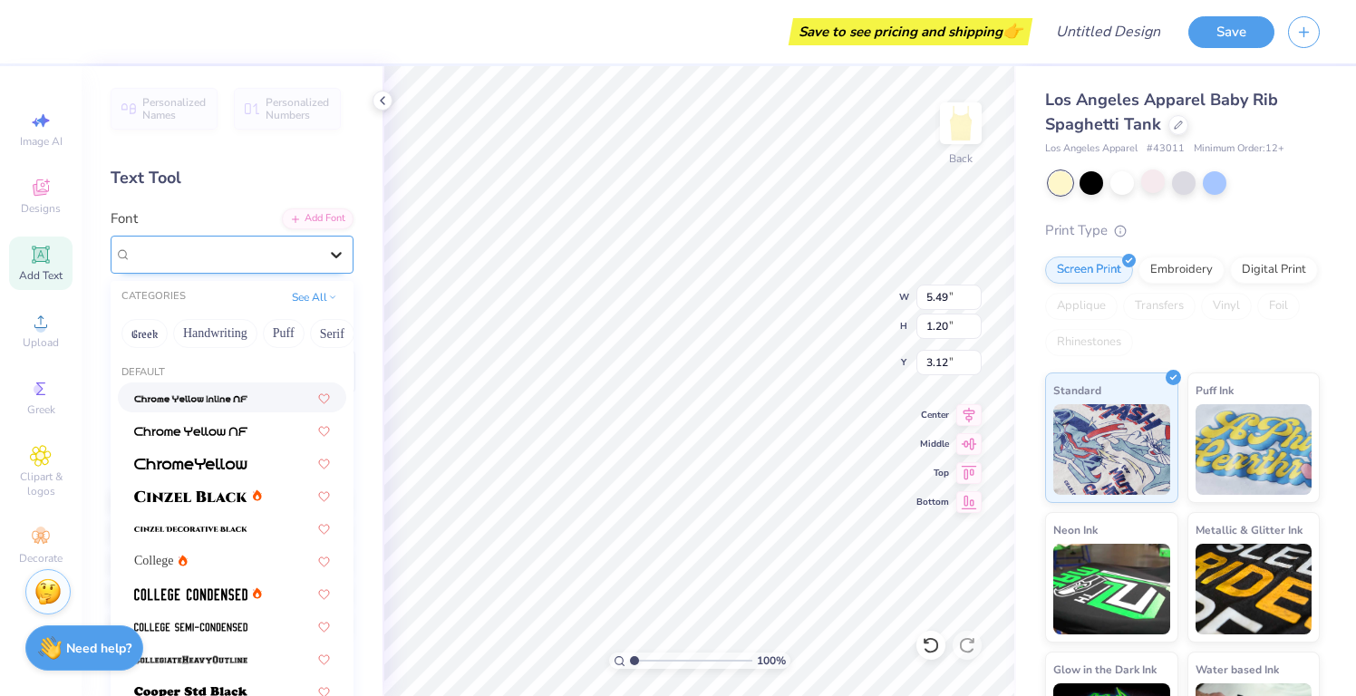
click at [323, 251] on div at bounding box center [336, 254] width 33 height 33
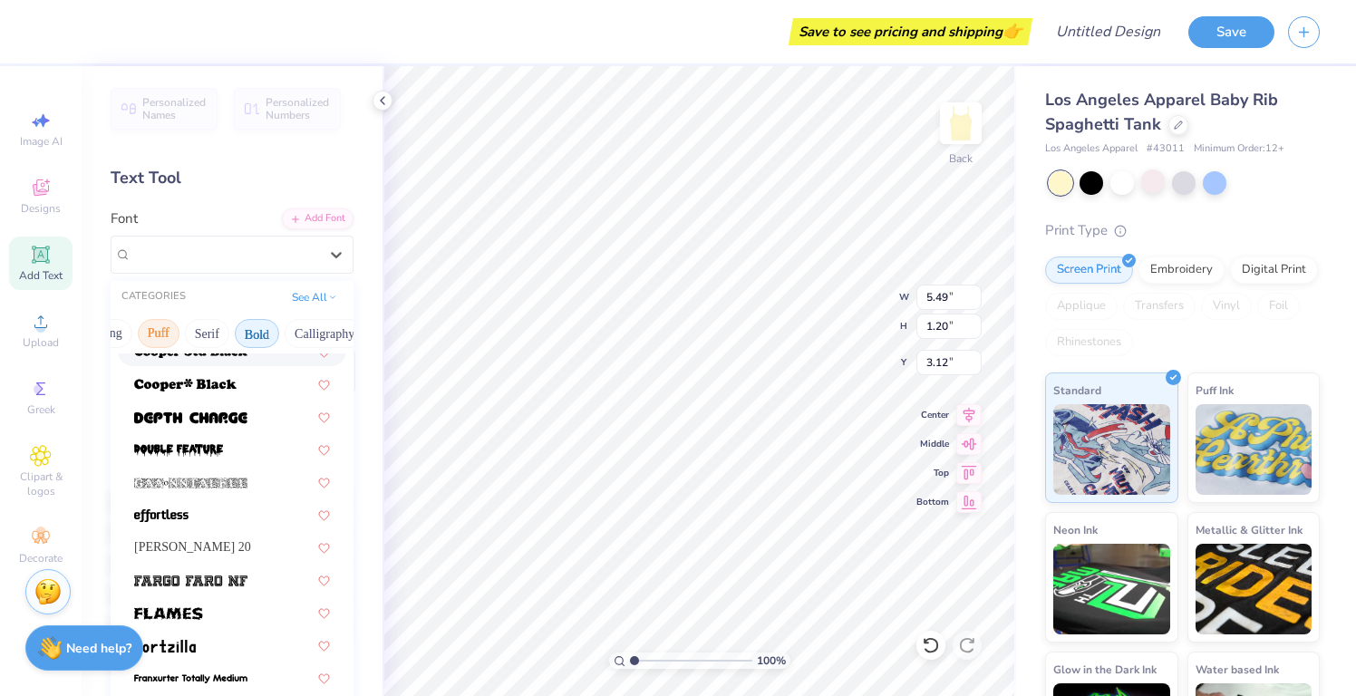
scroll to position [0, 167]
click at [210, 330] on button "Bold" at bounding box center [215, 333] width 44 height 29
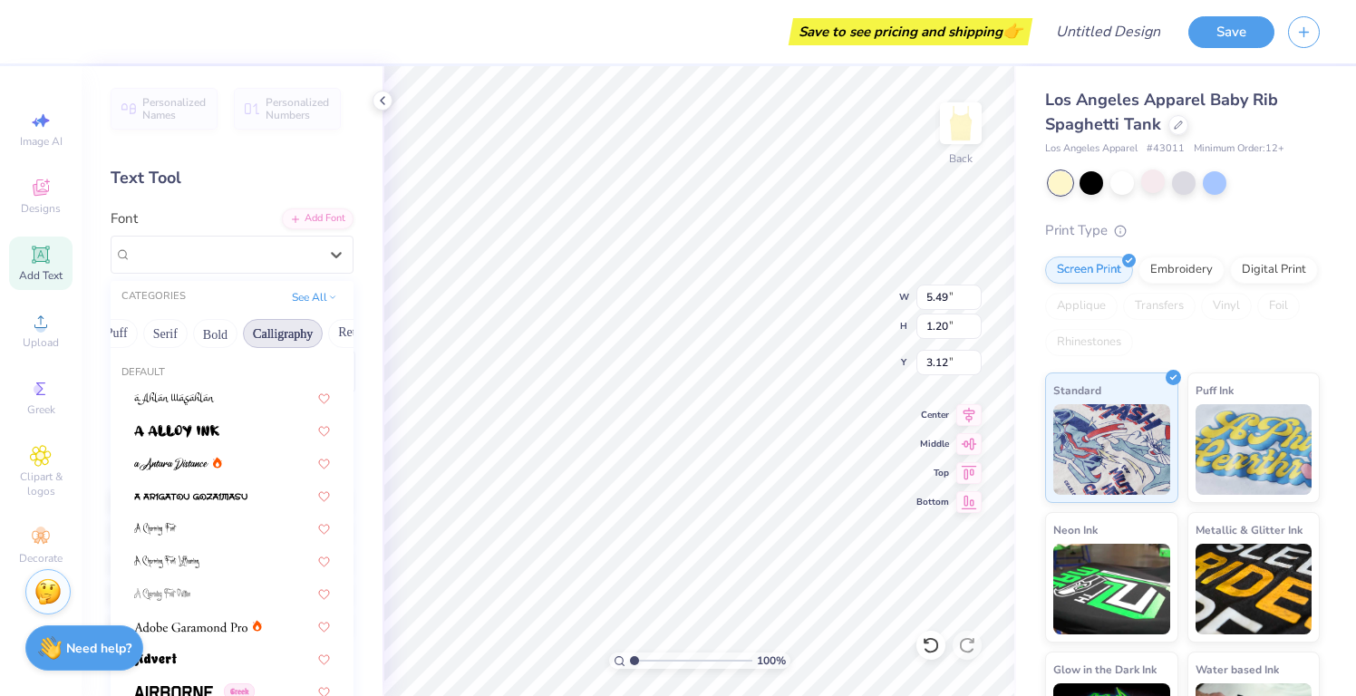
click at [286, 333] on button "Calligraphy" at bounding box center [283, 333] width 80 height 29
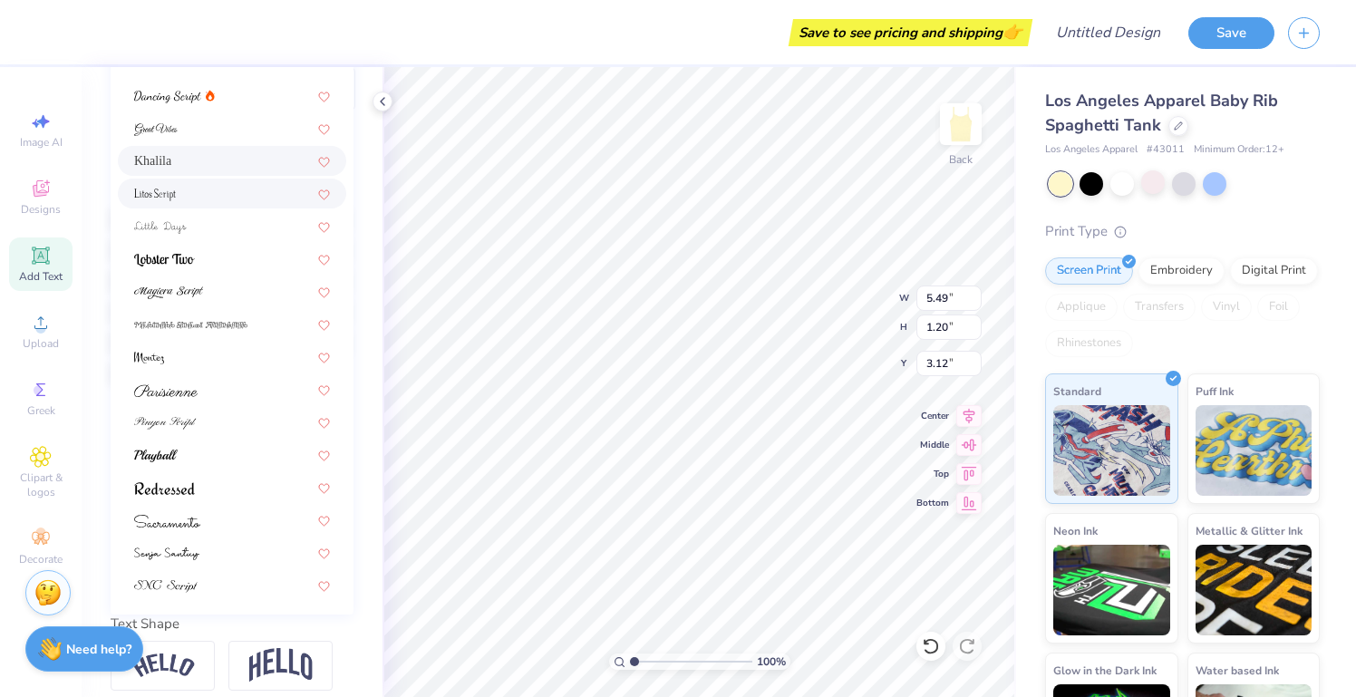
scroll to position [290, 0]
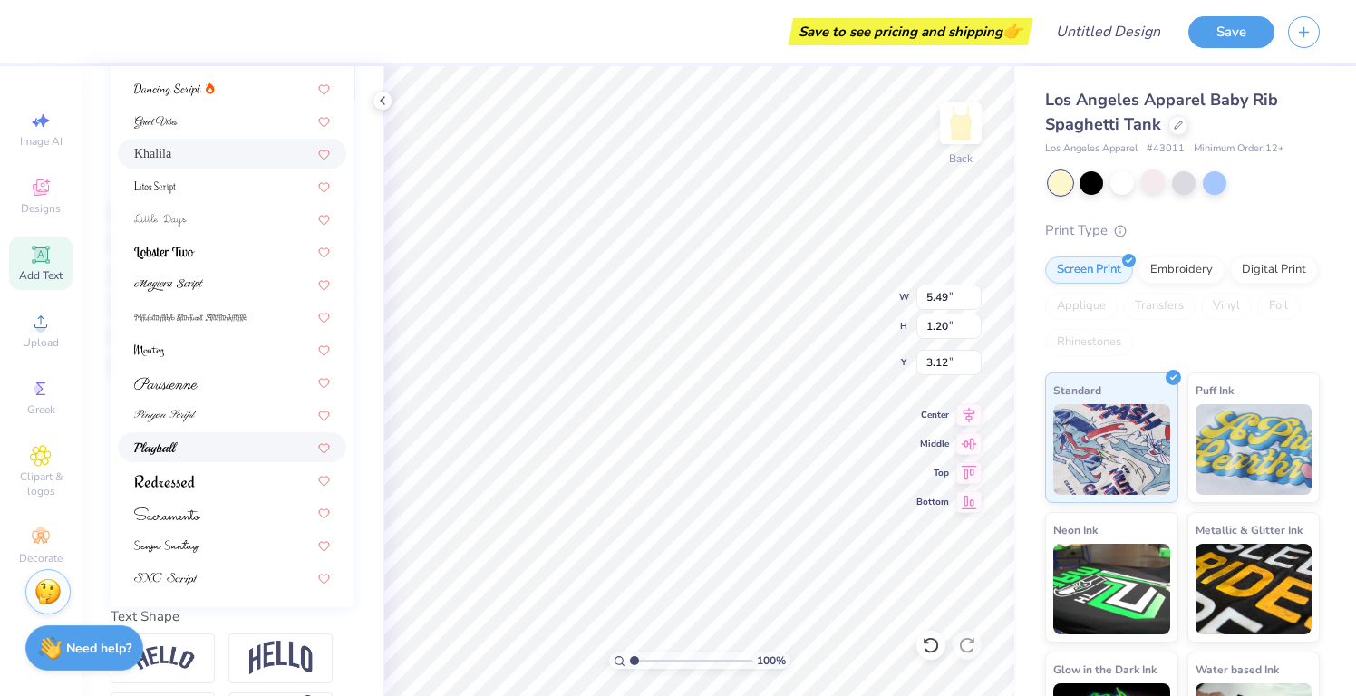
click at [216, 447] on div at bounding box center [232, 447] width 196 height 19
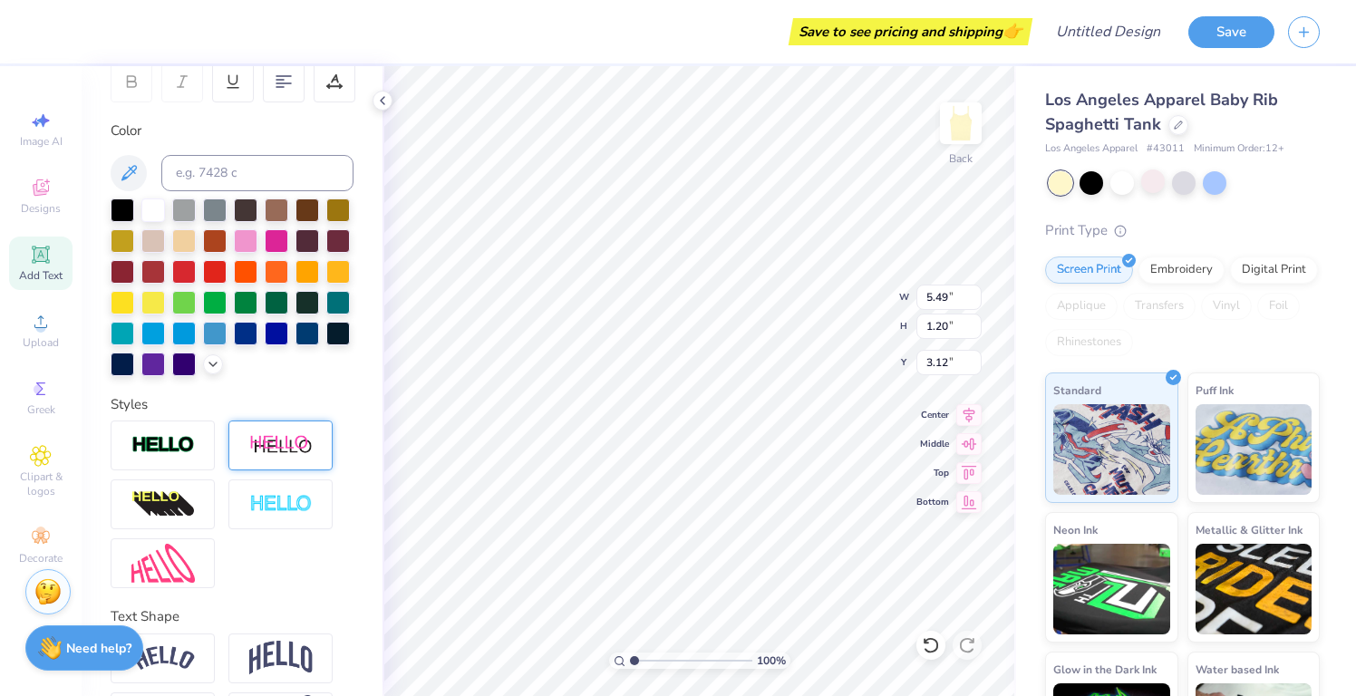
type input "4.56"
type input "1.13"
type input "3.03"
type input "4.86"
type input "1.20"
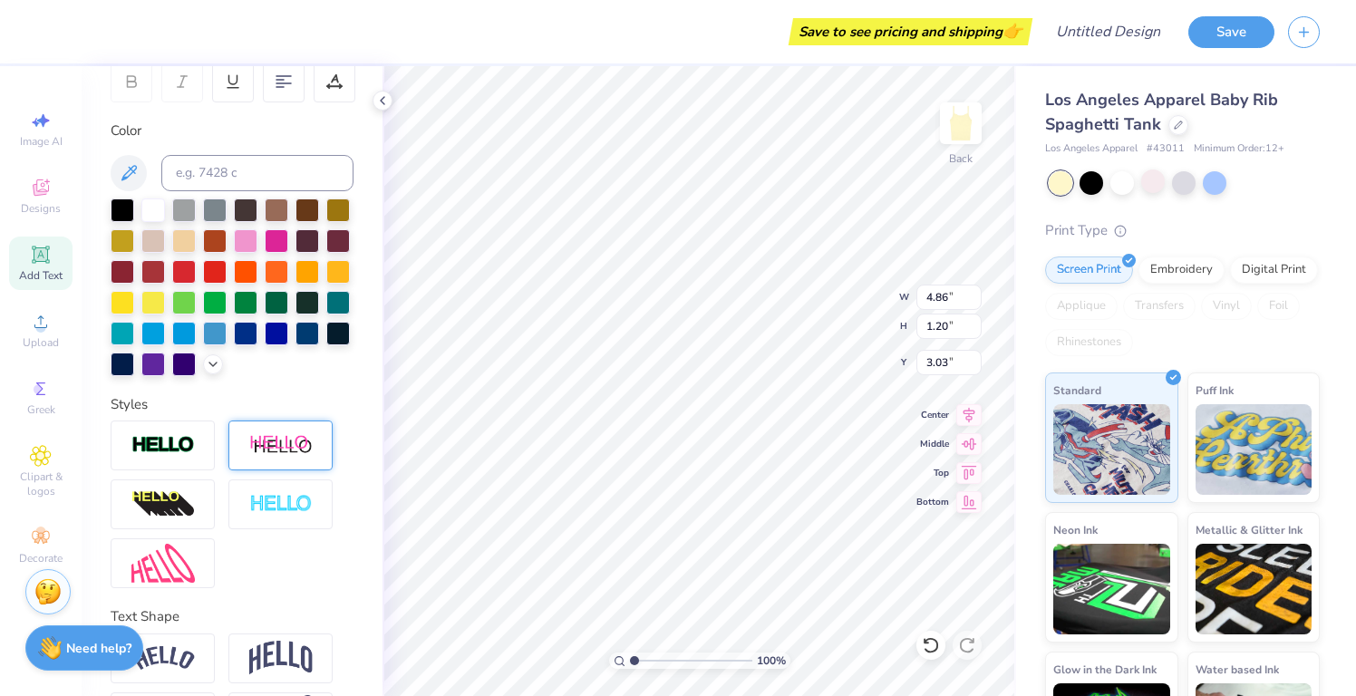
type input "2.99"
type input "5.07"
type input "1.26"
type input "3.21"
type input "8.44"
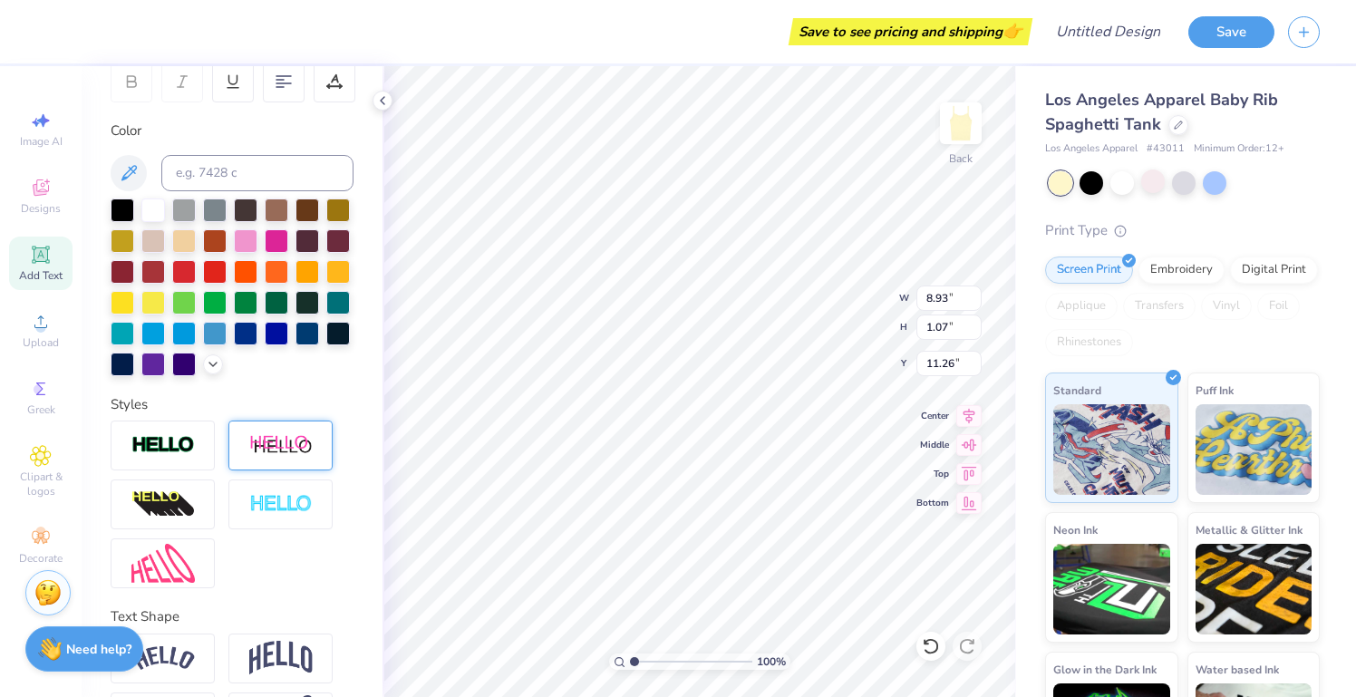
type input "1.54"
type input "10.79"
type input "8.93"
type input "1.07"
type input "11.26"
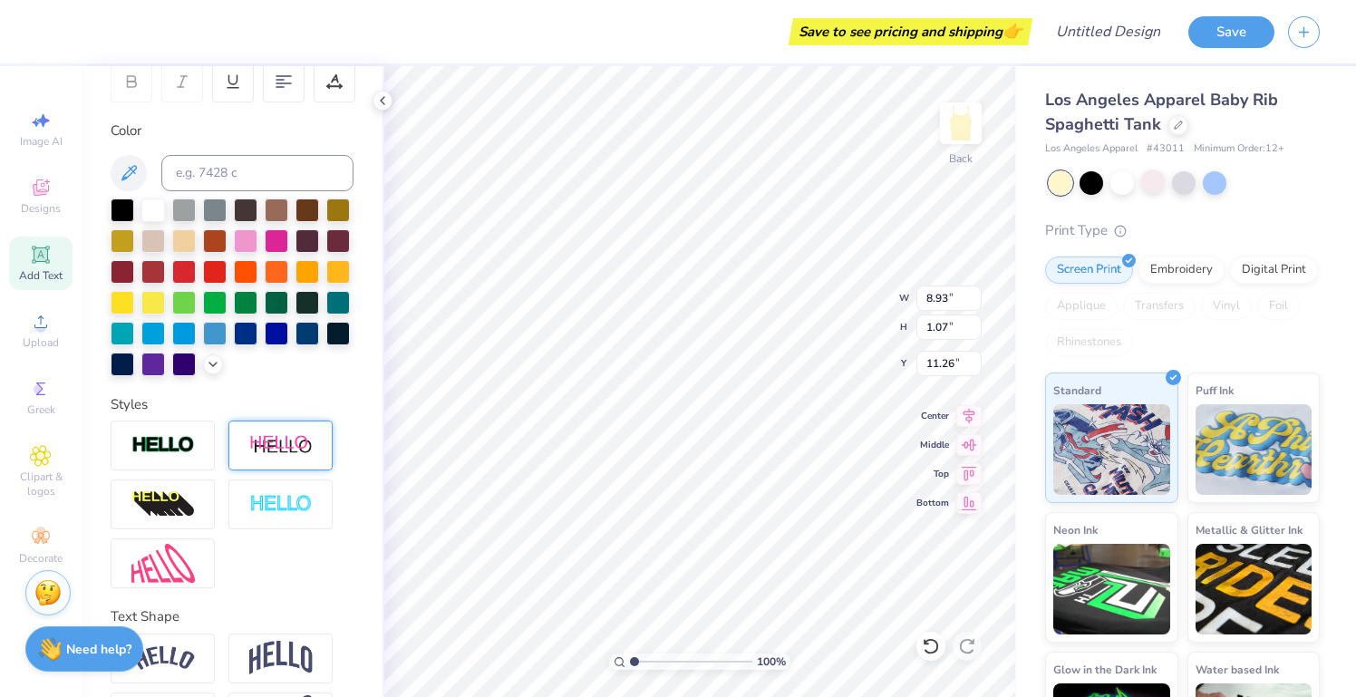
type input "1.28"
type input "2.32"
type input "10.01"
click at [306, 333] on div at bounding box center [308, 332] width 24 height 24
